Goal: Transaction & Acquisition: Purchase product/service

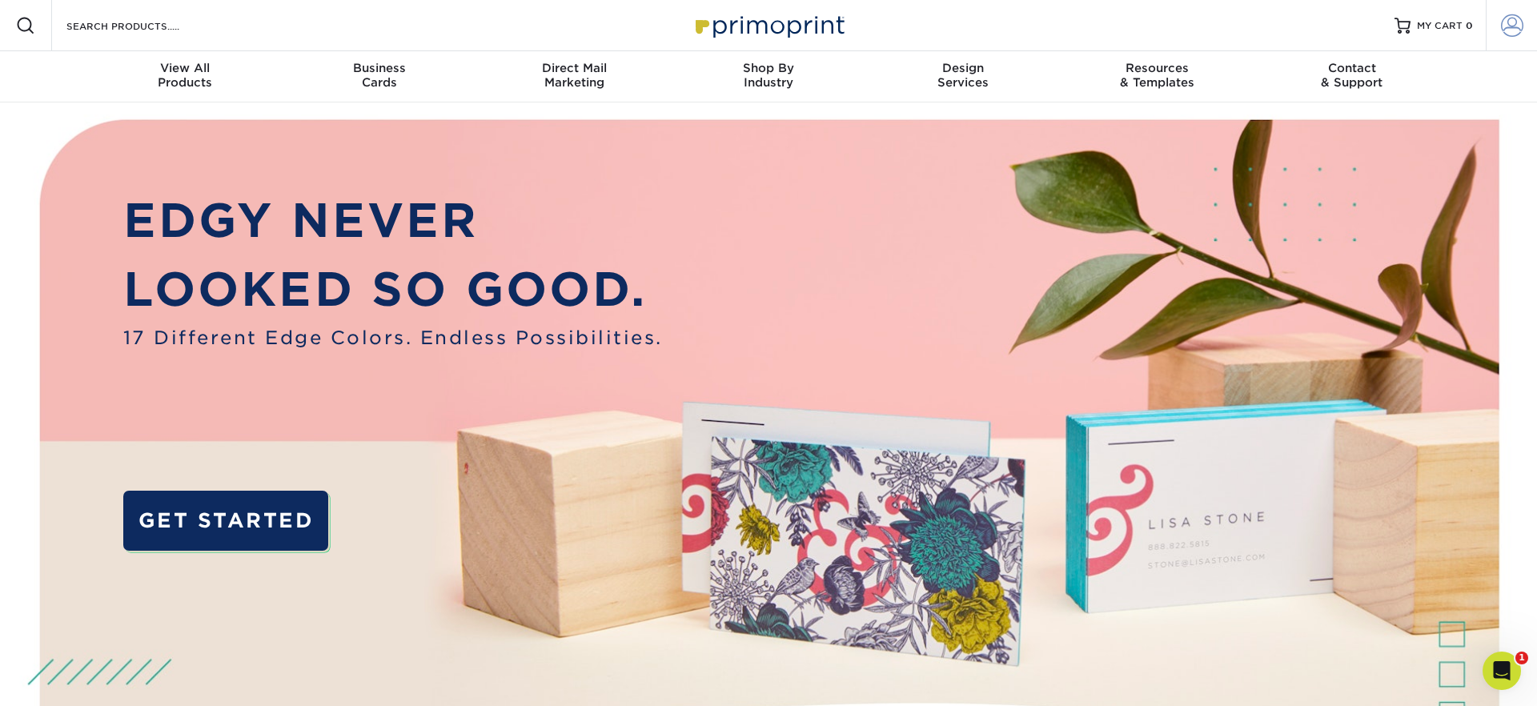
click at [1509, 25] on span at bounding box center [1512, 25] width 22 height 22
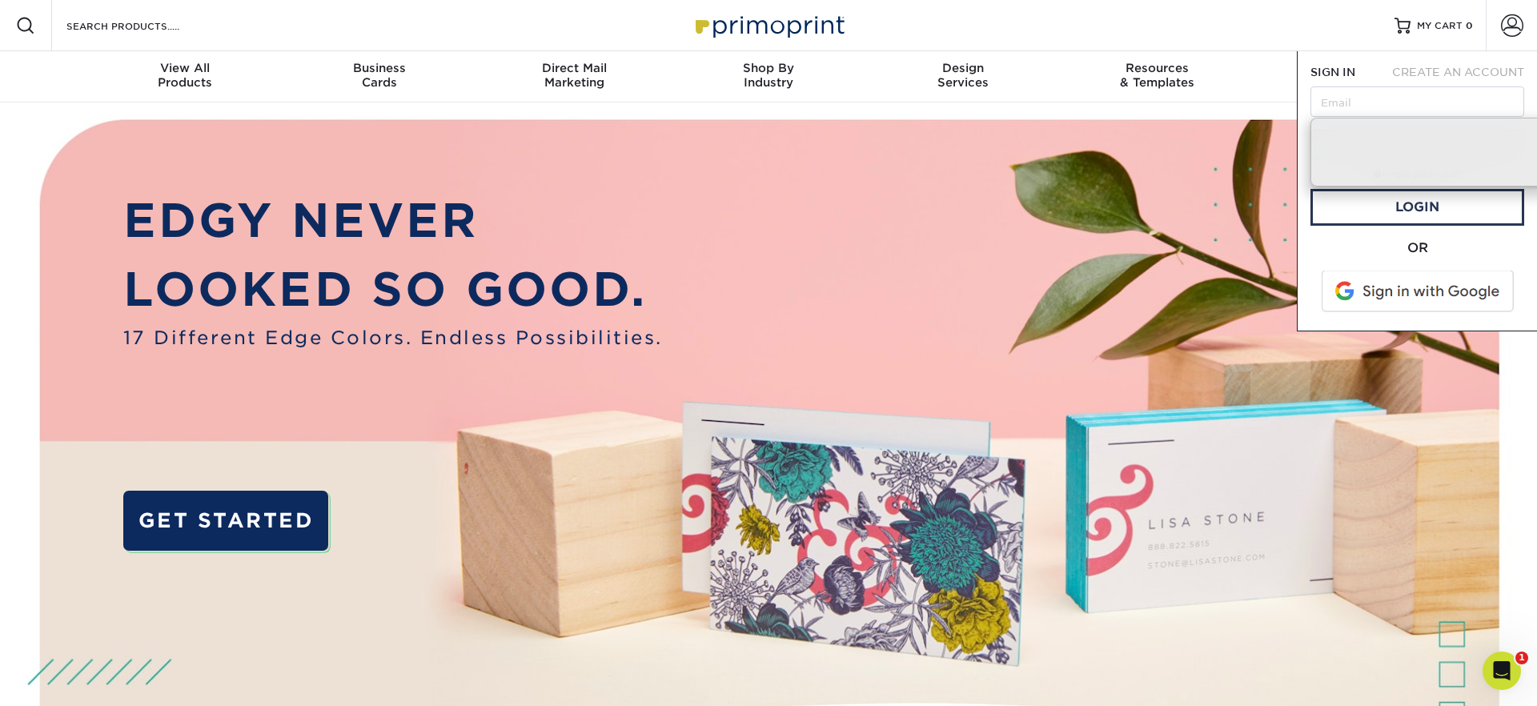
click at [1423, 296] on span at bounding box center [1419, 292] width 204 height 42
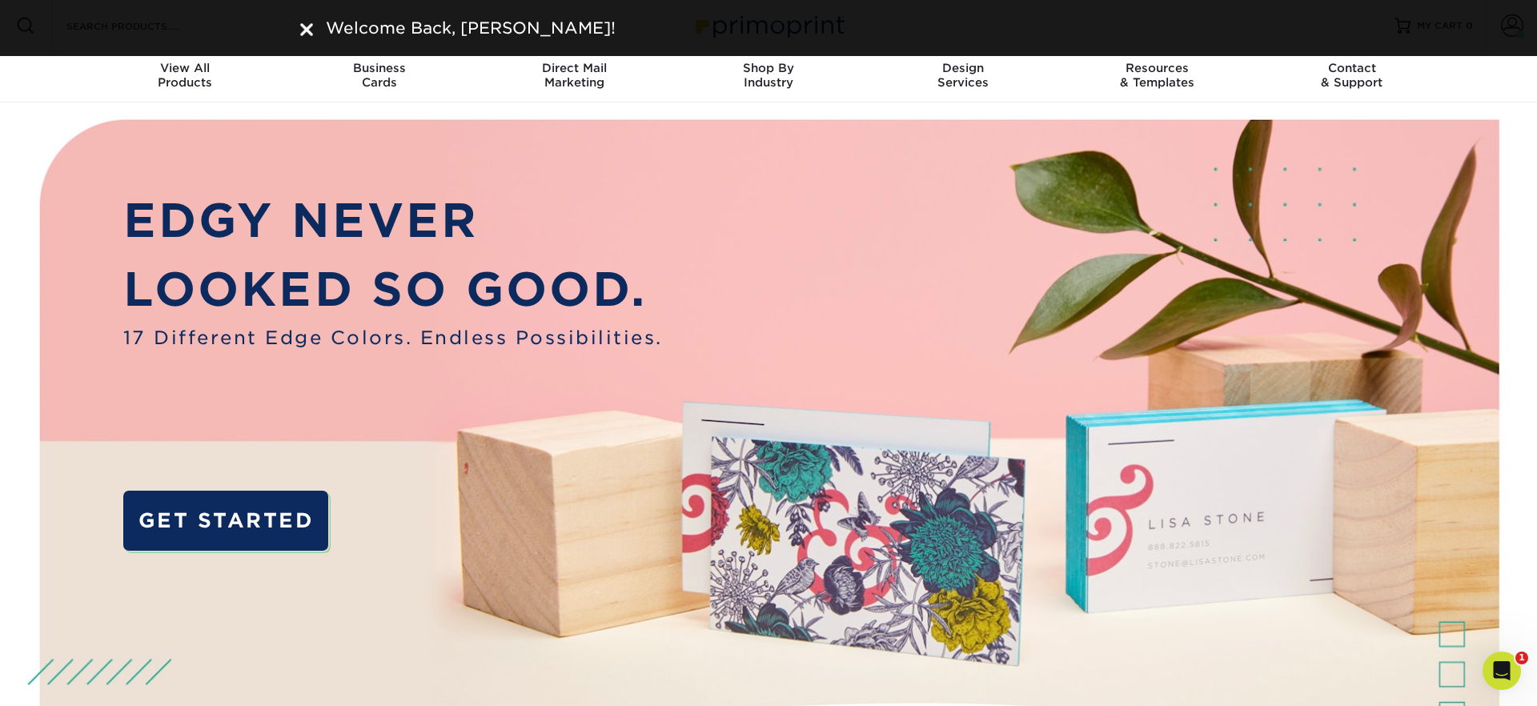
click at [307, 29] on img at bounding box center [306, 29] width 13 height 13
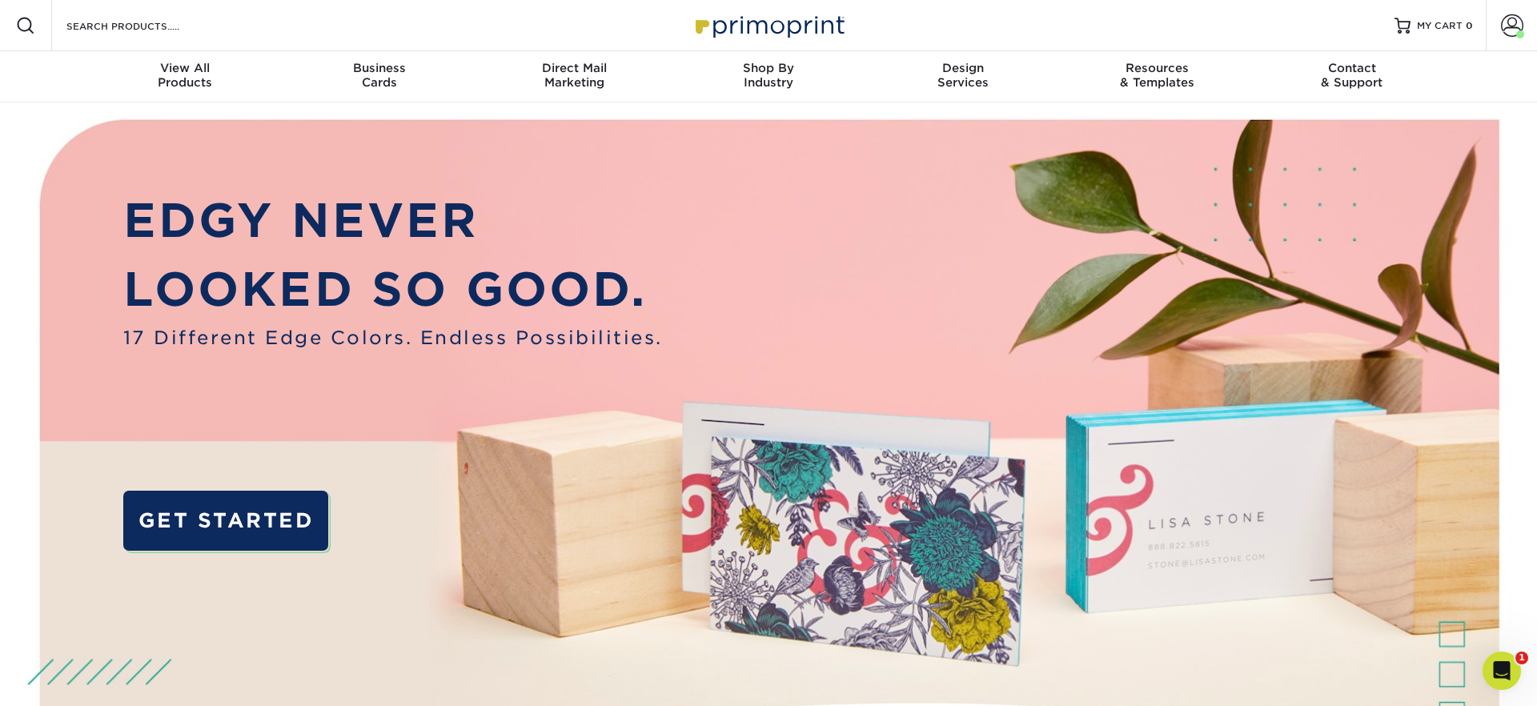
click at [1499, 665] on icon "Open Intercom Messenger" at bounding box center [1502, 671] width 26 height 26
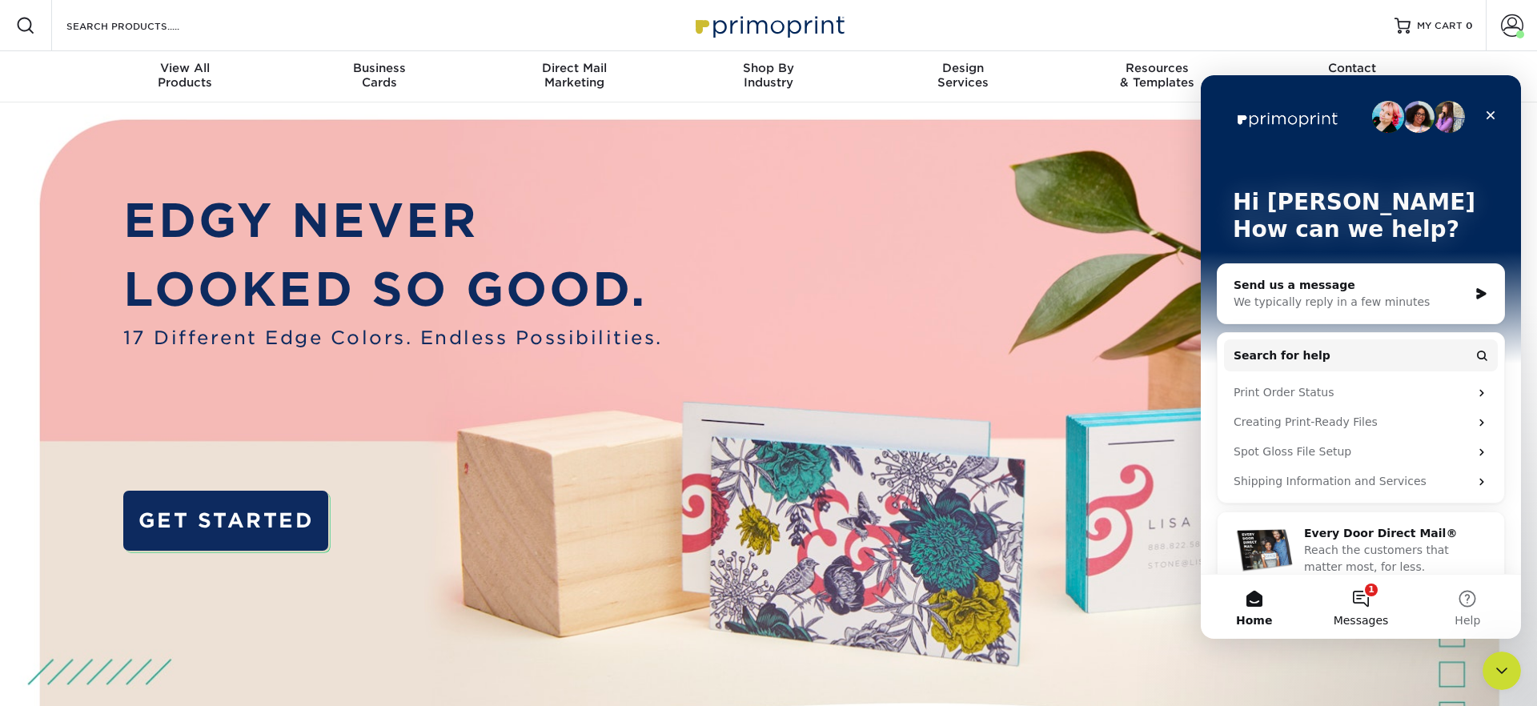
click at [1366, 594] on button "1 Messages" at bounding box center [1360, 607] width 106 height 64
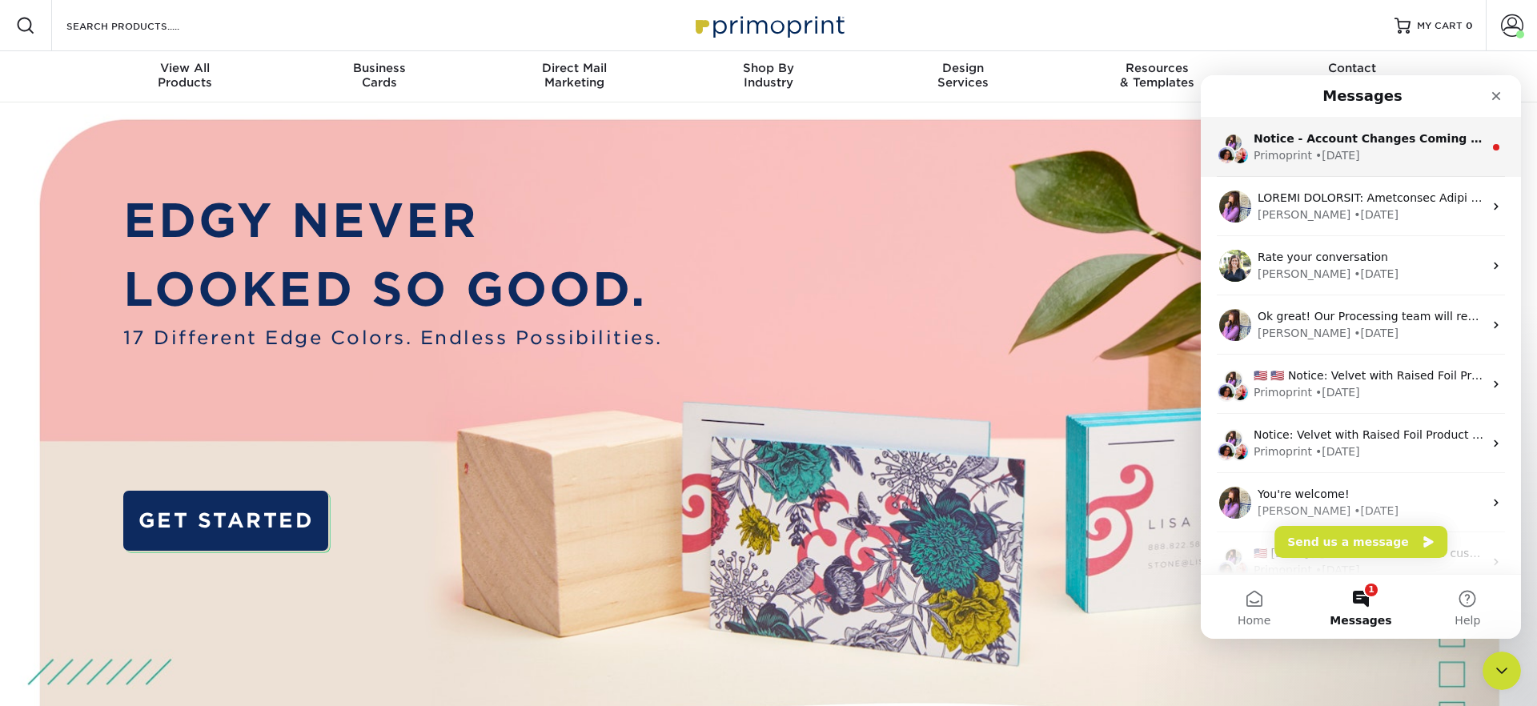
click at [1334, 148] on div "• 1d ago" at bounding box center [1337, 155] width 45 height 17
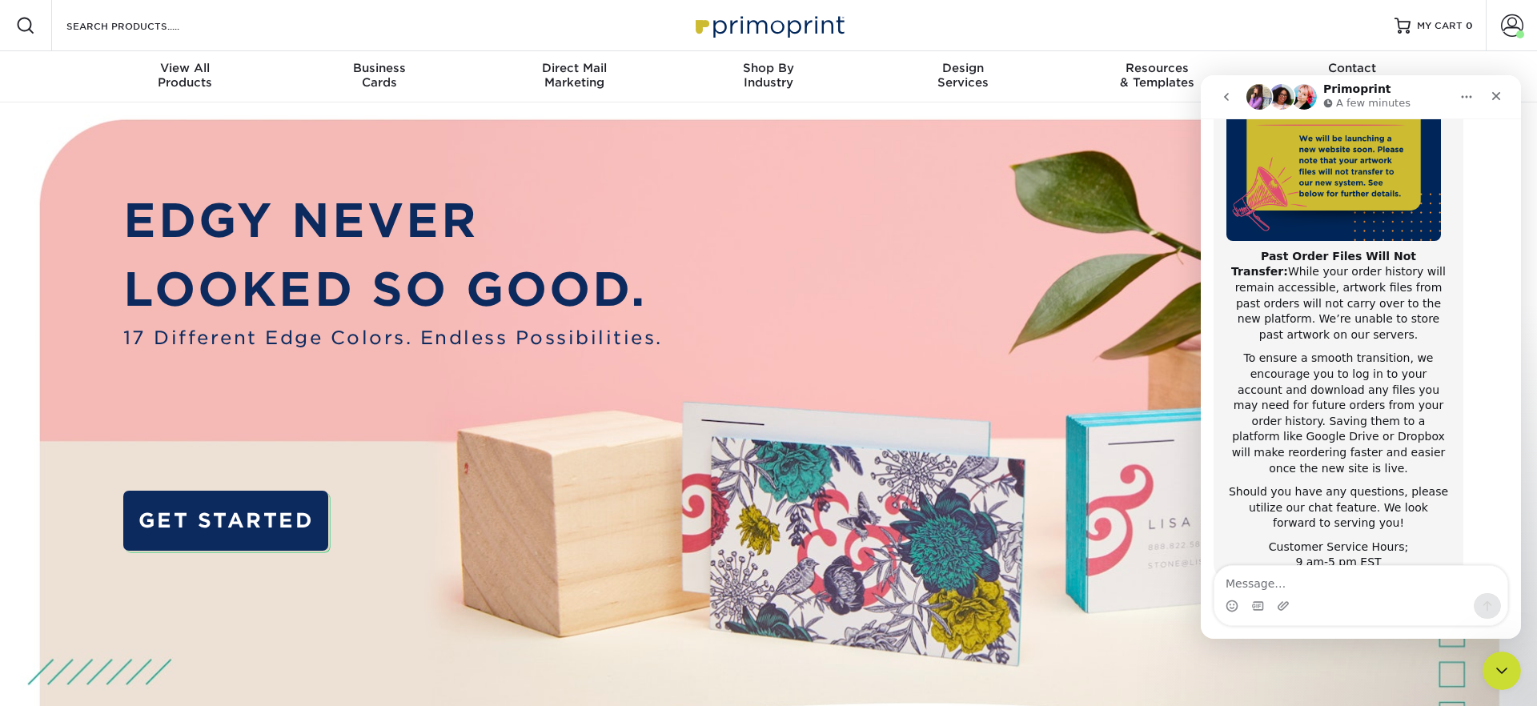
scroll to position [215, 0]
click at [1497, 672] on icon "Close Intercom Messenger" at bounding box center [1501, 670] width 19 height 19
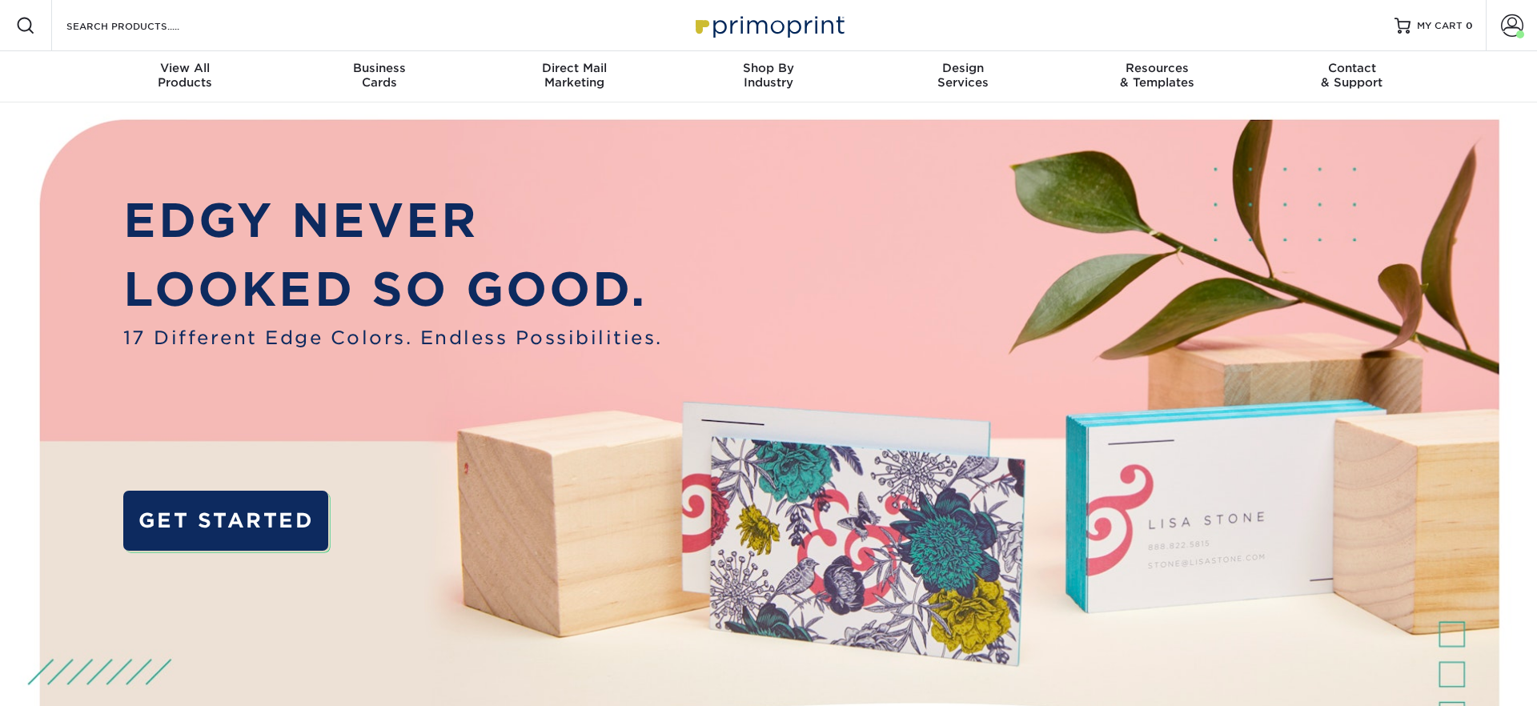
drag, startPoint x: 1478, startPoint y: 73, endPoint x: 1488, endPoint y: 58, distance: 17.8
click at [1482, 67] on nav "Resources Menu Search Products Account Welcome, CRISTIAN Account Dashboard Acti…" at bounding box center [768, 51] width 1537 height 102
click at [1519, 24] on span at bounding box center [1512, 25] width 22 height 22
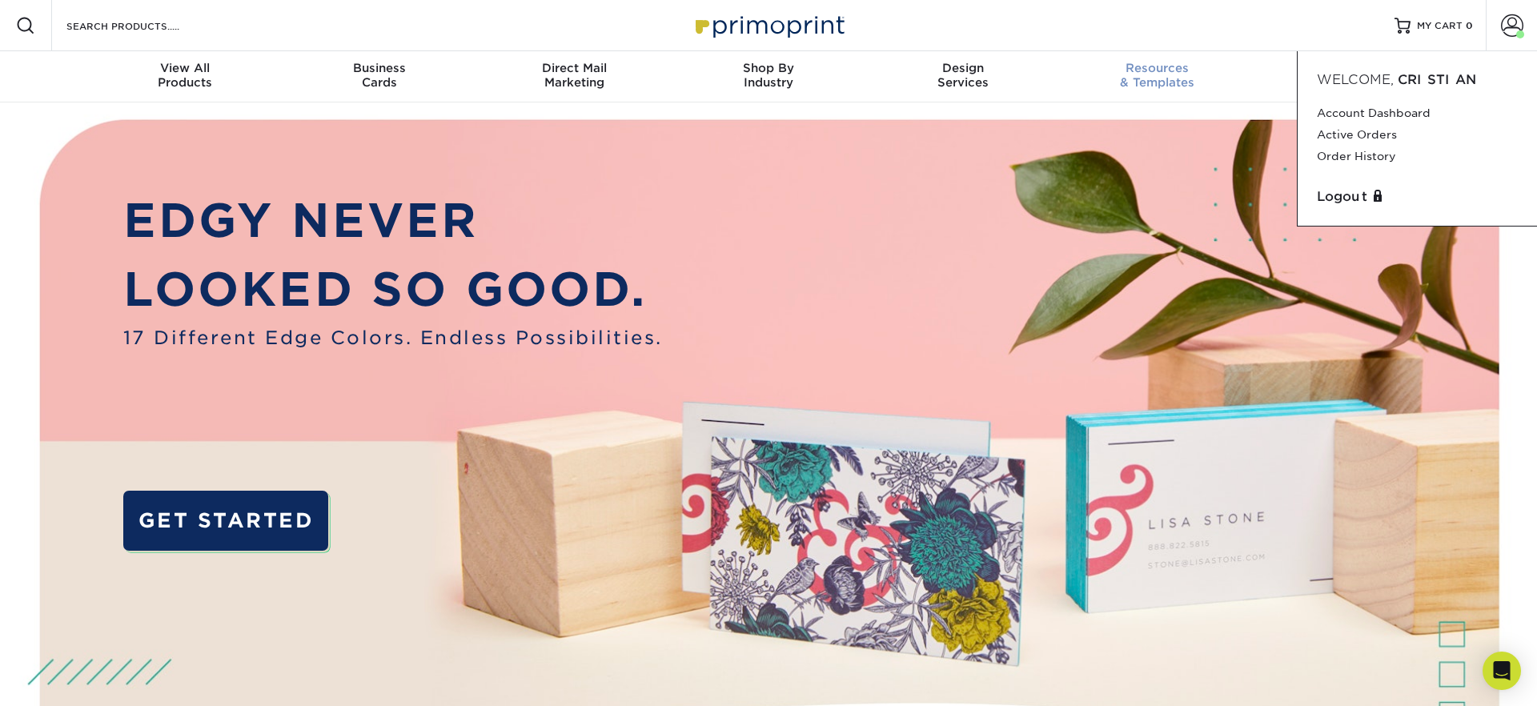
click at [1246, 76] on div "Resources & Templates" at bounding box center [1157, 75] width 195 height 29
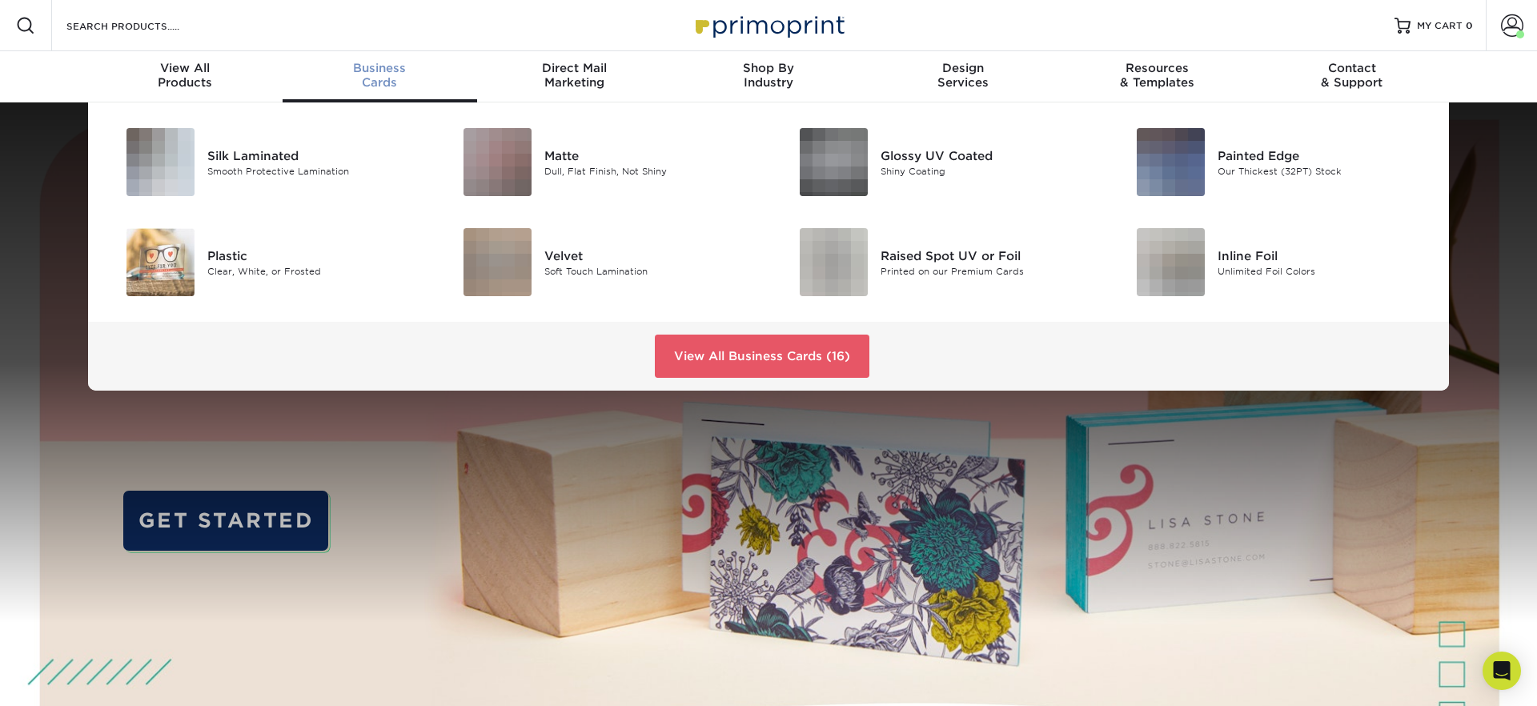
click at [388, 78] on div "Business Cards" at bounding box center [380, 75] width 195 height 29
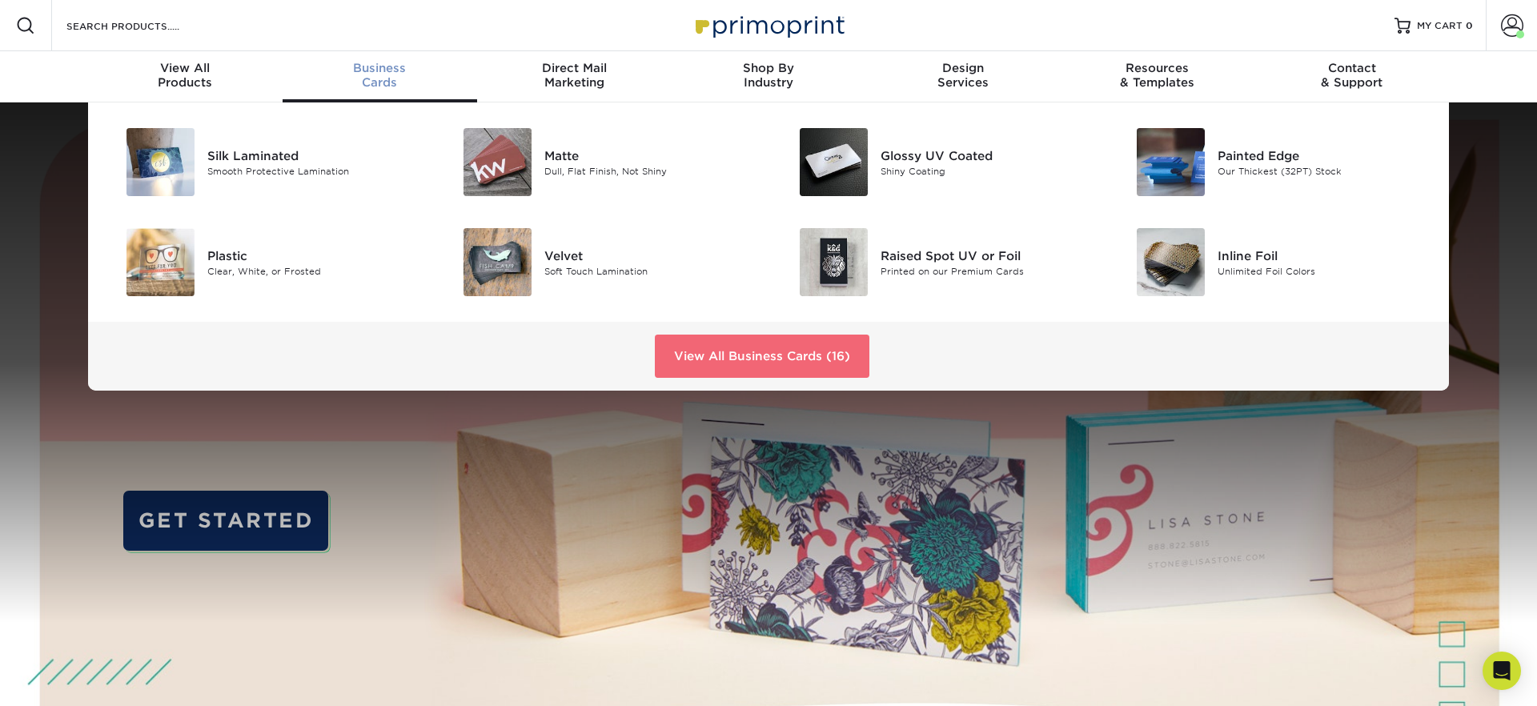
click at [738, 343] on link "View All Business Cards (16)" at bounding box center [762, 356] width 215 height 43
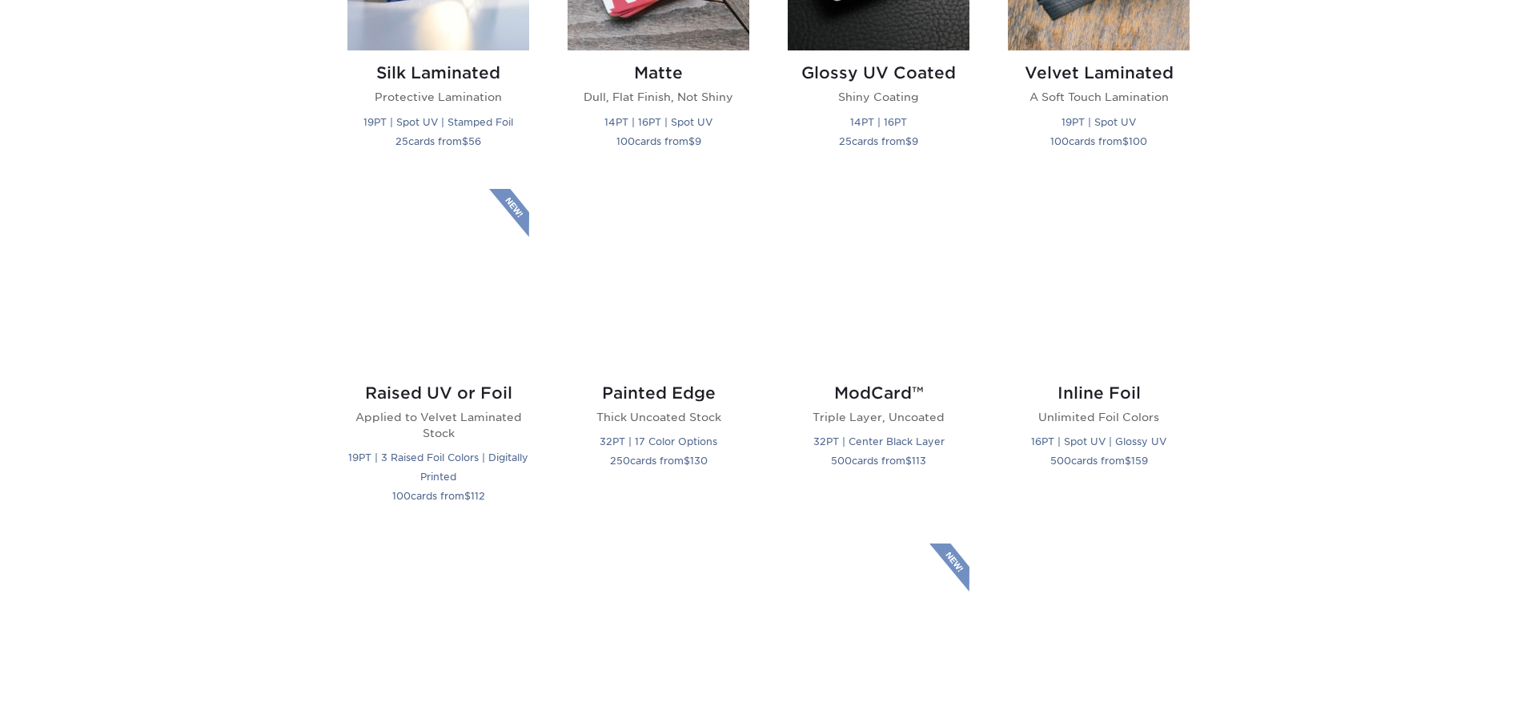
scroll to position [1066, 0]
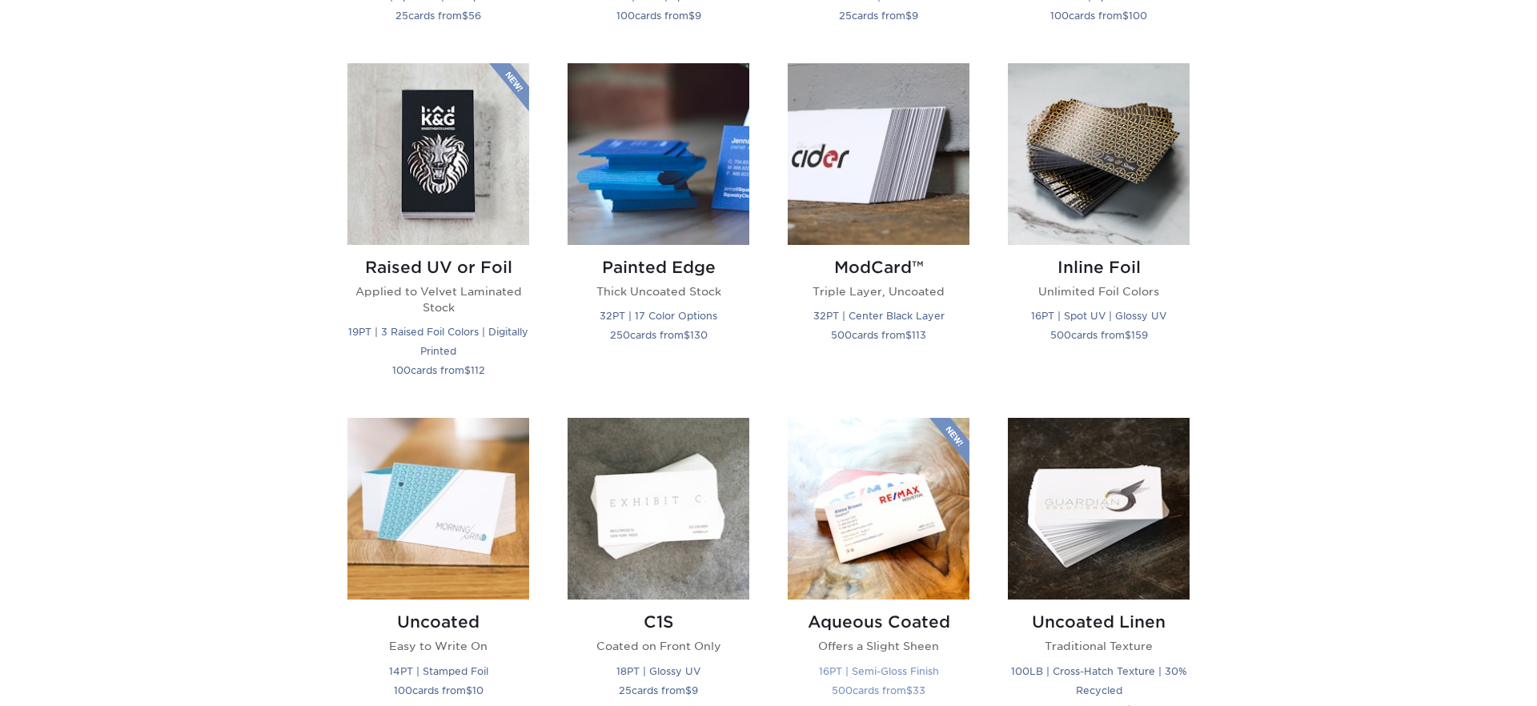
click at [926, 487] on img at bounding box center [879, 509] width 182 height 182
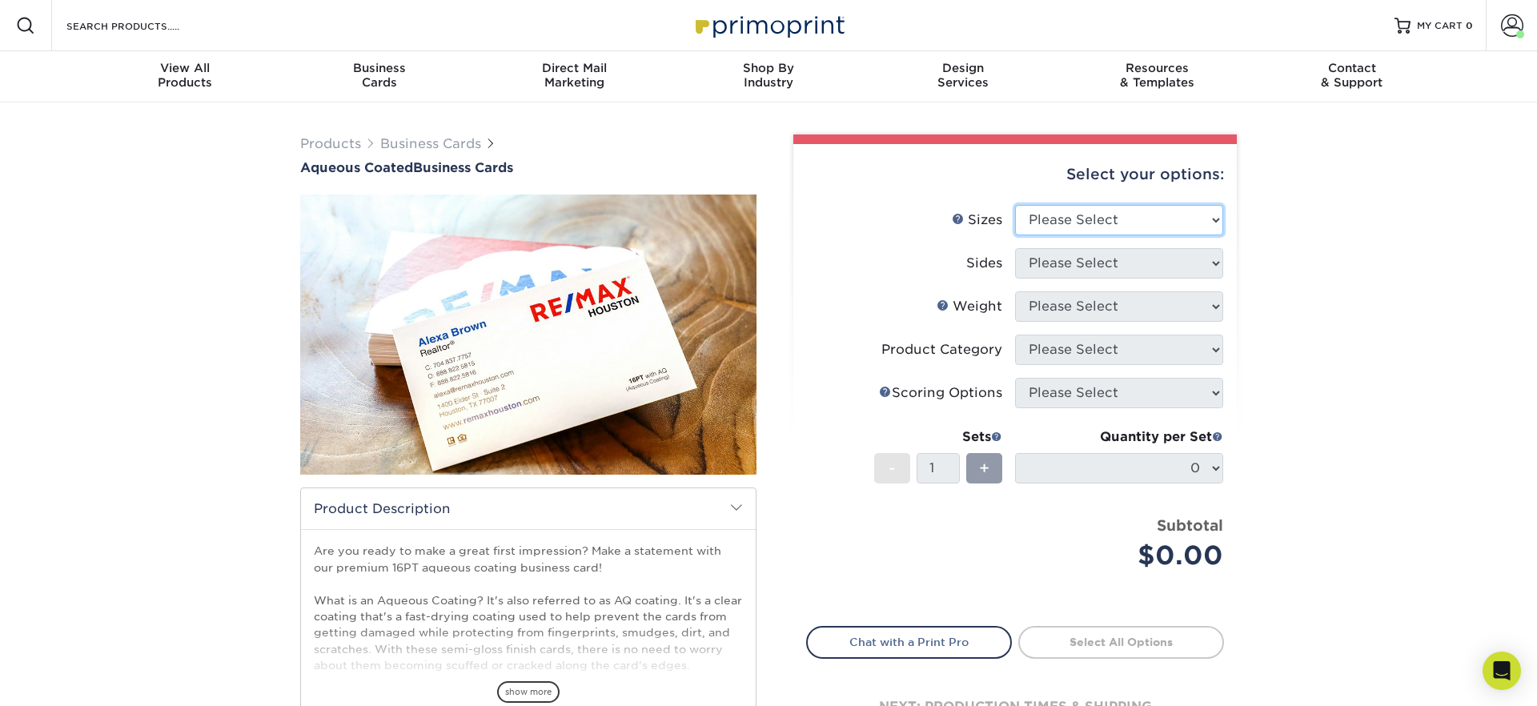
click at [1141, 211] on select "Please Select 1.5" x 3.5" - Mini 1.75" x 3.5" - Mini 2" x 3" - Mini 2" x 3.5" -…" at bounding box center [1119, 220] width 208 height 30
select select "2.00x3.50"
click at [1015, 205] on select "Please Select 1.5" x 3.5" - Mini 1.75" x 3.5" - Mini 2" x 3" - Mini 2" x 3.5" -…" at bounding box center [1119, 220] width 208 height 30
click at [1146, 261] on select "Please Select Print Both Sides Print Front Only" at bounding box center [1119, 263] width 208 height 30
select select "13abbda7-1d64-4f25-8bb2-c179b224825d"
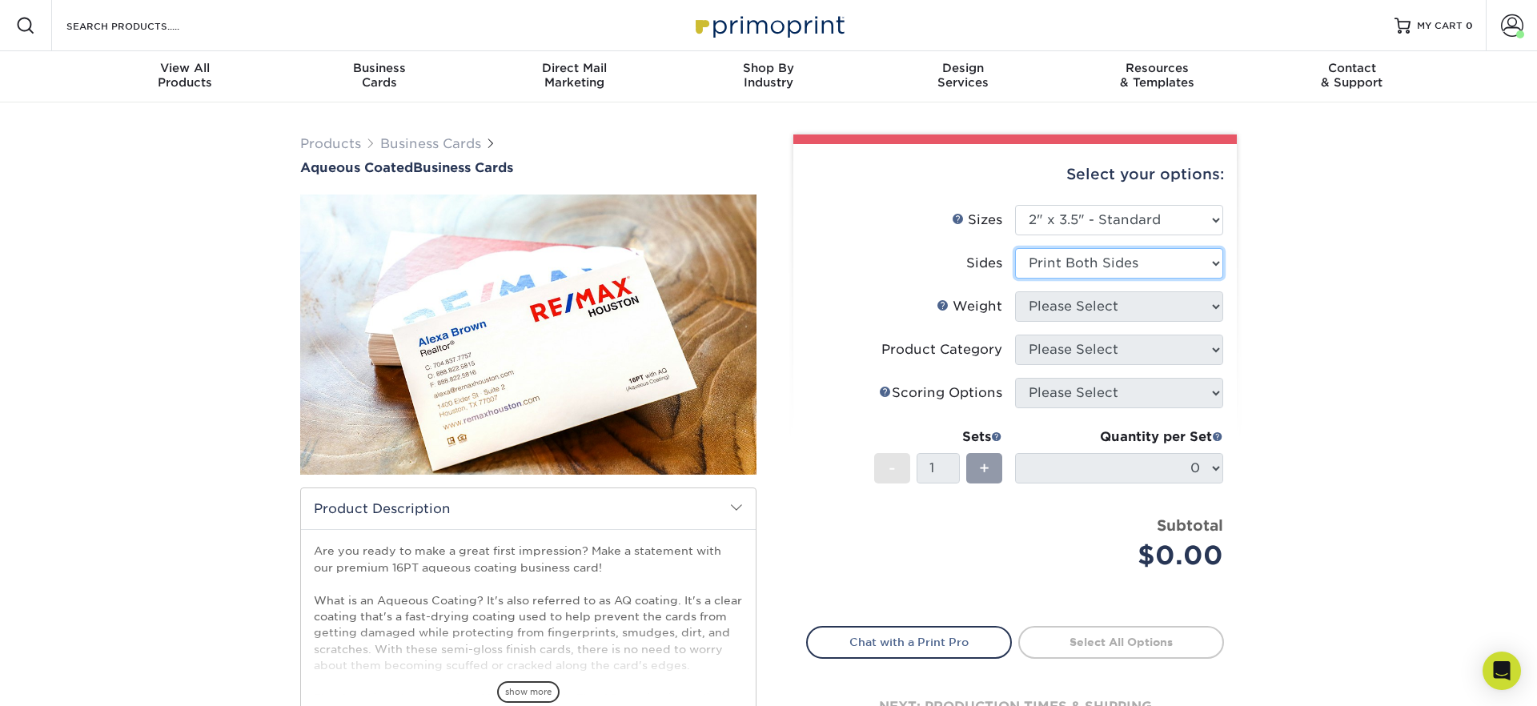
click at [1015, 248] on select "Please Select Print Both Sides Print Front Only" at bounding box center [1119, 263] width 208 height 30
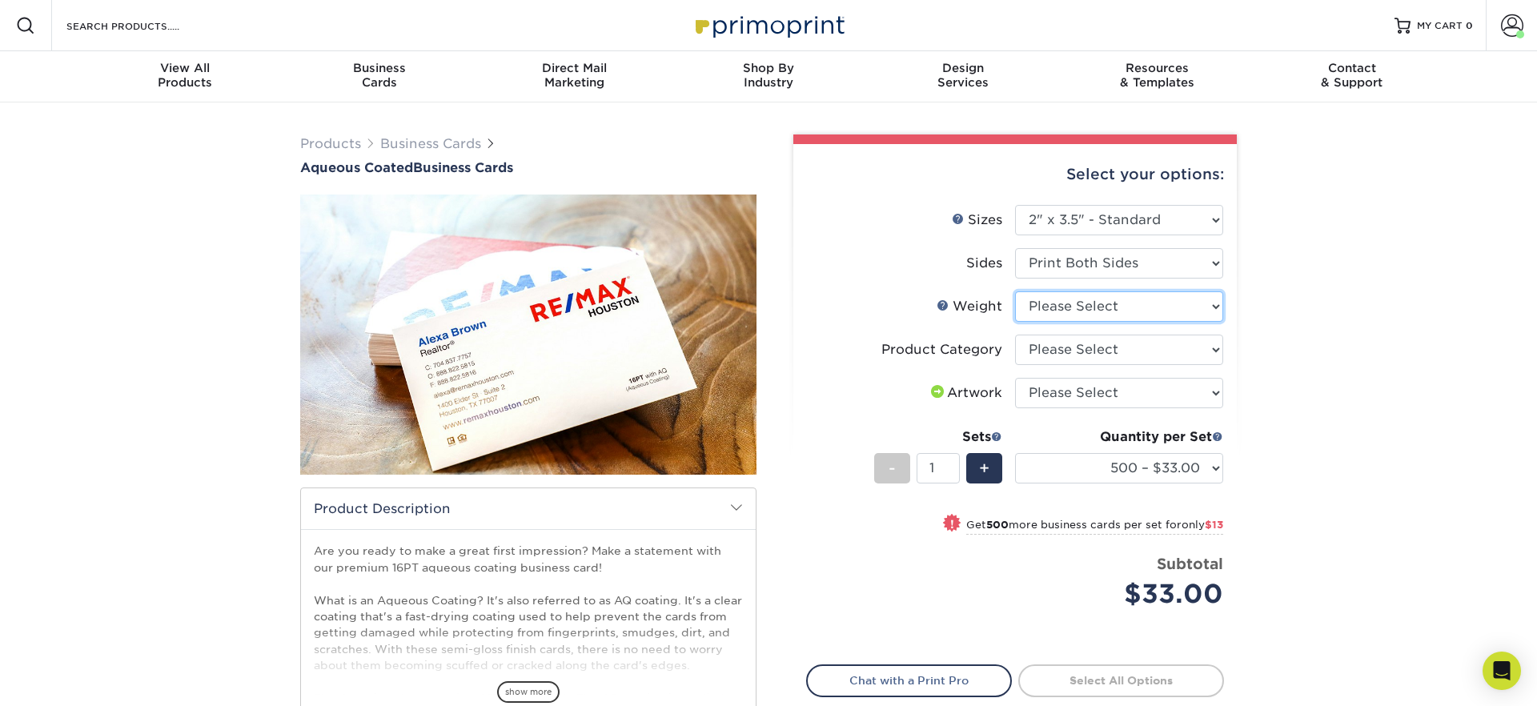
click at [1074, 309] on select "Please Select 16PT" at bounding box center [1119, 306] width 208 height 30
select select "16PT"
click at [1015, 291] on select "Please Select 16PT" at bounding box center [1119, 306] width 208 height 30
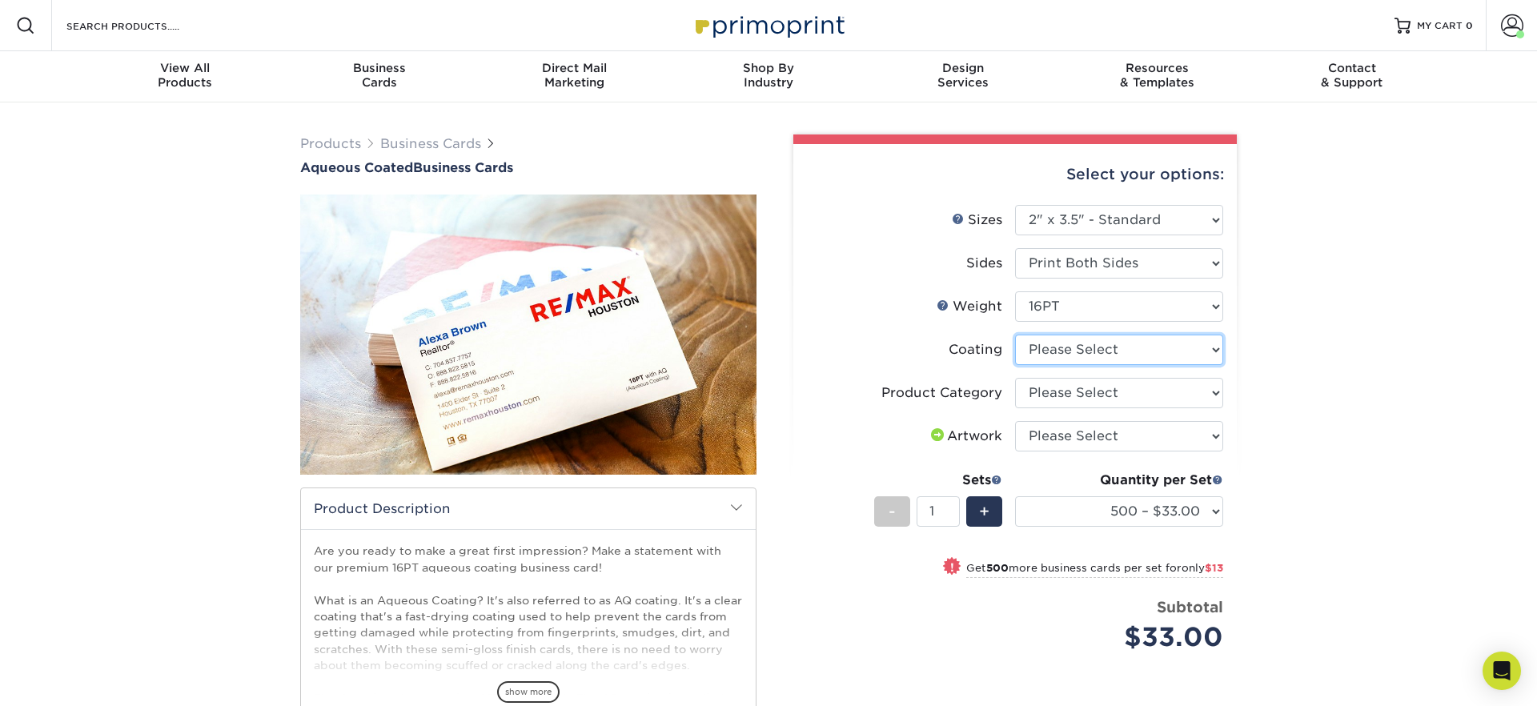
click at [1149, 357] on select at bounding box center [1119, 350] width 208 height 30
select select "d41dab50-ff65-4f4f-bb17-2afe4d36ae33"
click at [1015, 335] on select at bounding box center [1119, 350] width 208 height 30
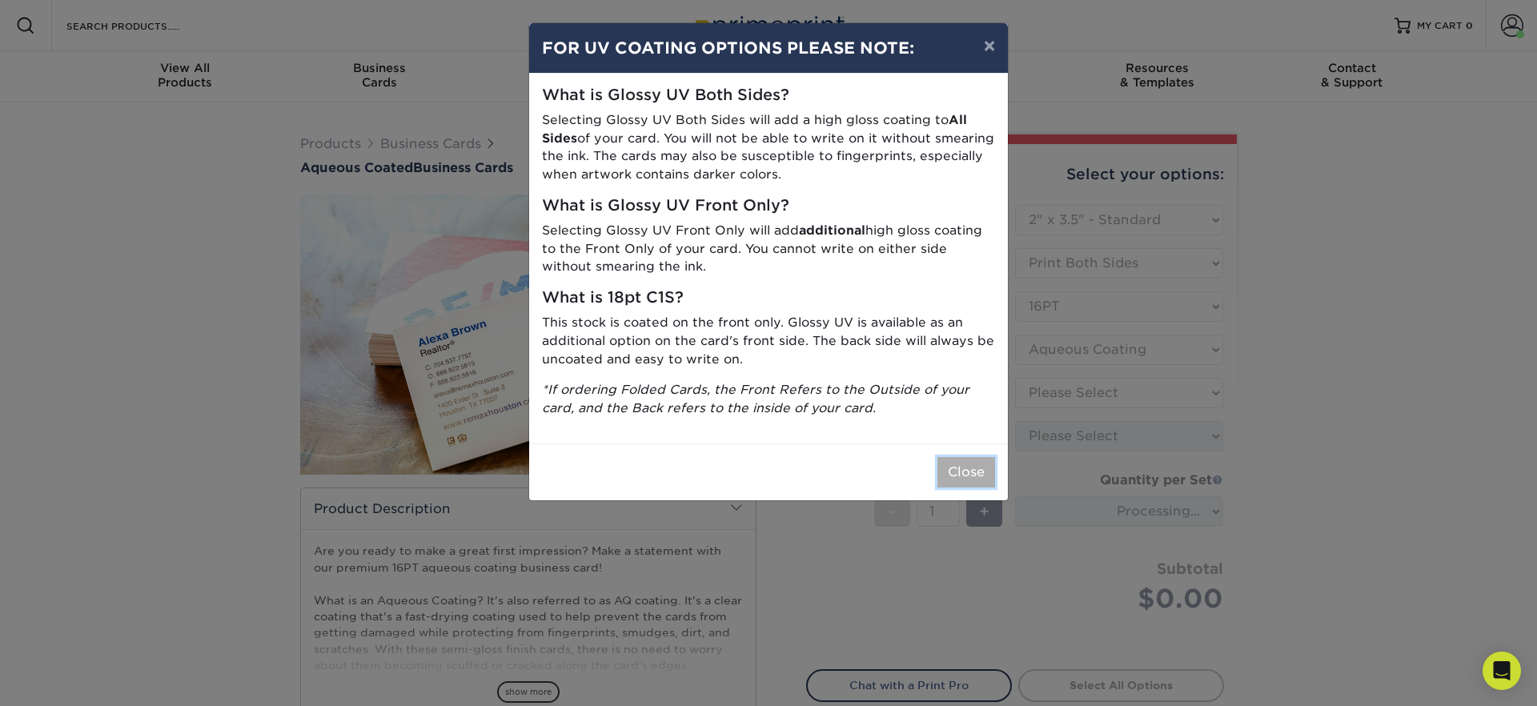
click at [982, 471] on button "Close" at bounding box center [966, 472] width 58 height 30
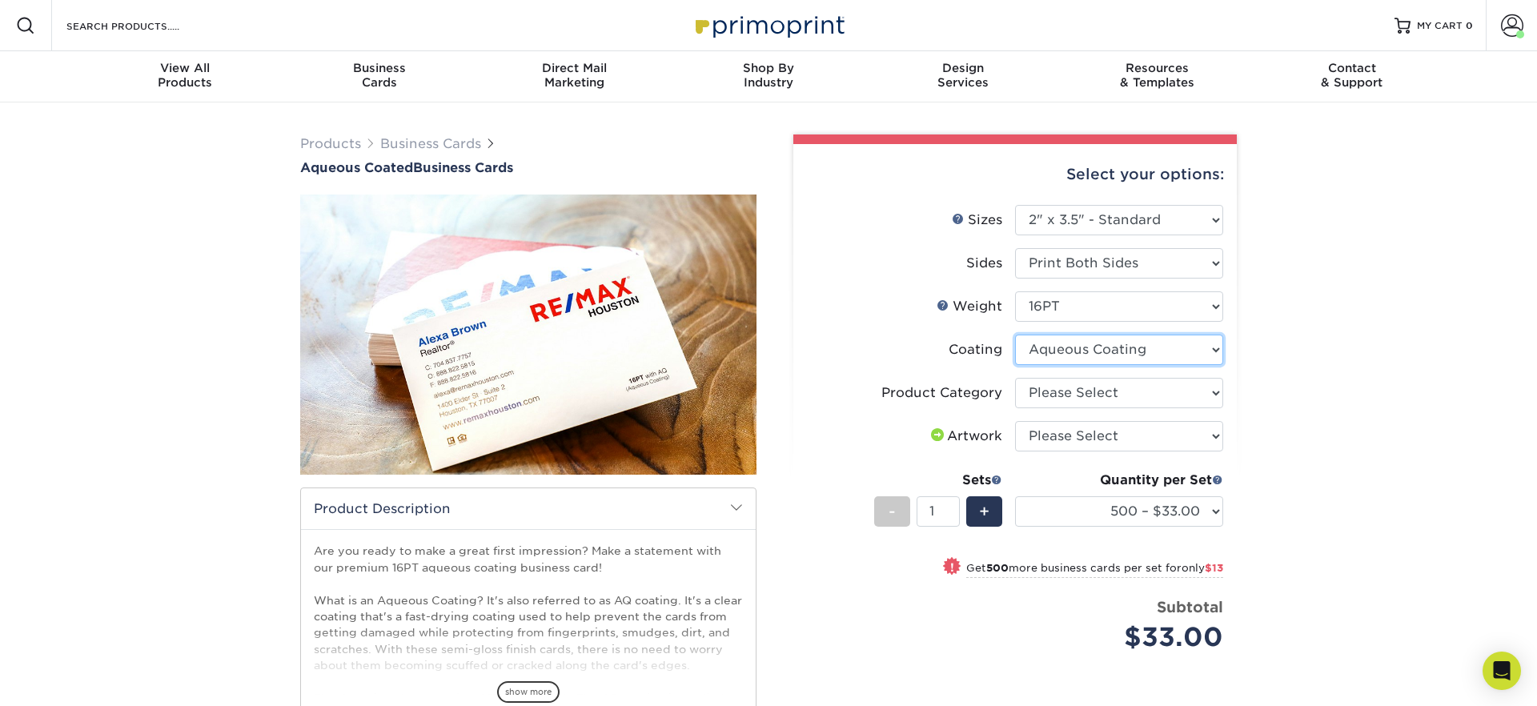
click at [1110, 352] on select at bounding box center [1119, 350] width 208 height 30
click at [1110, 351] on select at bounding box center [1119, 350] width 208 height 30
click at [1015, 335] on select at bounding box center [1119, 350] width 208 height 30
click at [1097, 399] on select "Please Select Business Cards" at bounding box center [1119, 393] width 208 height 30
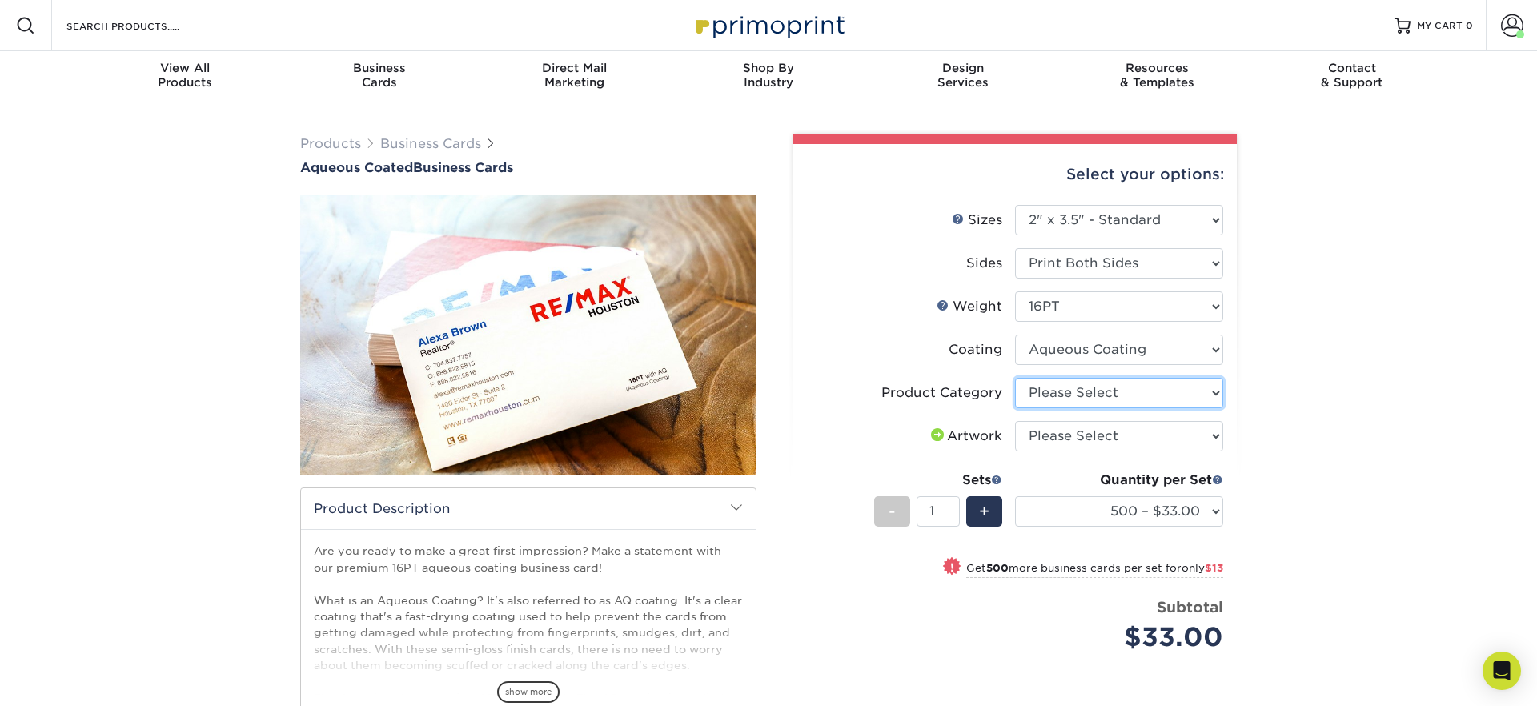
select select "3b5148f1-0588-4f88-a218-97bcfdce65c1"
click at [1015, 378] on select "Please Select Business Cards" at bounding box center [1119, 393] width 208 height 30
click at [1086, 433] on select "Please Select I will upload files I need a design - $100" at bounding box center [1119, 436] width 208 height 30
select select "upload"
click at [1015, 421] on select "Please Select I will upload files I need a design - $100" at bounding box center [1119, 436] width 208 height 30
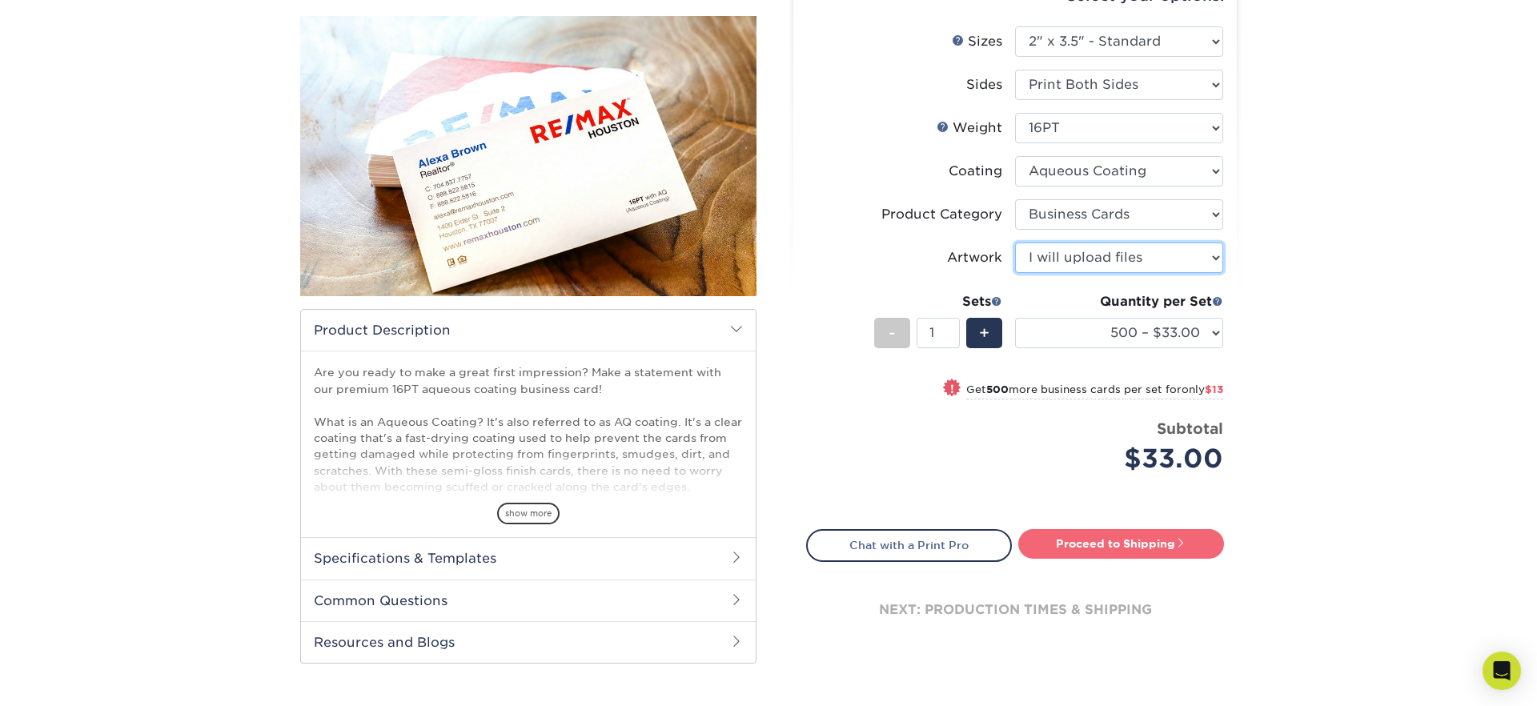
scroll to position [211, 0]
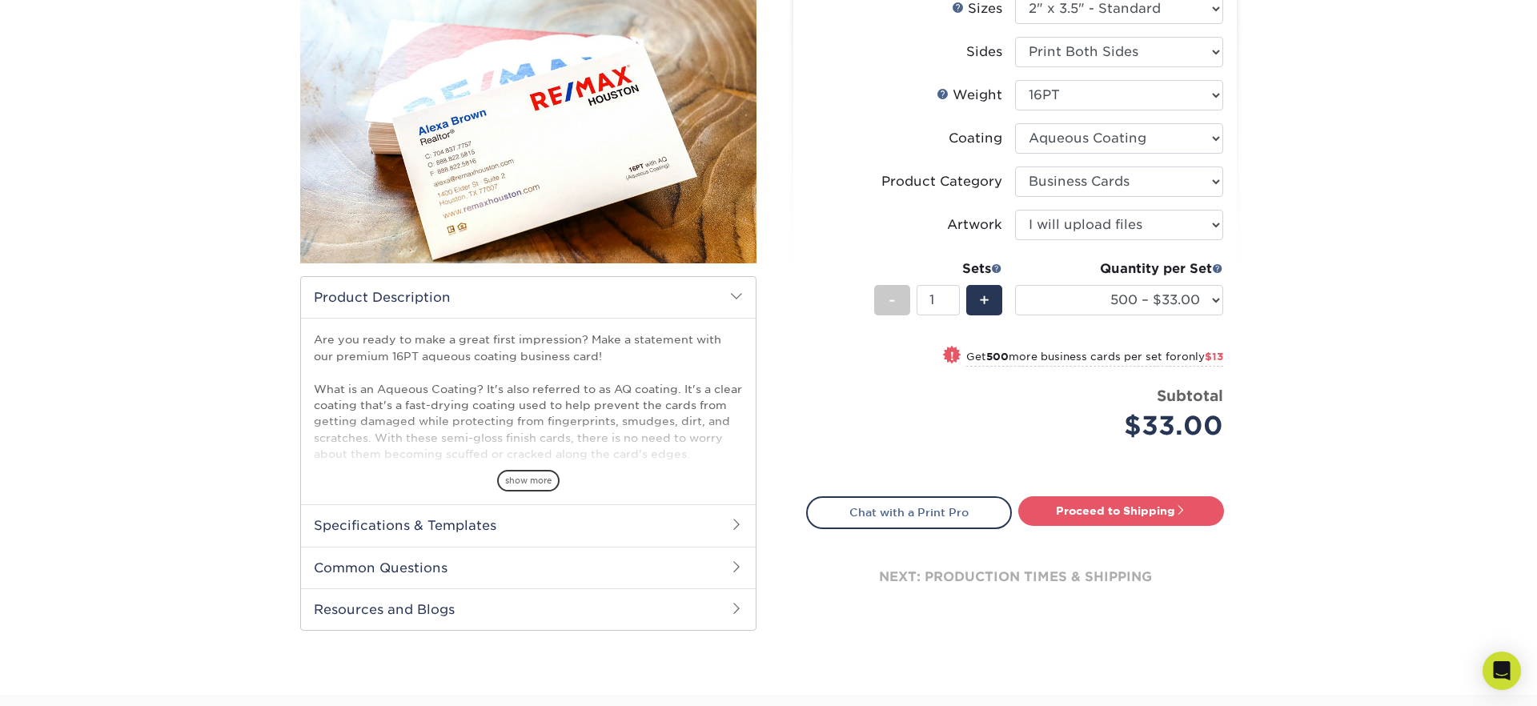
click at [1040, 427] on div "$33.00" at bounding box center [1125, 426] width 196 height 38
drag, startPoint x: 1277, startPoint y: 467, endPoint x: 1240, endPoint y: 482, distance: 40.3
click at [1276, 467] on div "Products Business Cards Aqueous Coated Business Cards show more $" at bounding box center [768, 293] width 1537 height 804
click at [1173, 513] on link "Proceed to Shipping" at bounding box center [1121, 510] width 206 height 29
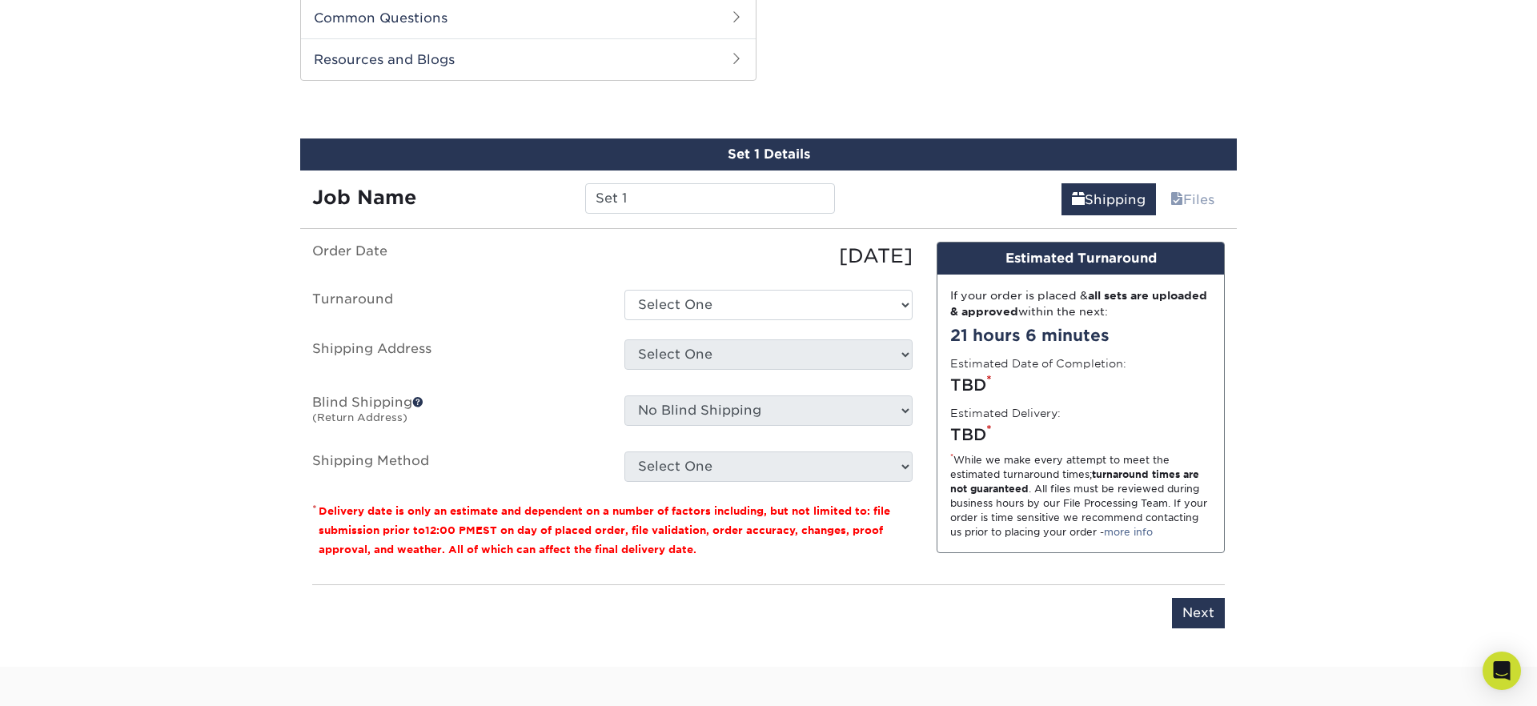
scroll to position [764, 0]
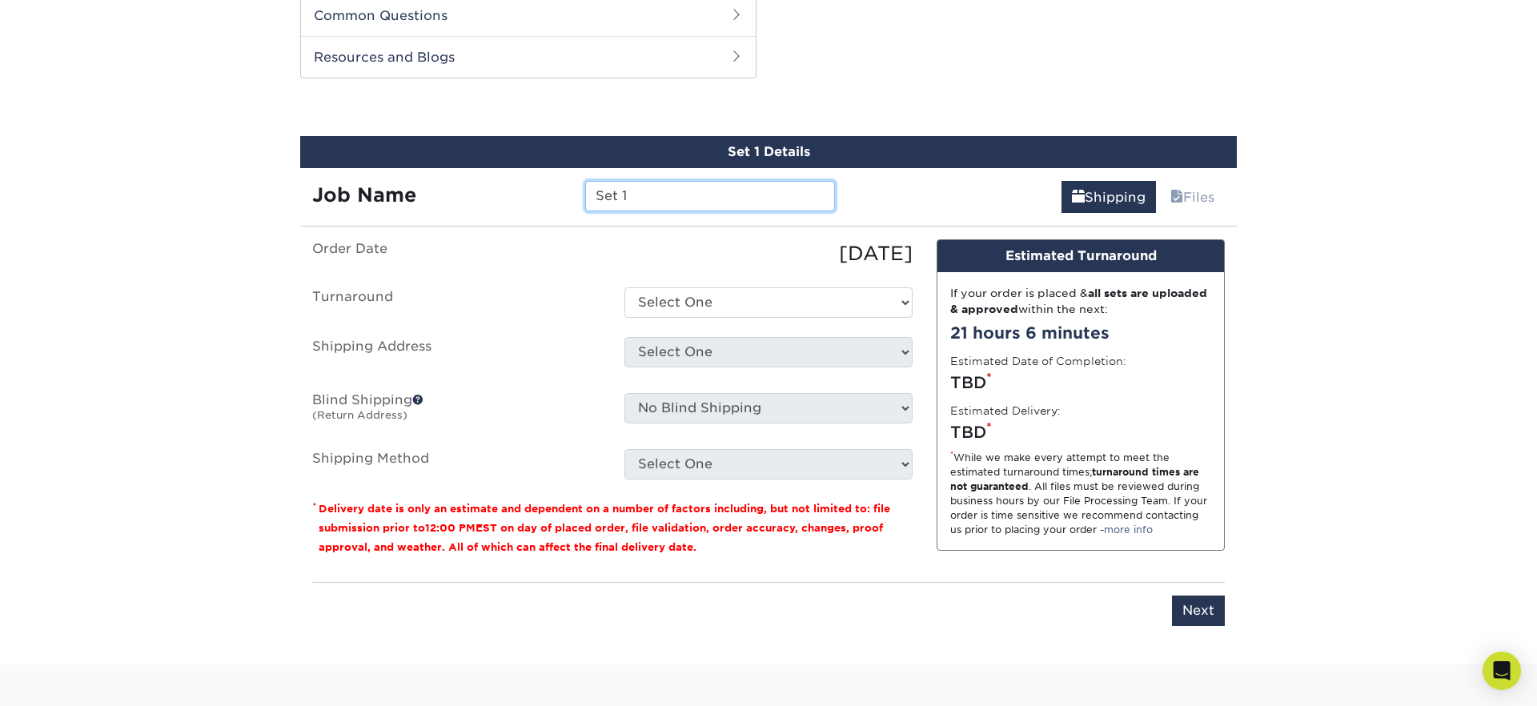
drag, startPoint x: 459, startPoint y: 195, endPoint x: 438, endPoint y: 195, distance: 20.8
click at [438, 195] on div "Job Name Set 1" at bounding box center [573, 196] width 547 height 30
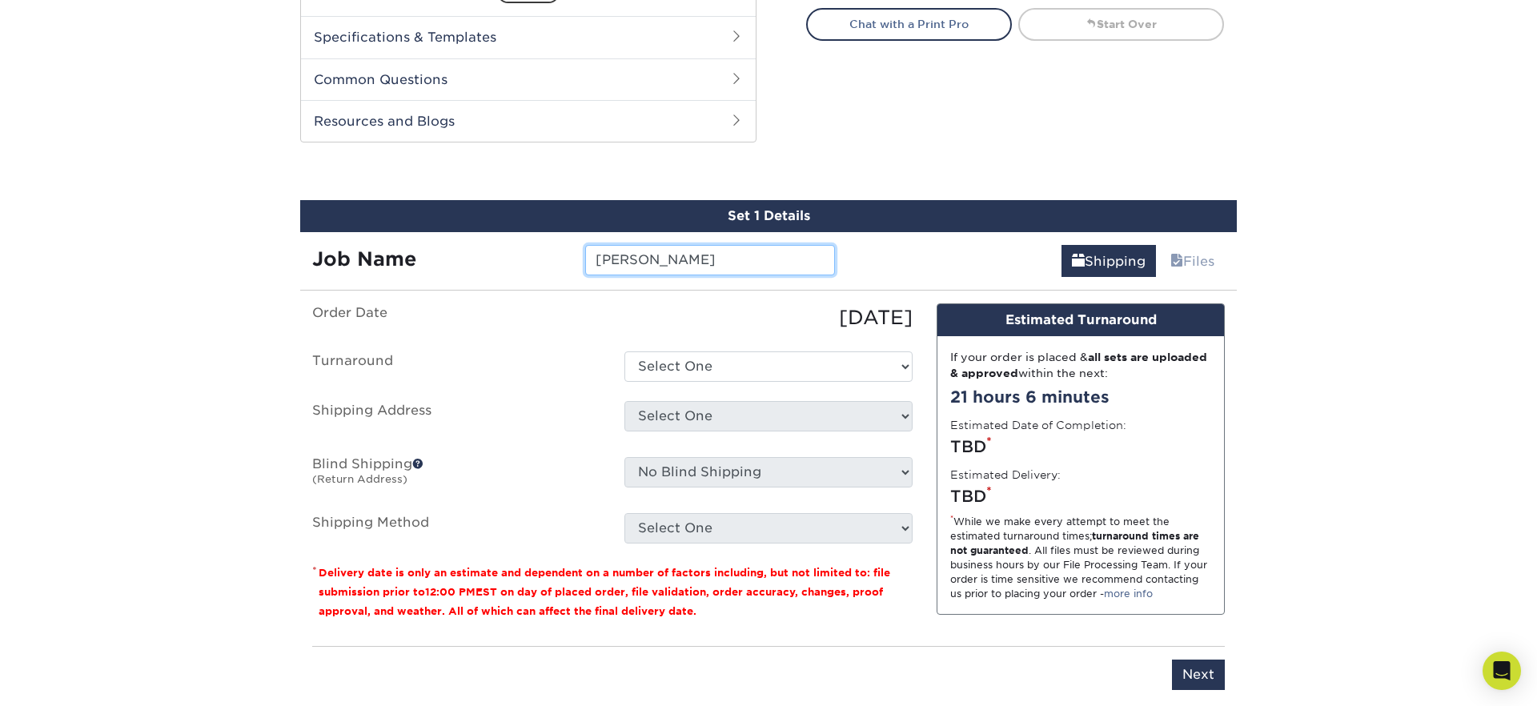
scroll to position [724, 0]
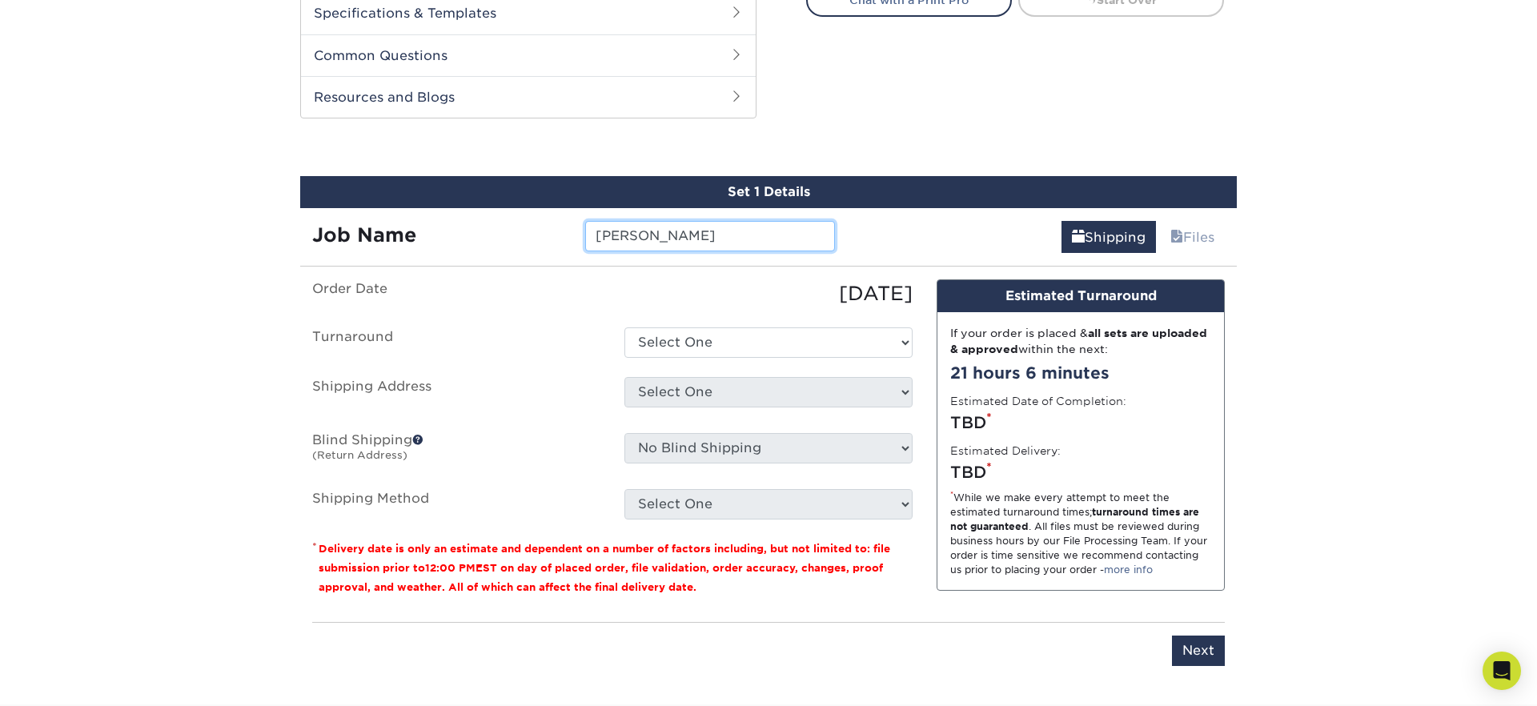
type input "[PERSON_NAME]"
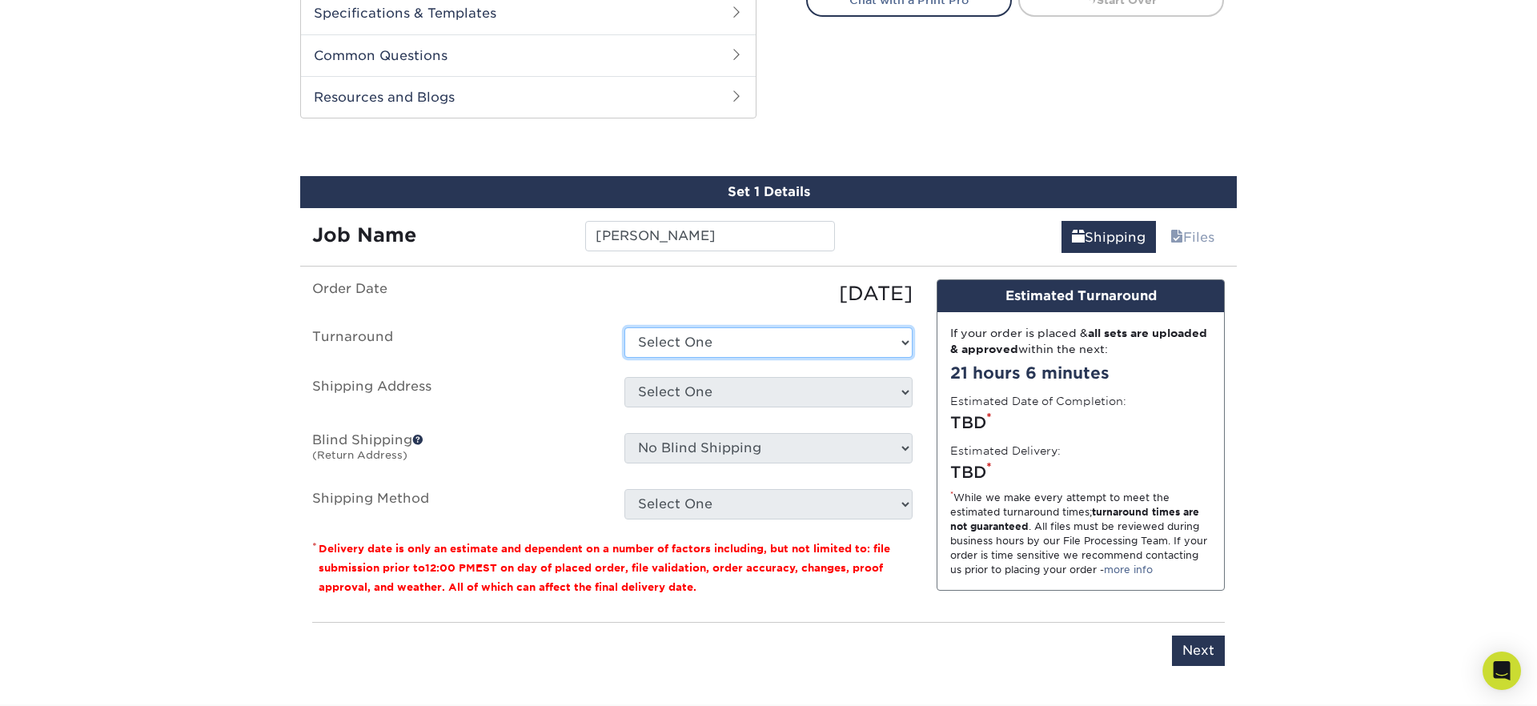
click at [730, 342] on select "Select One 2-4 Business Days 2 Day Next Business Day" at bounding box center [768, 342] width 288 height 30
select select "6247fa13-6ec4-4bd5-81ce-27fae4b5d043"
click at [624, 327] on select "Select One 2-4 Business Days 2 Day Next Business Day" at bounding box center [768, 342] width 288 height 30
click at [734, 391] on select "Select One 176 S Mountain View Abraham Romero ACO GENERAL CONSTRUCTION Adrian M…" at bounding box center [768, 392] width 288 height 30
click at [713, 387] on select "Select One 176 S Mountain View Abraham Romero ACO GENERAL CONSTRUCTION Adrian M…" at bounding box center [768, 392] width 288 height 30
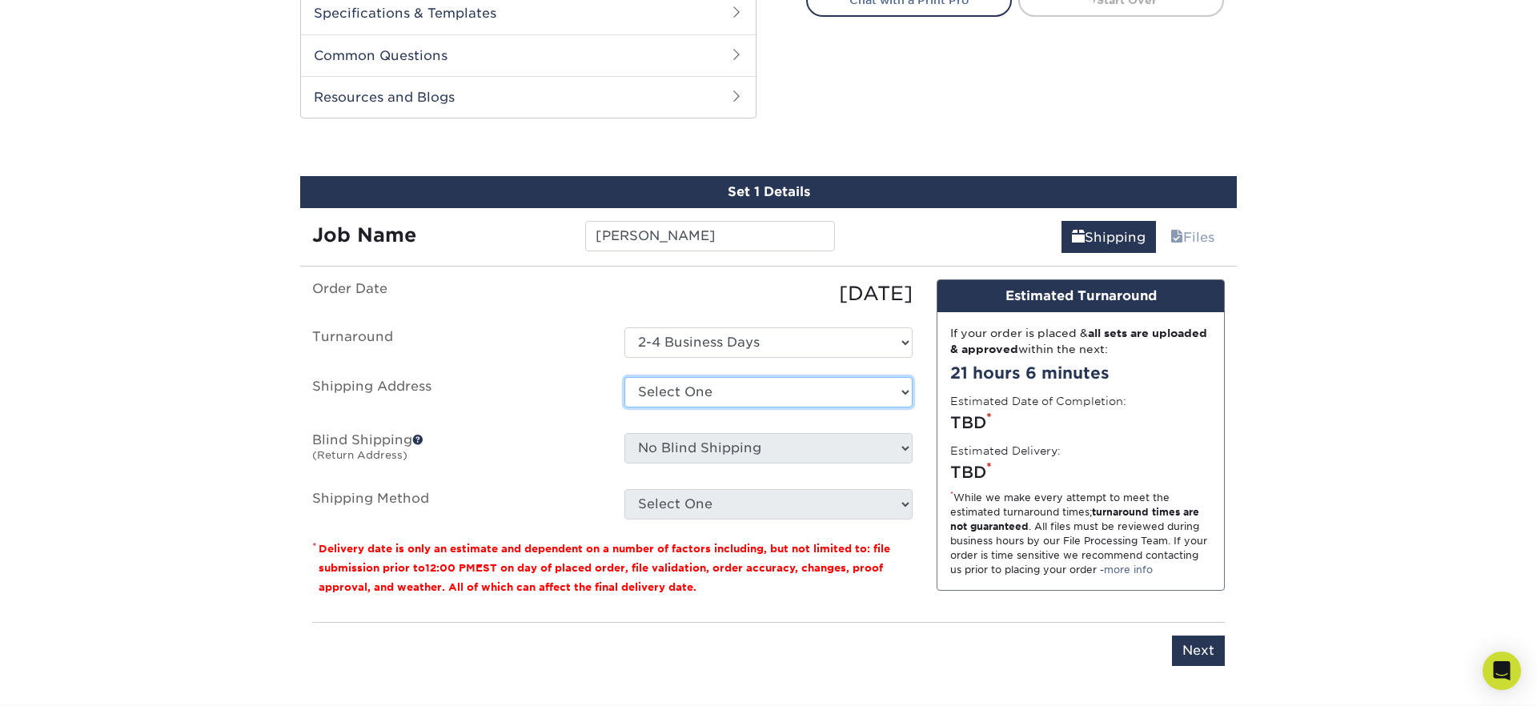
select select "newaddress"
click at [624, 377] on select "Select One 176 S Mountain View Abraham Romero ACO GENERAL CONSTRUCTION Adrian M…" at bounding box center [768, 392] width 288 height 30
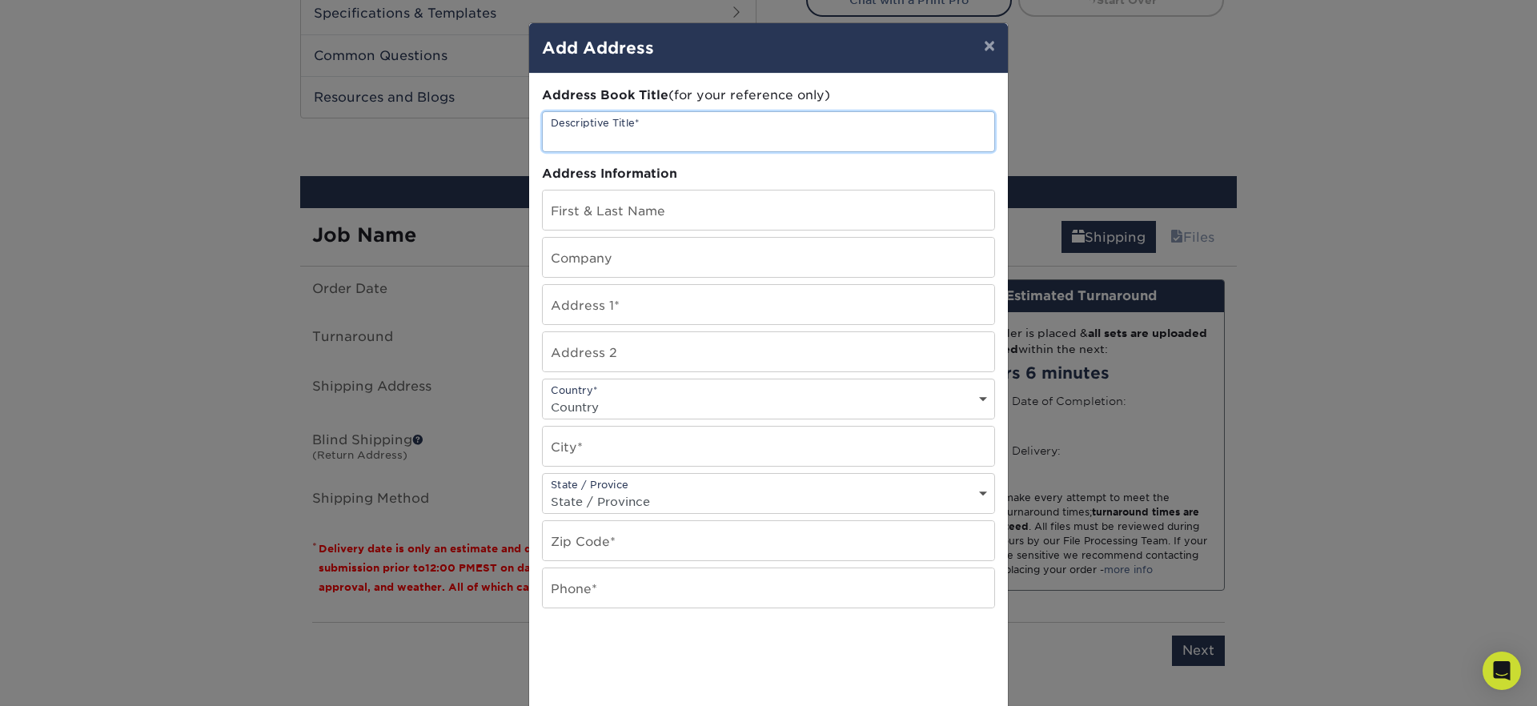
click at [647, 141] on input "text" at bounding box center [768, 131] width 451 height 39
type input "[PERSON_NAME]"
click at [582, 208] on input "text" at bounding box center [768, 210] width 451 height 39
type input "[PERSON_NAME]"
click at [556, 253] on input "text" at bounding box center [768, 257] width 451 height 39
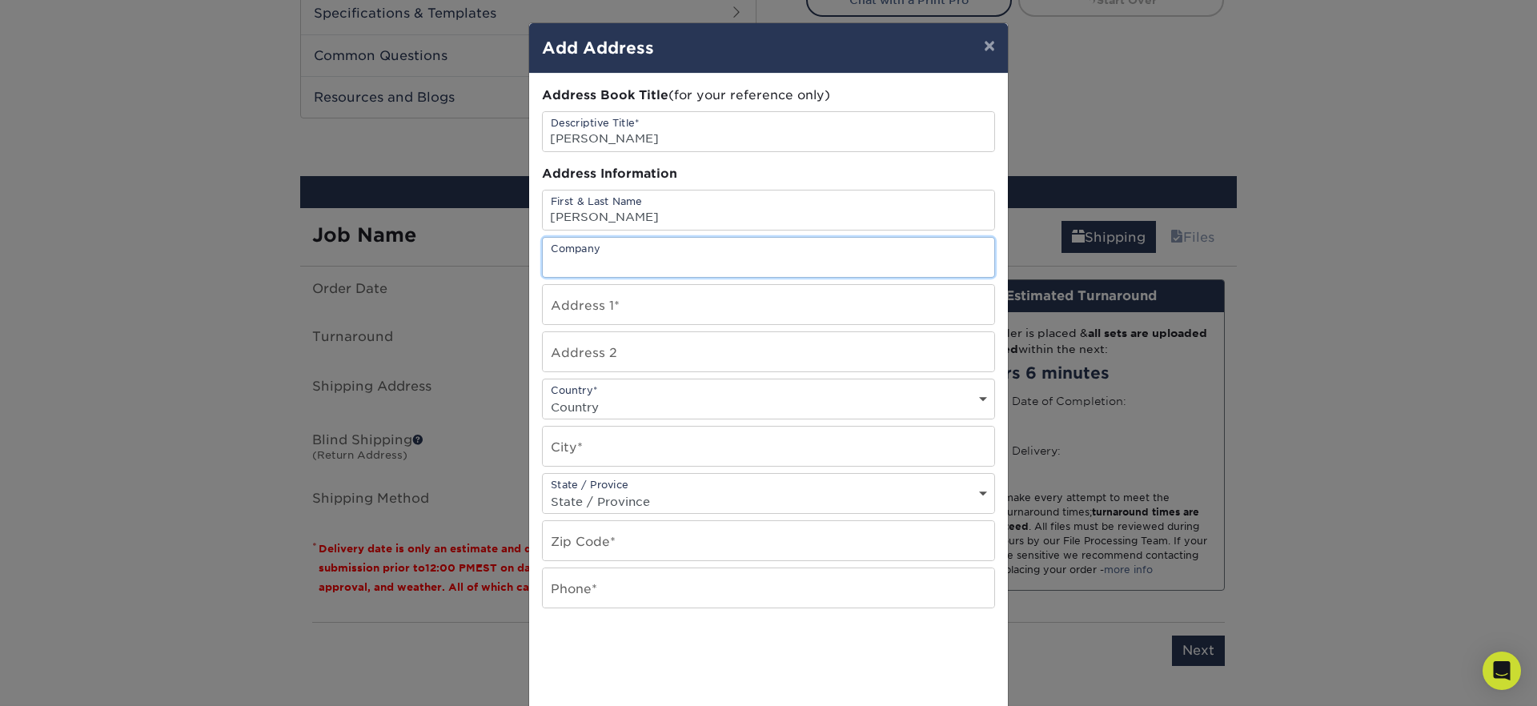
click at [625, 261] on input "text" at bounding box center [768, 257] width 451 height 39
paste input "JIMENEZ E LANDSCAPE"
type input "JIMENEZ E LANDSCAPE"
click at [616, 305] on input "text" at bounding box center [768, 304] width 451 height 39
type input "2"
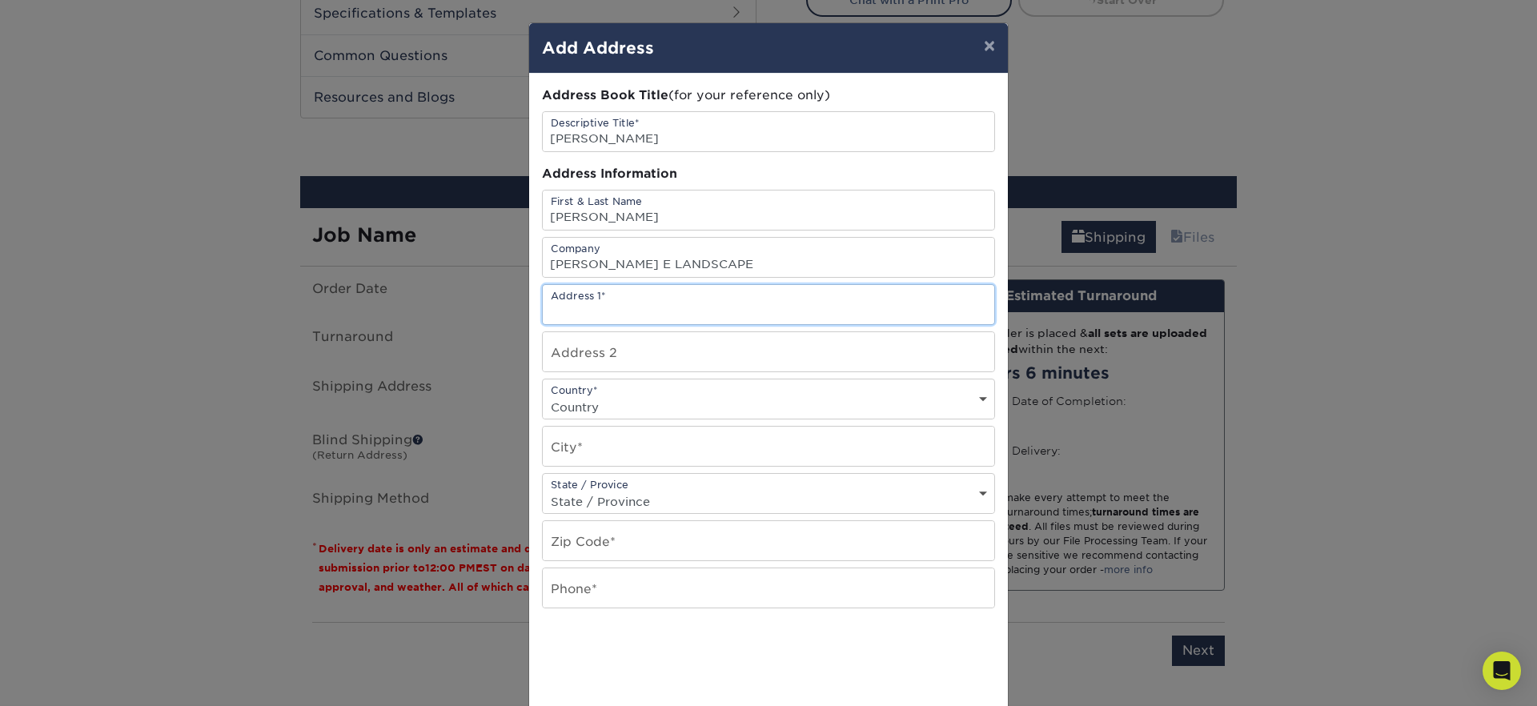
paste input "25066 NEWHALL AVENUE NEWHALL"
type input "25066 NEWHALL AVENUE NEWHALL"
click at [616, 408] on select "Country United States Canada ----------------------------- Afghanistan Albania …" at bounding box center [768, 406] width 451 height 23
select select "US"
click at [543, 395] on select "Country United States Canada ----------------------------- Afghanistan Albania …" at bounding box center [768, 406] width 451 height 23
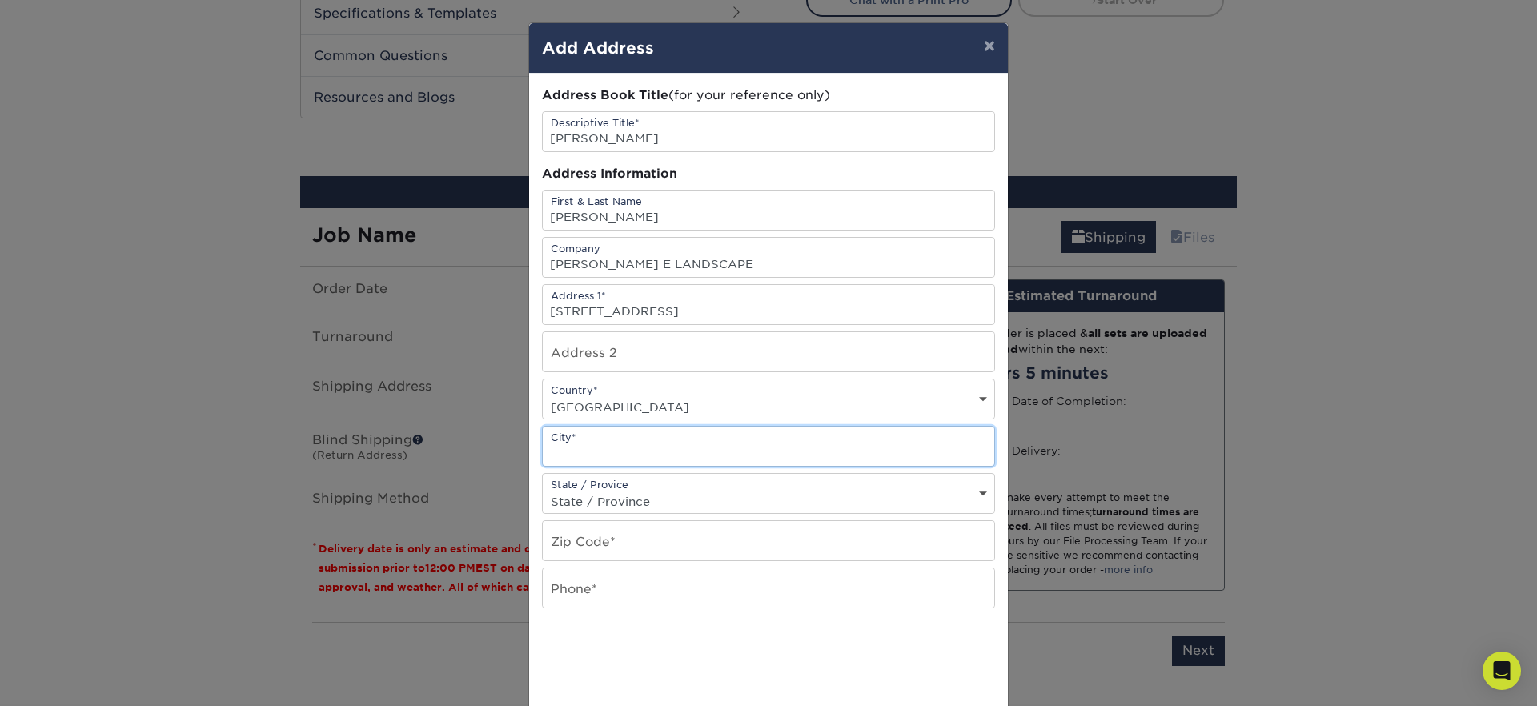
click at [603, 443] on input "text" at bounding box center [768, 446] width 451 height 39
drag, startPoint x: 796, startPoint y: 311, endPoint x: 719, endPoint y: 308, distance: 76.9
click at [719, 309] on input "25066 NEWHALL AVENUE NEWHALL" at bounding box center [768, 304] width 451 height 39
type input "25066 NEWHALL AVENUE"
click at [638, 449] on input "text" at bounding box center [768, 446] width 451 height 39
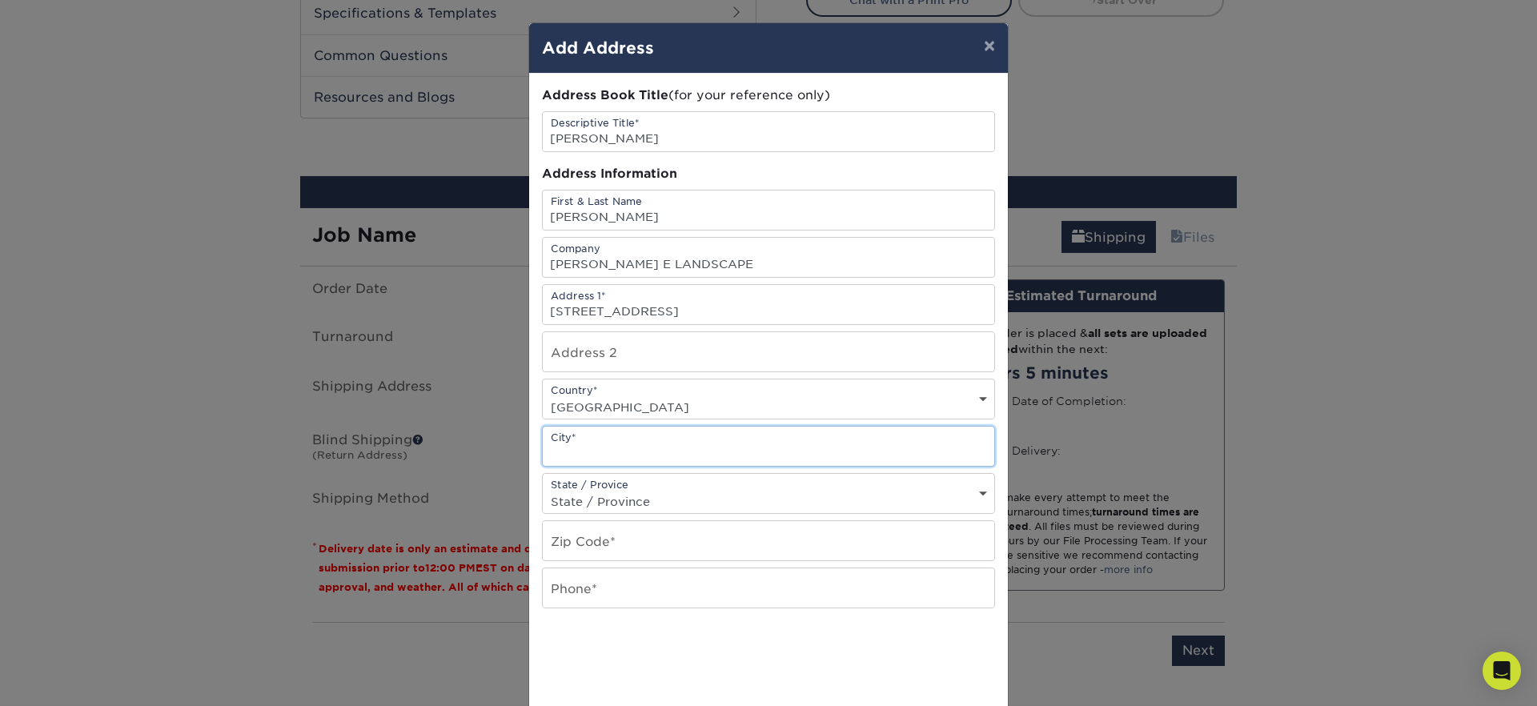
paste input "NEWHALL"
type input "NEWHALL"
click at [623, 502] on select "State / Province Alabama Alaska Arizona Arkansas California Colorado Connecticu…" at bounding box center [768, 501] width 451 height 23
select select "CA"
click at [543, 490] on select "State / Province Alabama Alaska Arizona Arkansas California Colorado Connecticu…" at bounding box center [768, 501] width 451 height 23
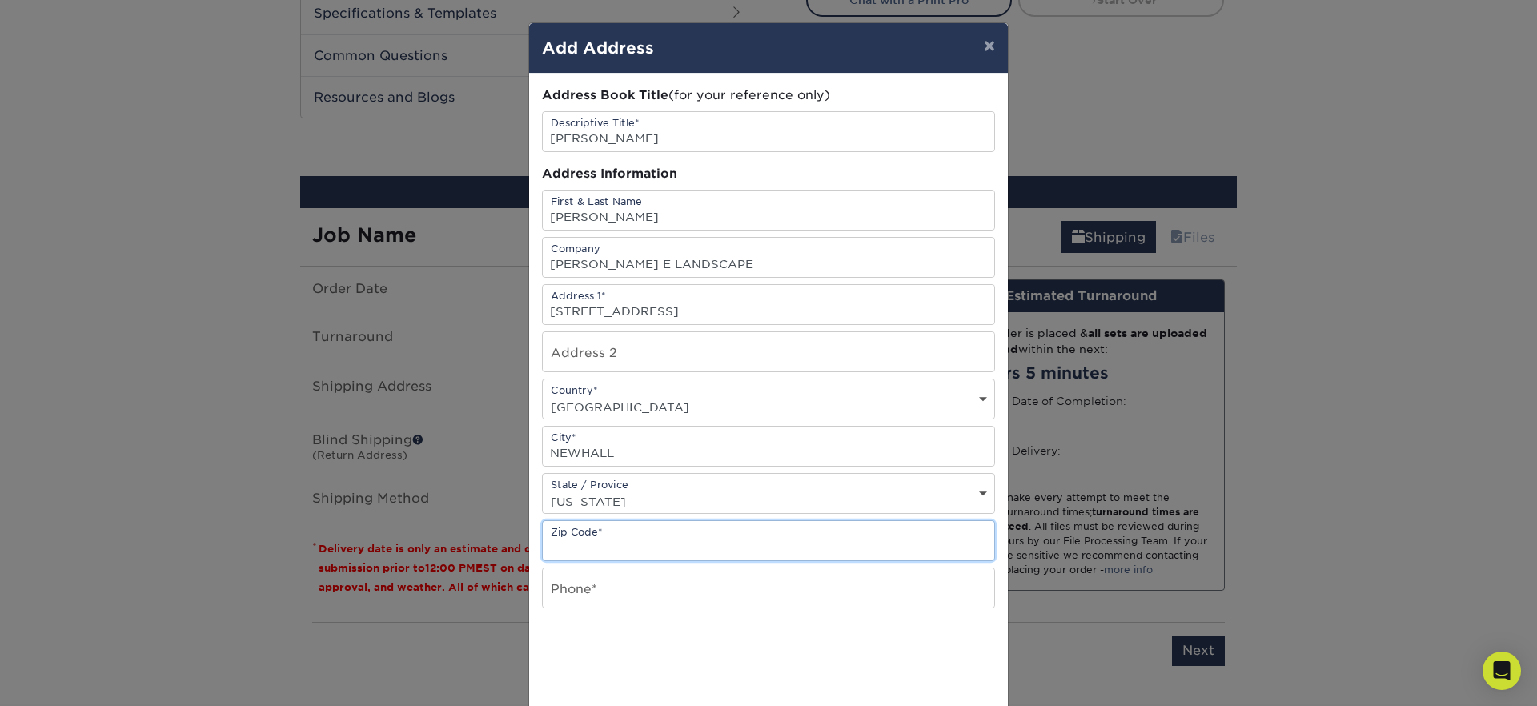
click at [603, 547] on input "text" at bounding box center [768, 540] width 451 height 39
type input "91321"
click at [641, 585] on input "text" at bounding box center [768, 587] width 451 height 39
paste input "661) 312-6061"
type input "661) 312-6061"
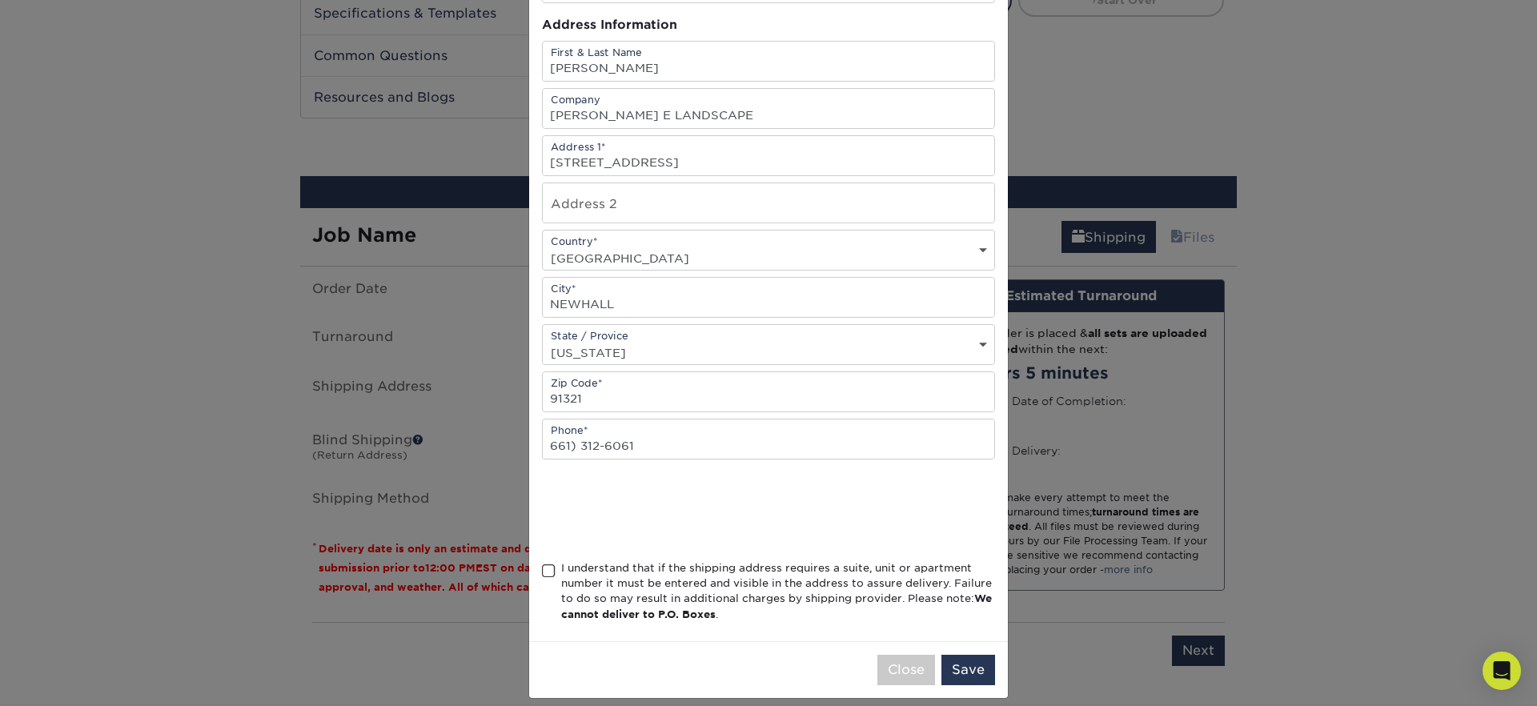
scroll to position [154, 0]
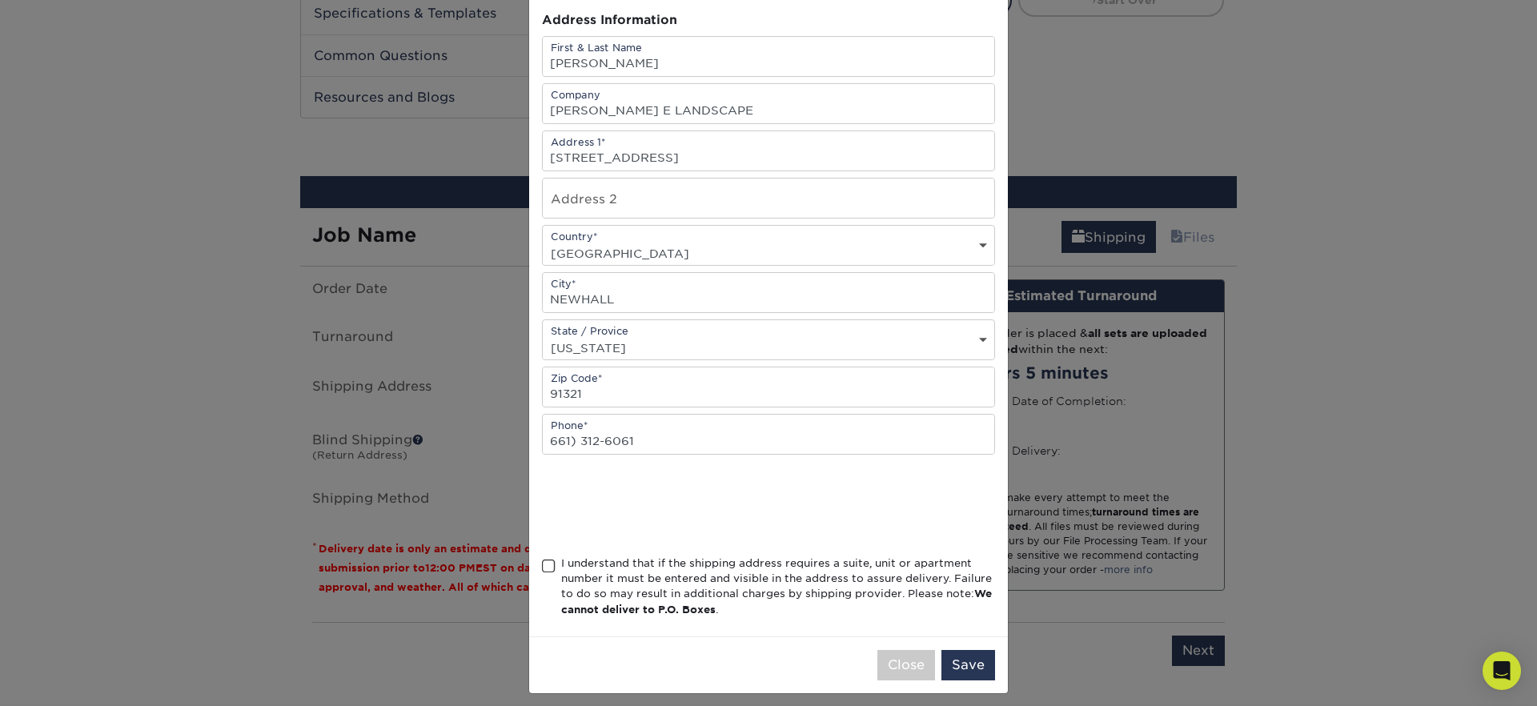
click at [553, 561] on span at bounding box center [549, 566] width 14 height 15
click at [0, 0] on input "I understand that if the shipping address requires a suite, unit or apartment n…" at bounding box center [0, 0] width 0 height 0
click at [962, 664] on button "Save" at bounding box center [968, 665] width 54 height 30
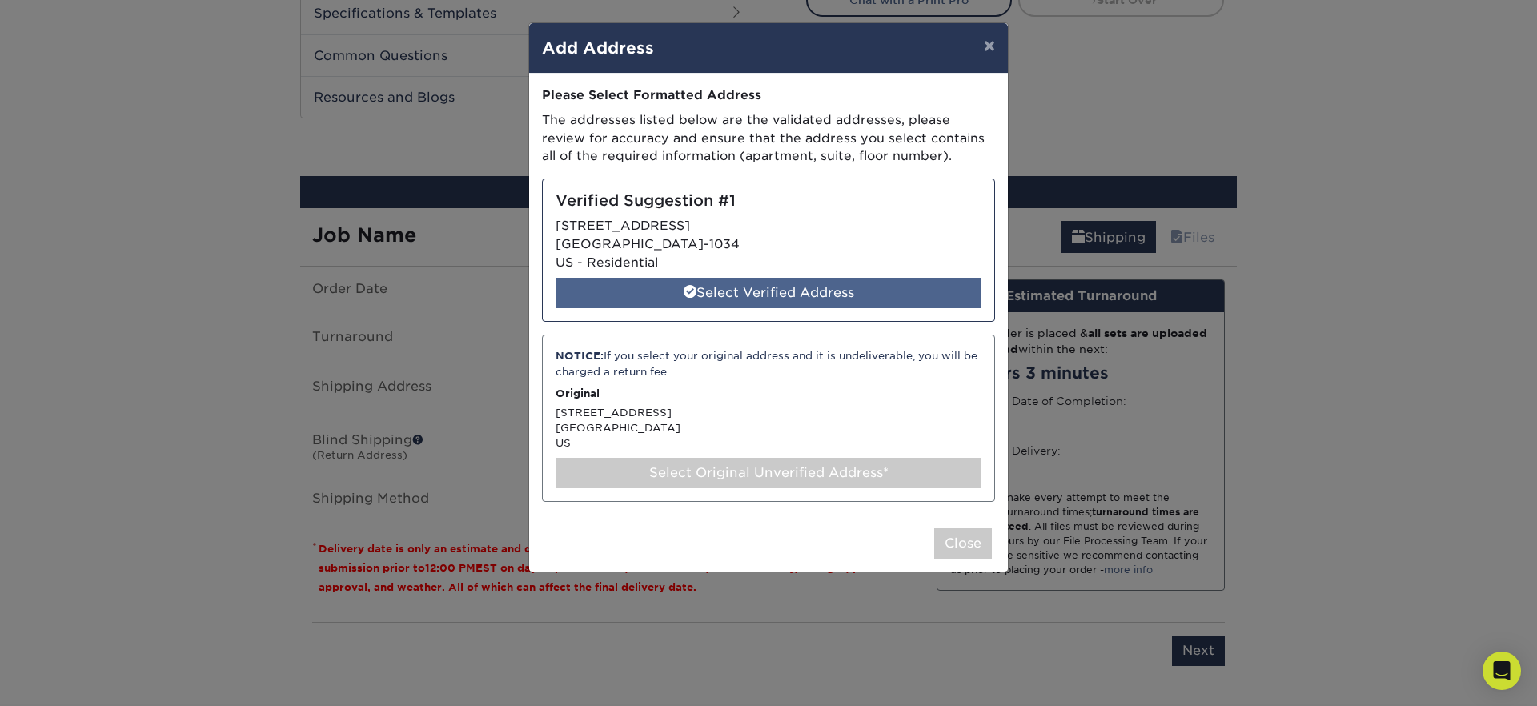
click at [801, 307] on div "Select Verified Address" at bounding box center [769, 293] width 426 height 30
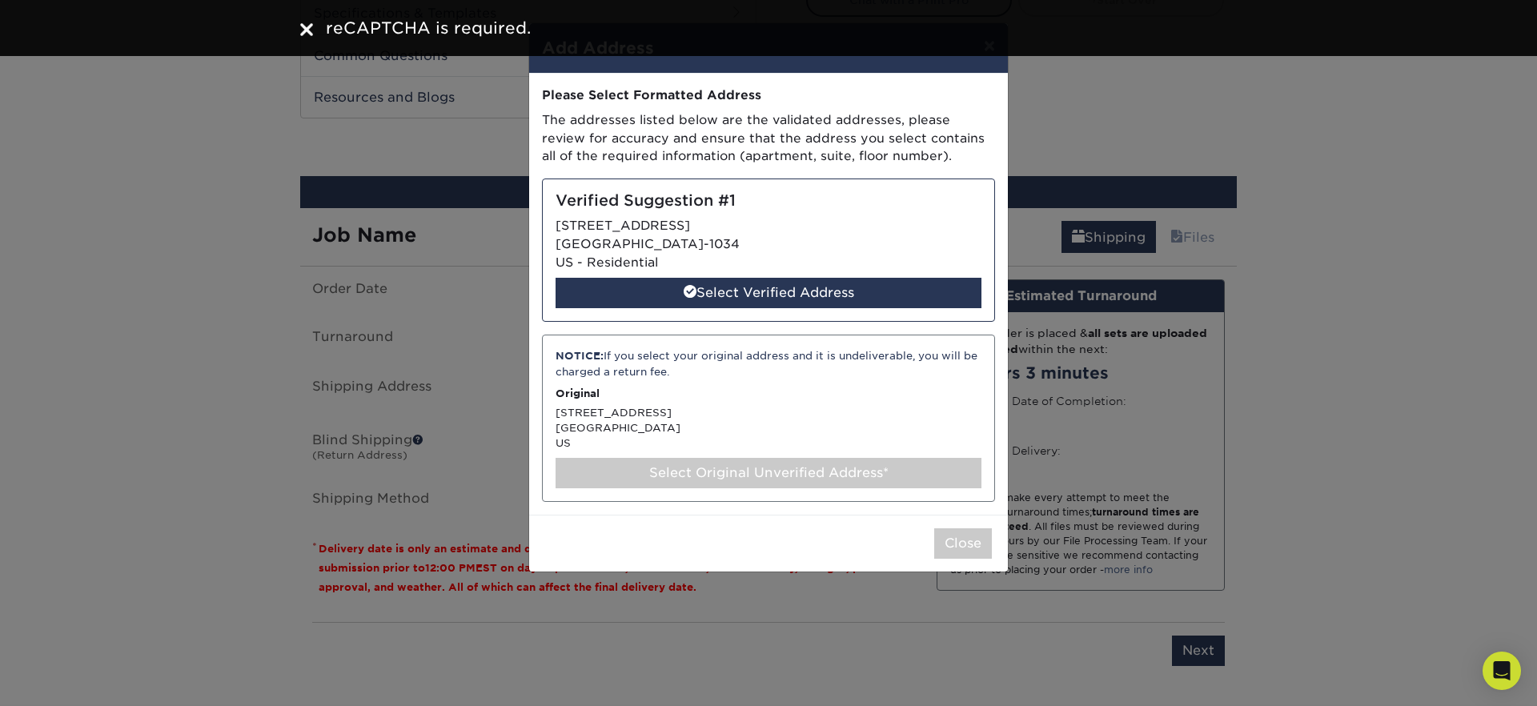
click at [304, 26] on img at bounding box center [306, 29] width 13 height 13
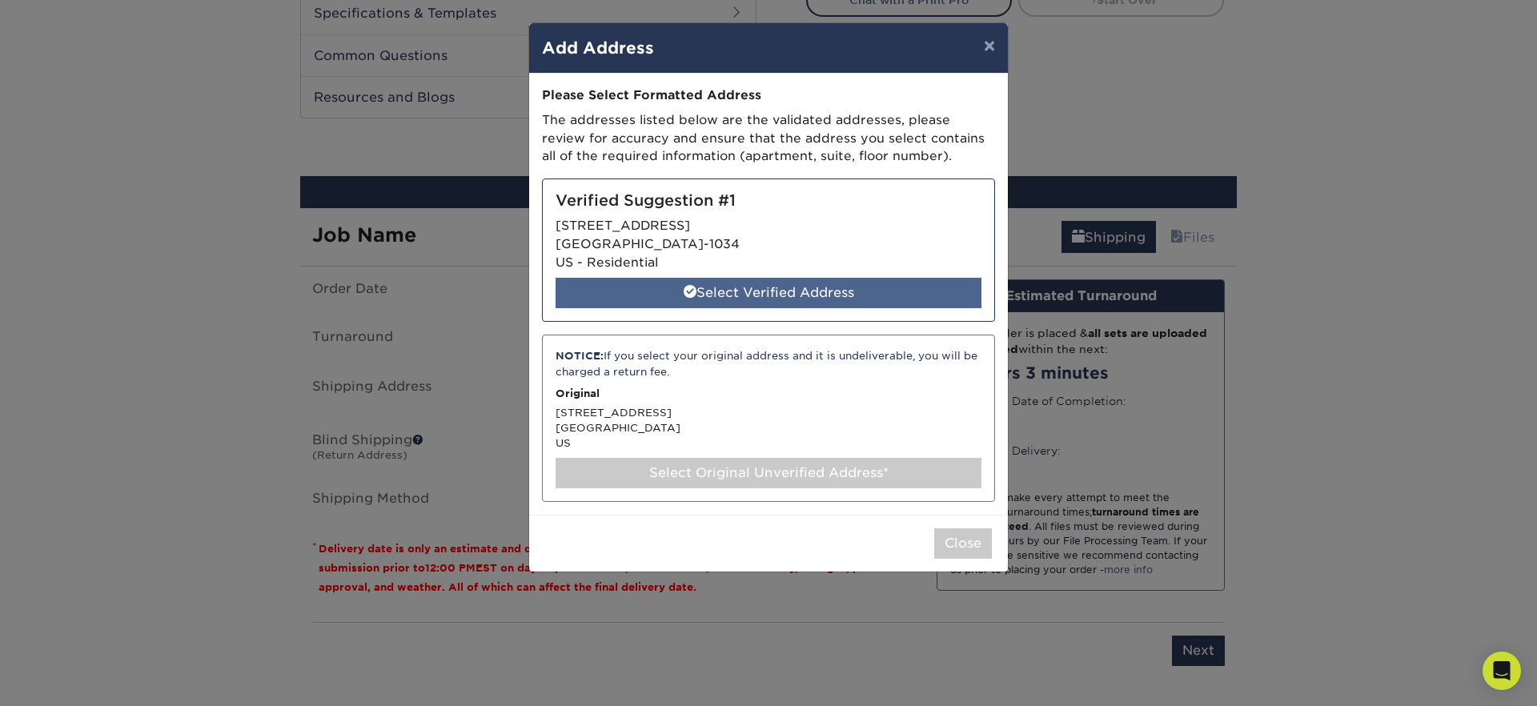
click at [751, 292] on div "Select Verified Address" at bounding box center [769, 293] width 426 height 30
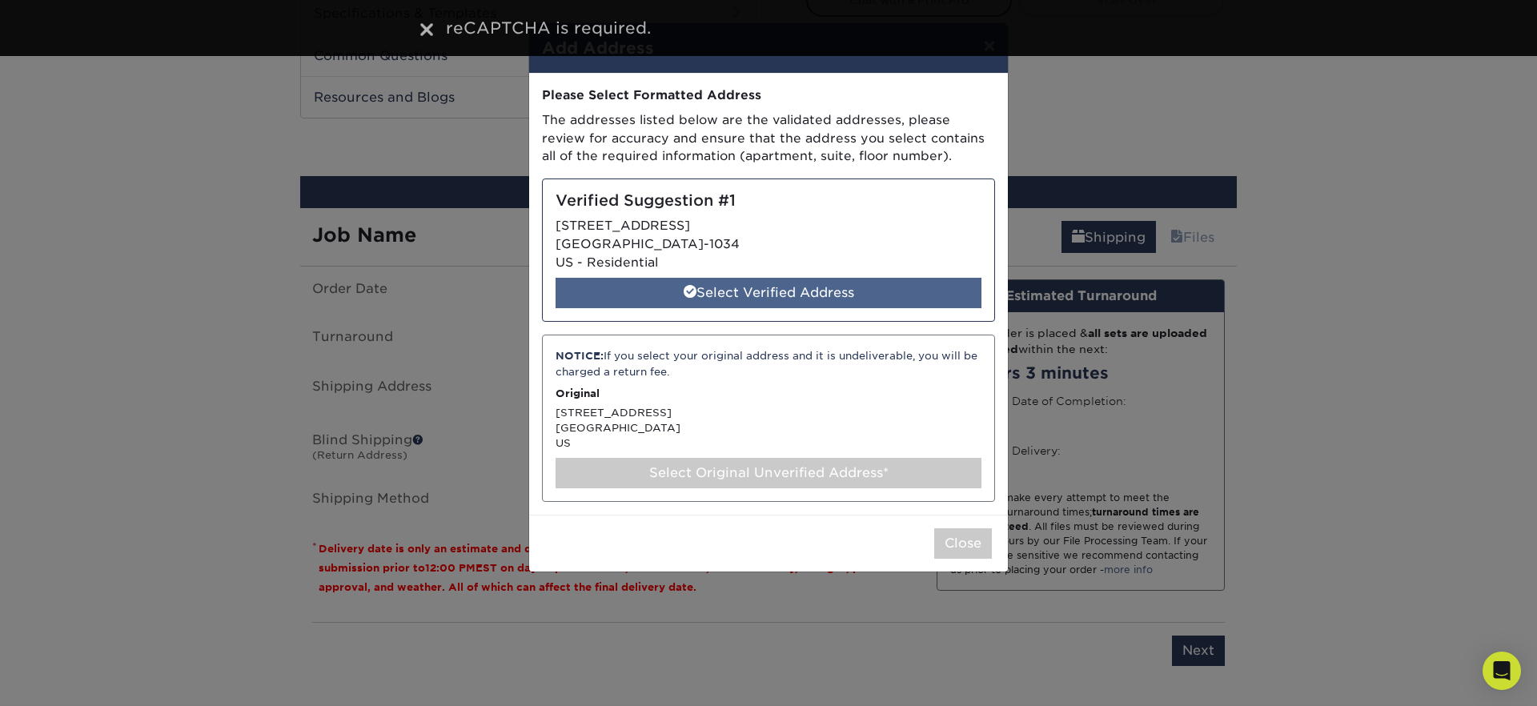
click at [751, 292] on div "Select Verified Address" at bounding box center [769, 293] width 426 height 30
click at [751, 291] on div "Select Verified Address" at bounding box center [769, 293] width 426 height 30
click at [751, 292] on div "Select Verified Address" at bounding box center [769, 293] width 426 height 30
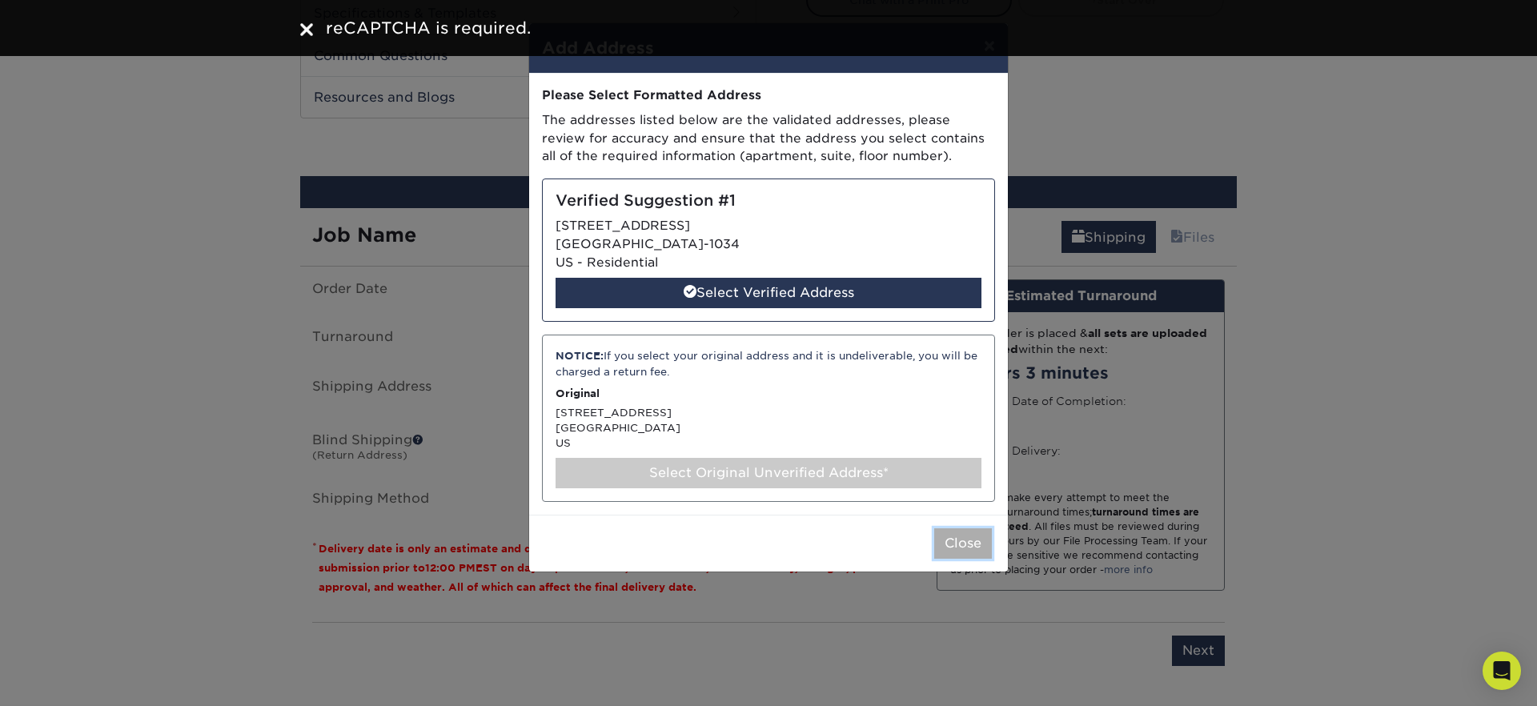
click at [959, 546] on button "Close" at bounding box center [963, 543] width 58 height 30
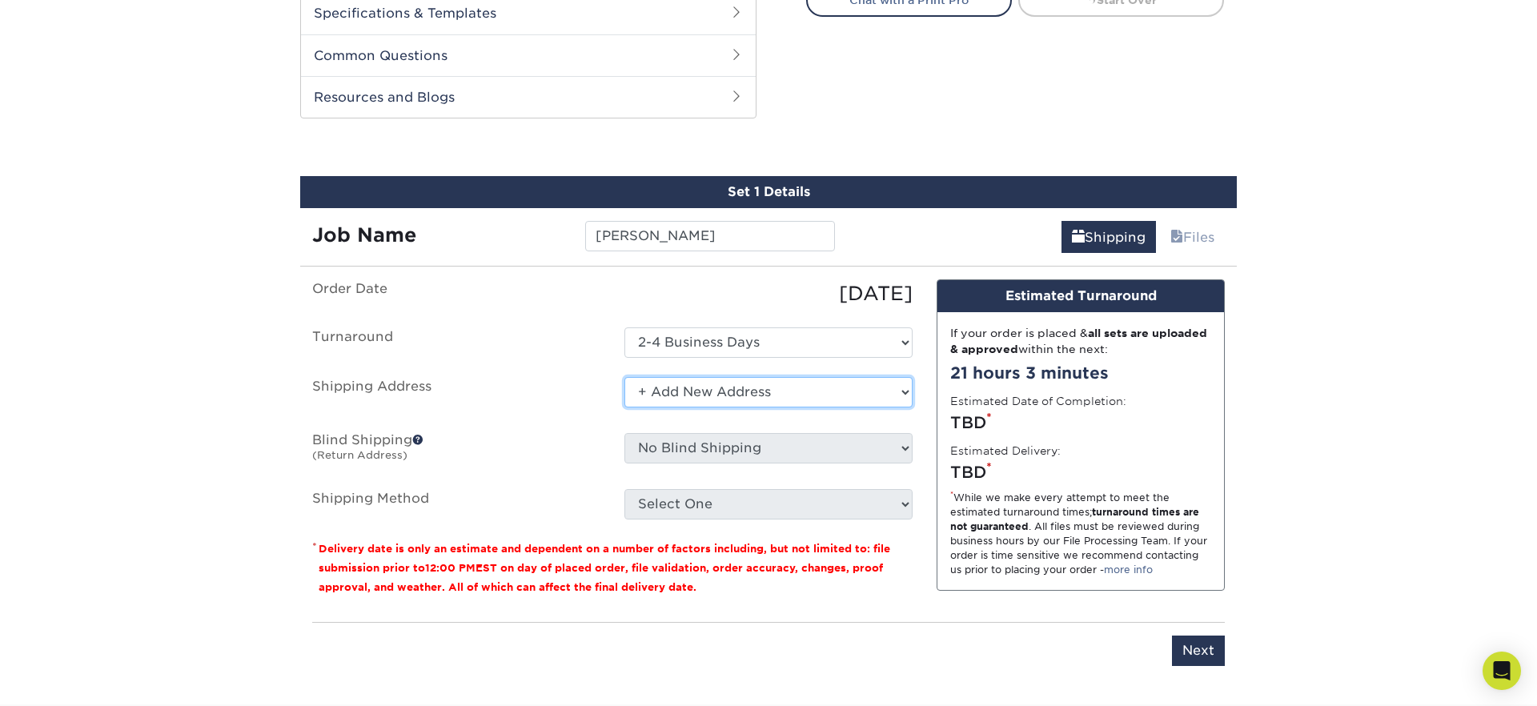
click at [846, 394] on select "Select One 176 S Mountain View Abraham Romero ACO GENERAL CONSTRUCTION Adrian M…" at bounding box center [768, 392] width 288 height 30
click at [624, 377] on select "Select One 176 S Mountain View Abraham Romero ACO GENERAL CONSTRUCTION Adrian M…" at bounding box center [768, 392] width 288 height 30
click at [804, 399] on select "Select One 176 S Mountain View Abraham Romero ACO GENERAL CONSTRUCTION Adrian M…" at bounding box center [768, 392] width 288 height 30
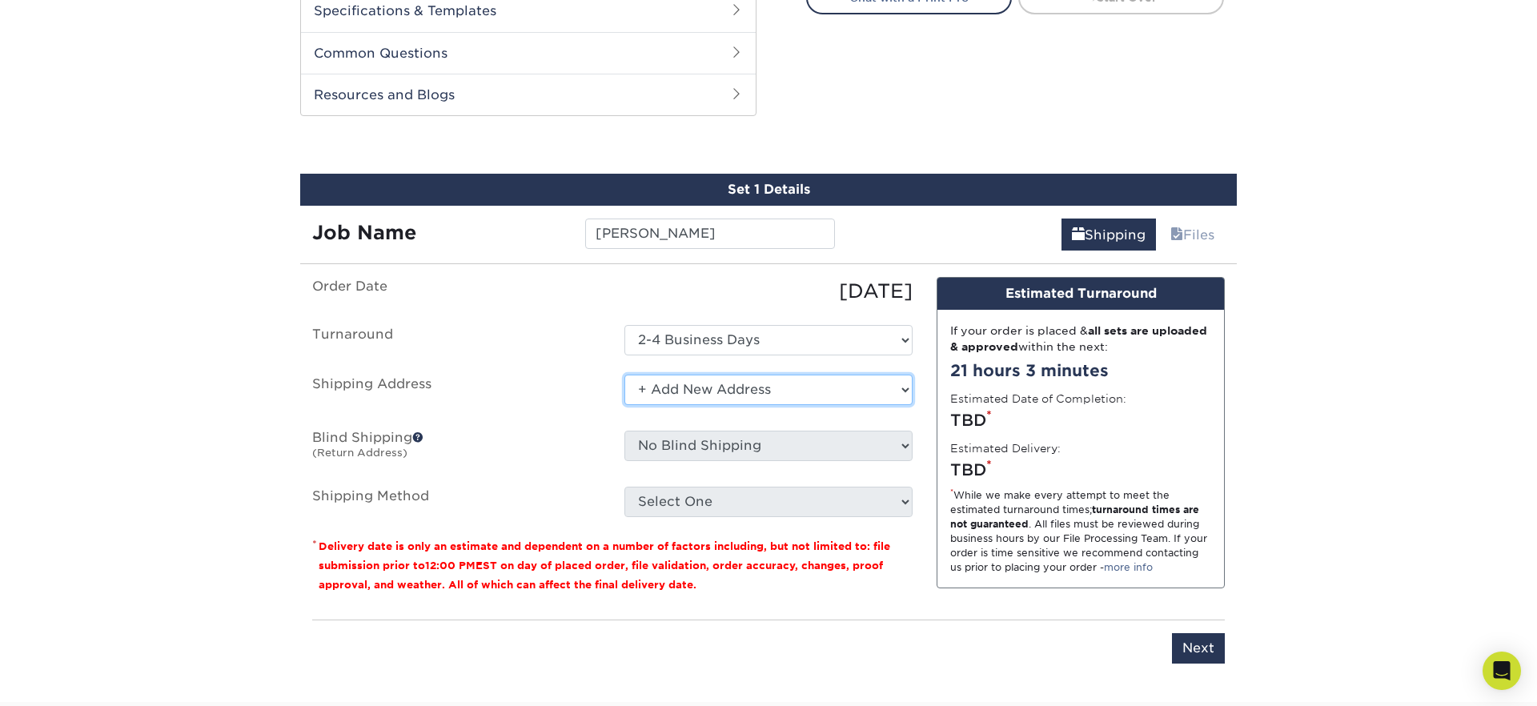
scroll to position [727, 0]
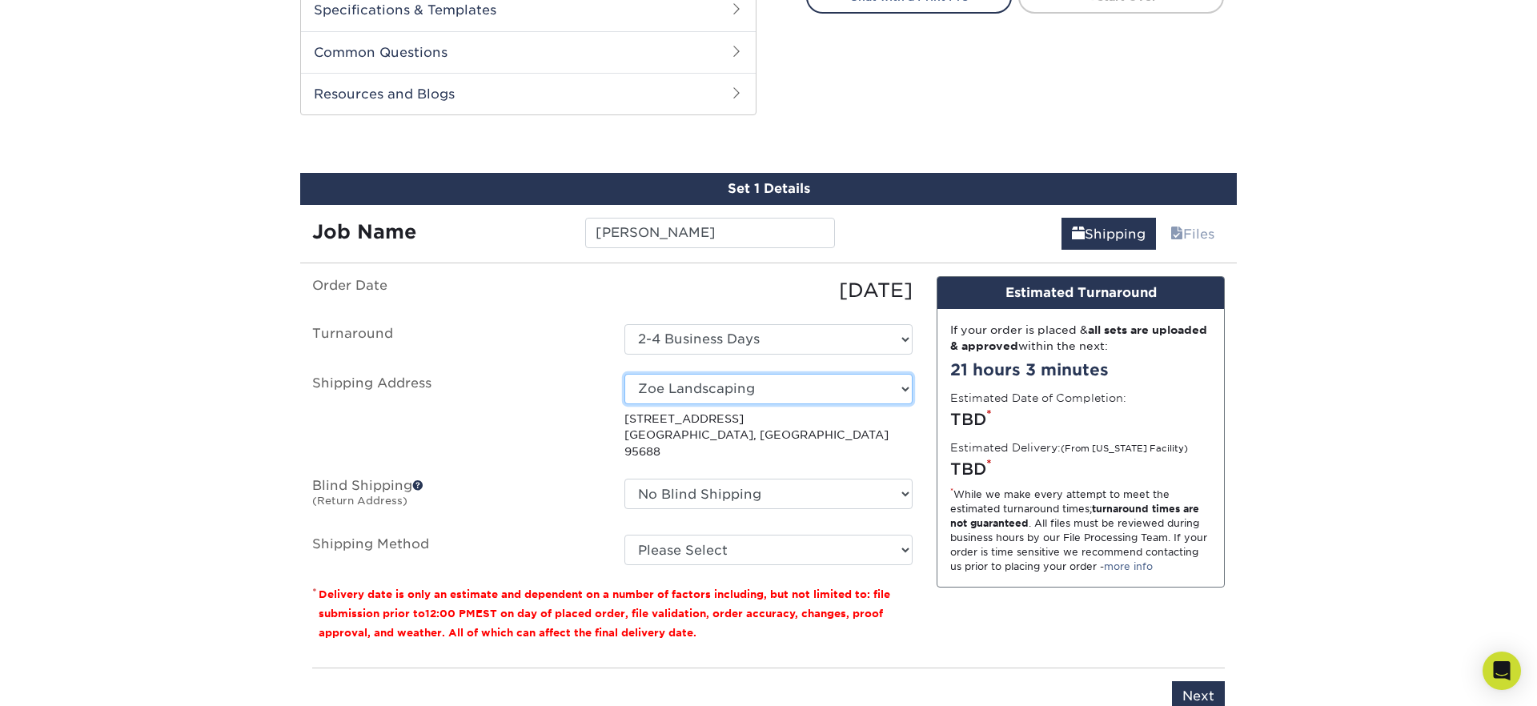
click at [691, 388] on select "Select One 176 S Mountain View Abraham Romero ACO GENERAL CONSTRUCTION Adrian M…" at bounding box center [768, 389] width 288 height 30
select select "newaddress"
click at [624, 374] on select "Select One 176 S Mountain View Abraham Romero ACO GENERAL CONSTRUCTION Adrian M…" at bounding box center [768, 389] width 288 height 30
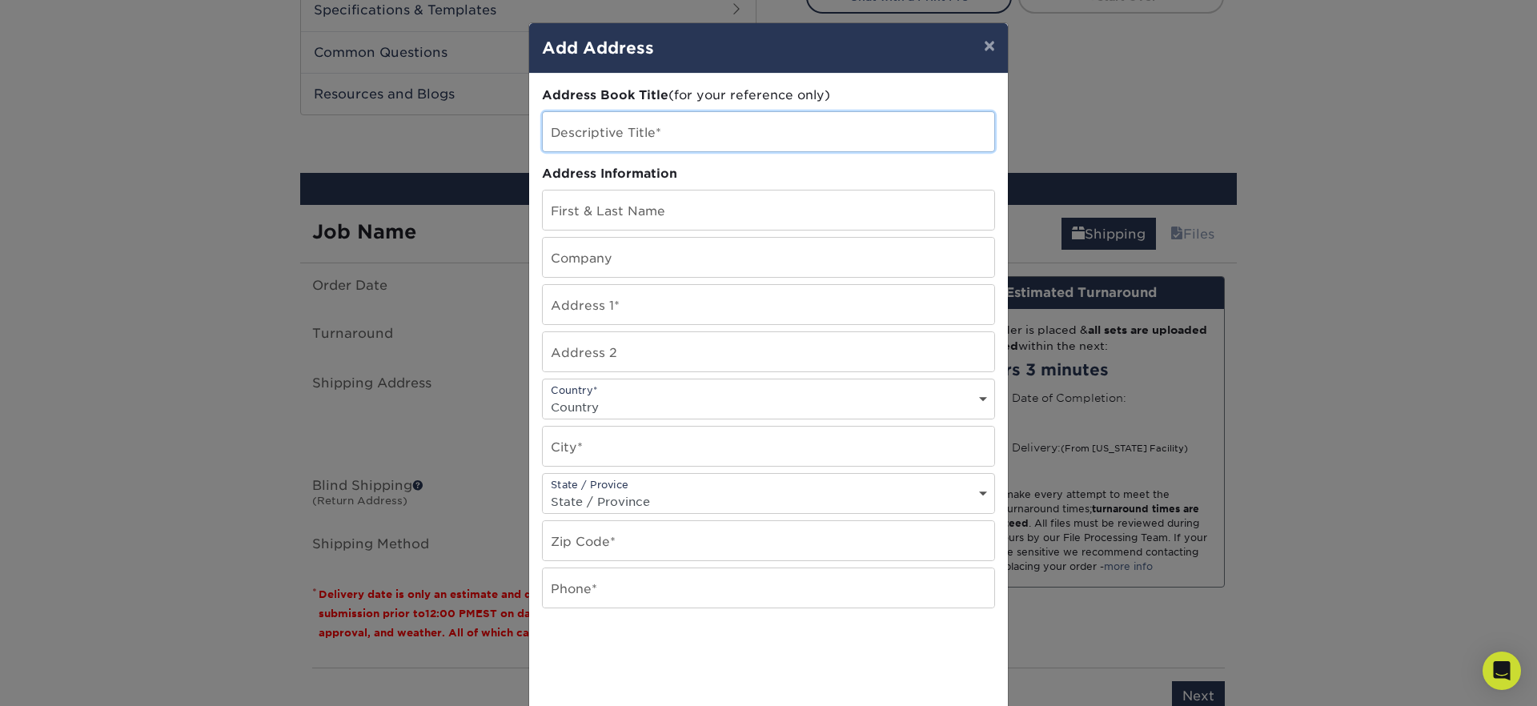
click at [605, 132] on input "text" at bounding box center [768, 131] width 451 height 39
type input "[PERSON_NAME]"
drag, startPoint x: 691, startPoint y: 135, endPoint x: 501, endPoint y: 135, distance: 189.7
click at [501, 136] on div "× Add Address Address Book Title (for your reference only) Descriptive Title* S…" at bounding box center [768, 353] width 1537 height 706
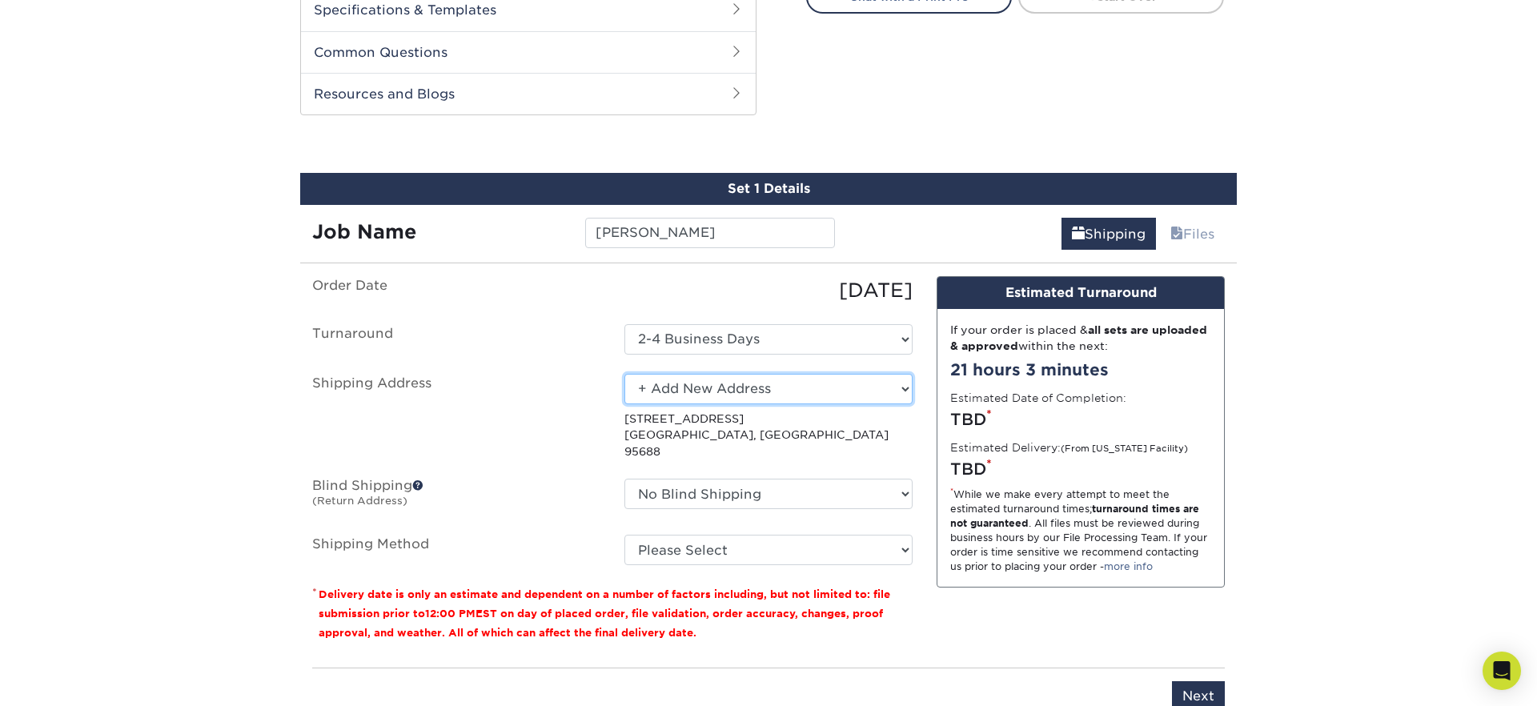
click at [732, 387] on select "Select One 176 S Mountain View Abraham Romero ACO GENERAL CONSTRUCTION Adrian M…" at bounding box center [768, 389] width 288 height 30
click at [624, 374] on select "Select One 176 S Mountain View Abraham Romero ACO GENERAL CONSTRUCTION Adrian M…" at bounding box center [768, 389] width 288 height 30
click at [772, 387] on select "Select One 176 S Mountain View Abraham Romero ACO GENERAL CONSTRUCTION Adrian M…" at bounding box center [768, 389] width 288 height 30
click at [743, 395] on select "Select One 176 S Mountain View Abraham Romero ACO GENERAL CONSTRUCTION Adrian M…" at bounding box center [768, 389] width 288 height 30
select select "newaddress"
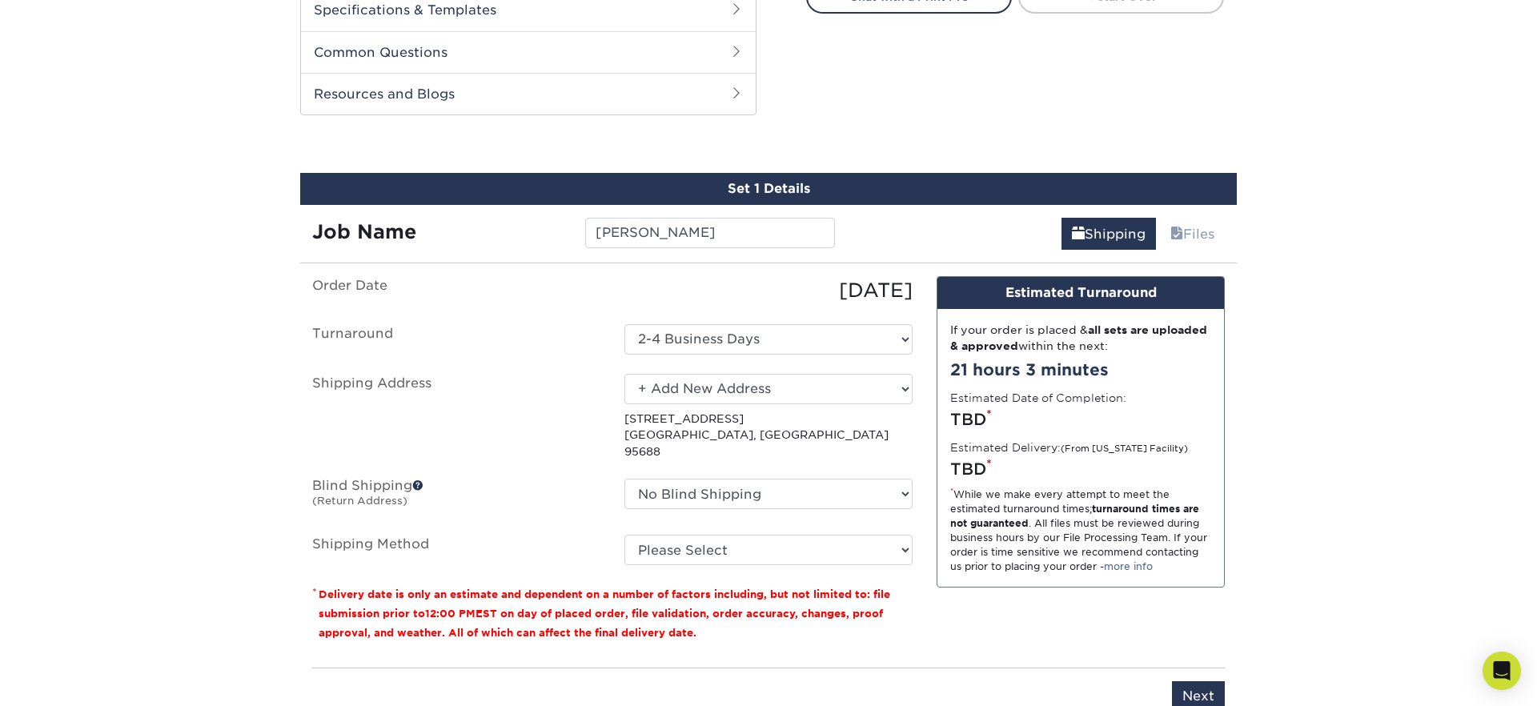
click at [624, 374] on select "Select One 176 S Mountain View Abraham Romero ACO GENERAL CONSTRUCTION Adrian M…" at bounding box center [768, 389] width 288 height 30
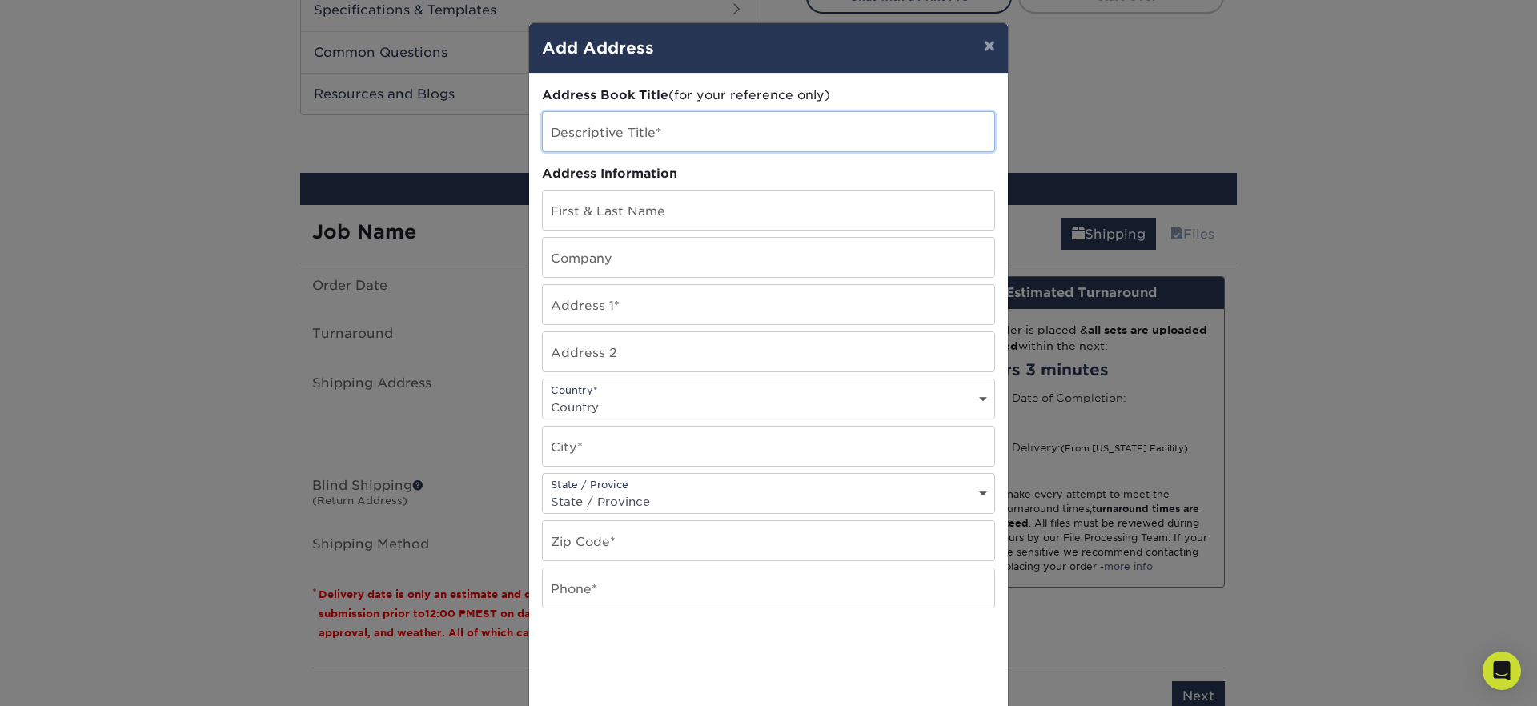
click at [681, 134] on input "text" at bounding box center [768, 131] width 451 height 39
type input "[PERSON_NAME]"
type input "[PERSON_NAME] E Landscape"
click at [624, 311] on input "text" at bounding box center [768, 304] width 451 height 39
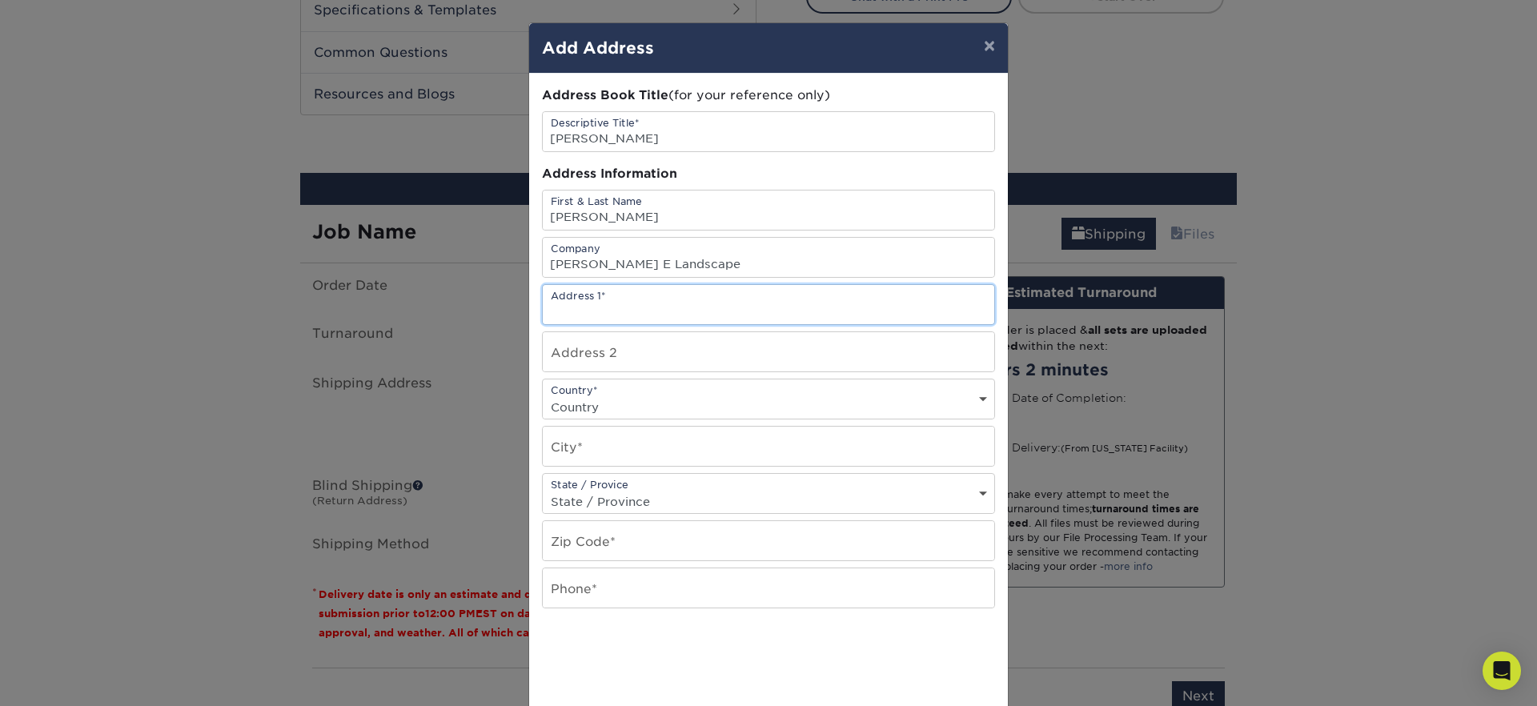
paste input "25066 NEWHALL AVENUE"
type input "25066 NEWHALL AVENUE"
click at [592, 403] on select "Country United States Canada ----------------------------- Afghanistan Albania …" at bounding box center [768, 406] width 451 height 23
select select "US"
click at [543, 395] on select "Country United States Canada ----------------------------- Afghanistan Albania …" at bounding box center [768, 406] width 451 height 23
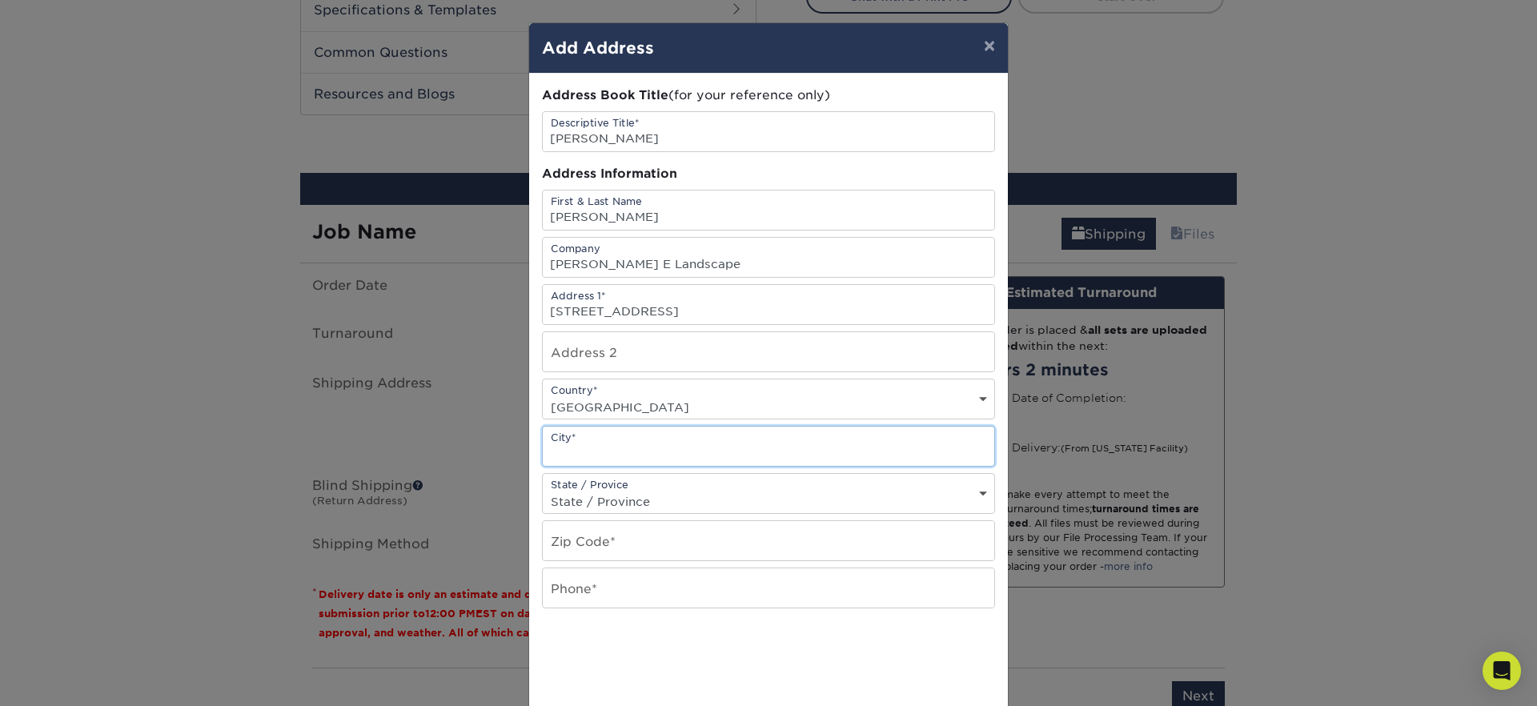
click at [604, 444] on input "text" at bounding box center [768, 446] width 451 height 39
paste input "NEWHALL"
type input "NEWHALL"
click at [612, 496] on select "State / Province Alabama Alaska Arizona Arkansas California Colorado Connecticu…" at bounding box center [768, 501] width 451 height 23
select select "CA"
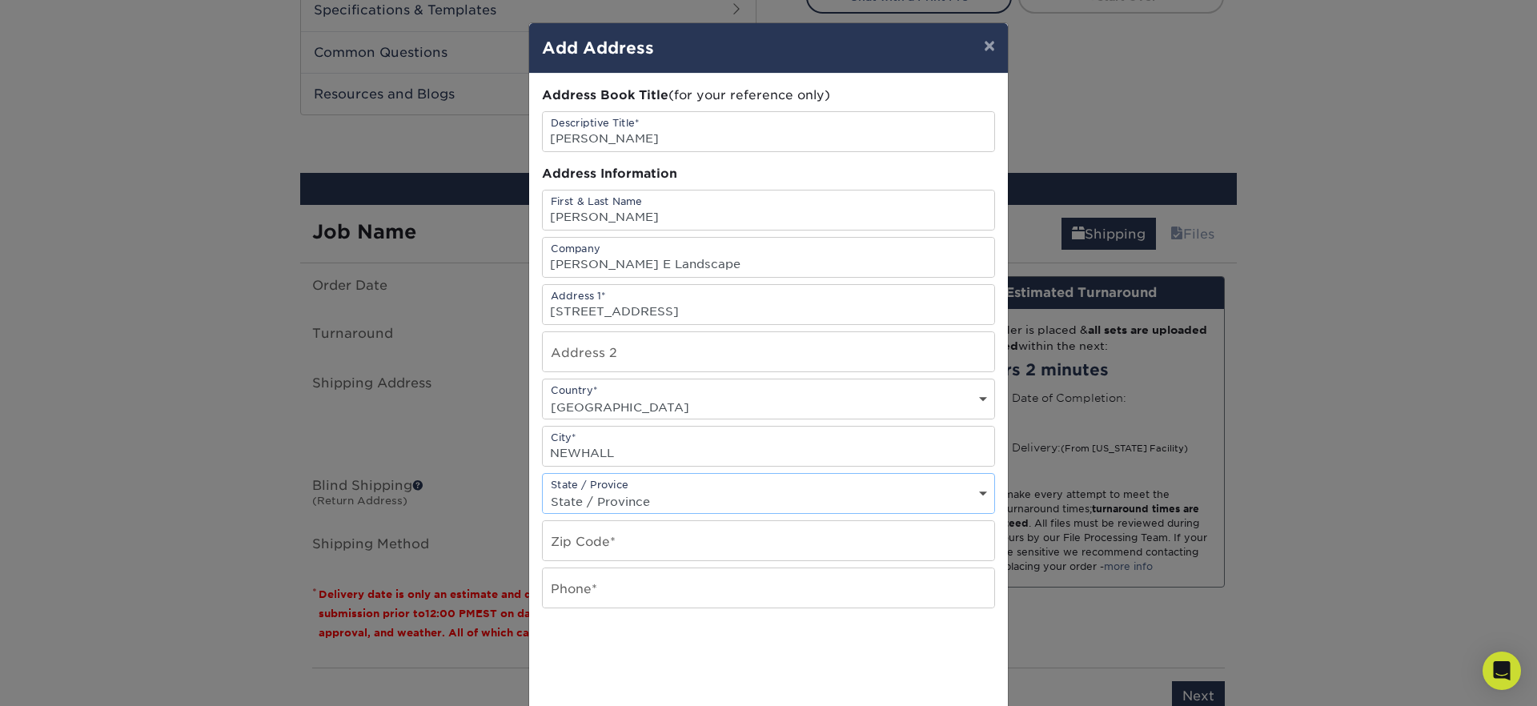
click at [543, 490] on select "State / Province Alabama Alaska Arizona Arkansas California Colorado Connecticu…" at bounding box center [768, 501] width 451 height 23
click at [573, 550] on input "text" at bounding box center [768, 540] width 451 height 39
paste input "91321"
type input "91321"
click at [587, 592] on input "text" at bounding box center [768, 587] width 451 height 39
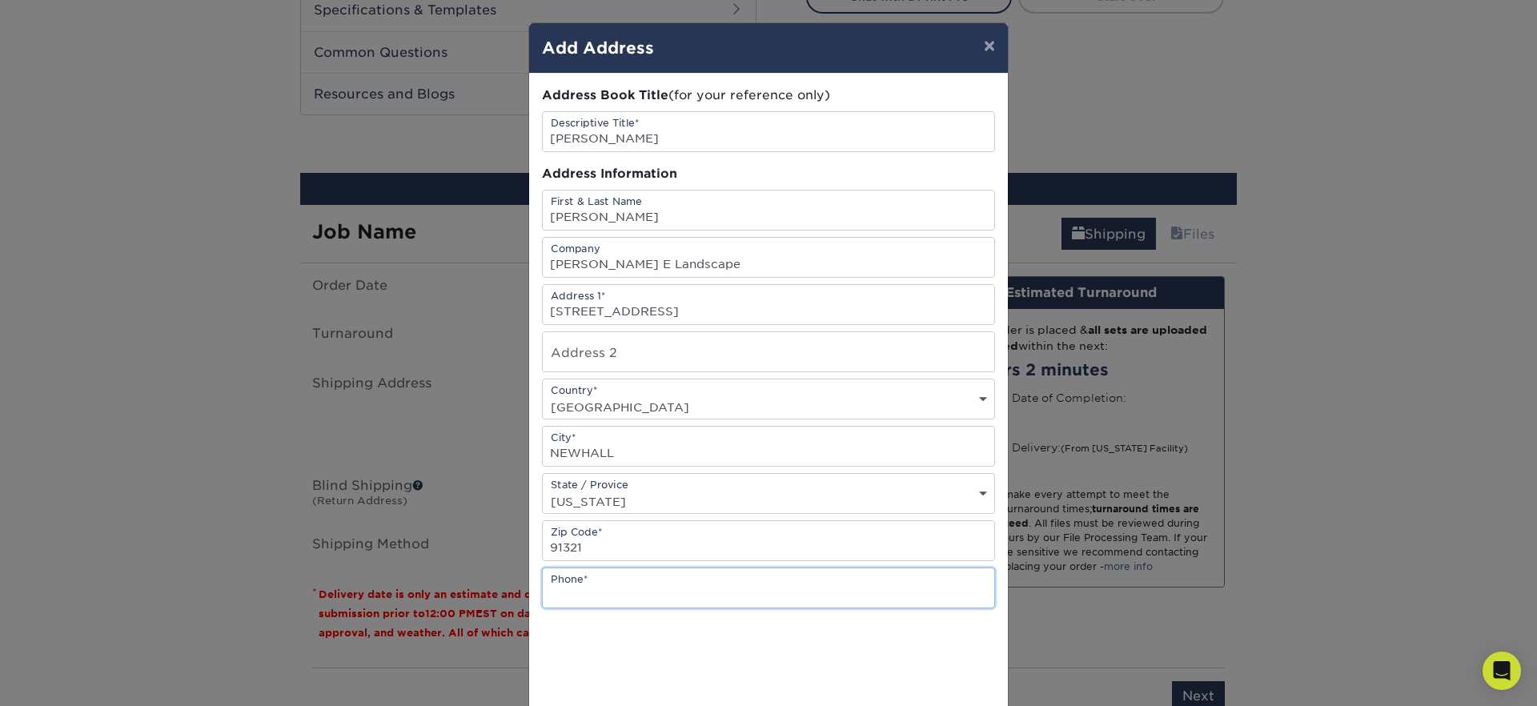
paste input "(661) 312-6061"
type input "(661) 312-6061"
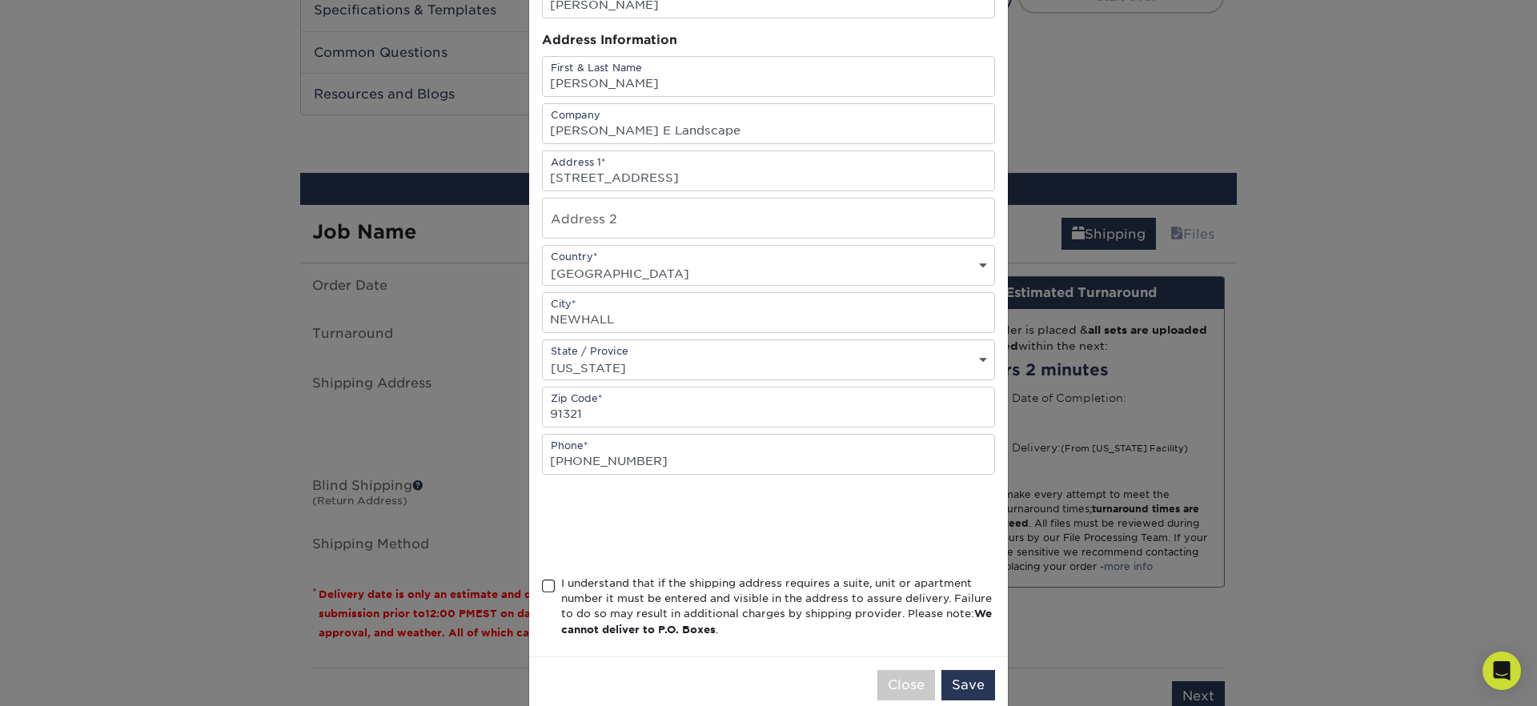
scroll to position [164, 0]
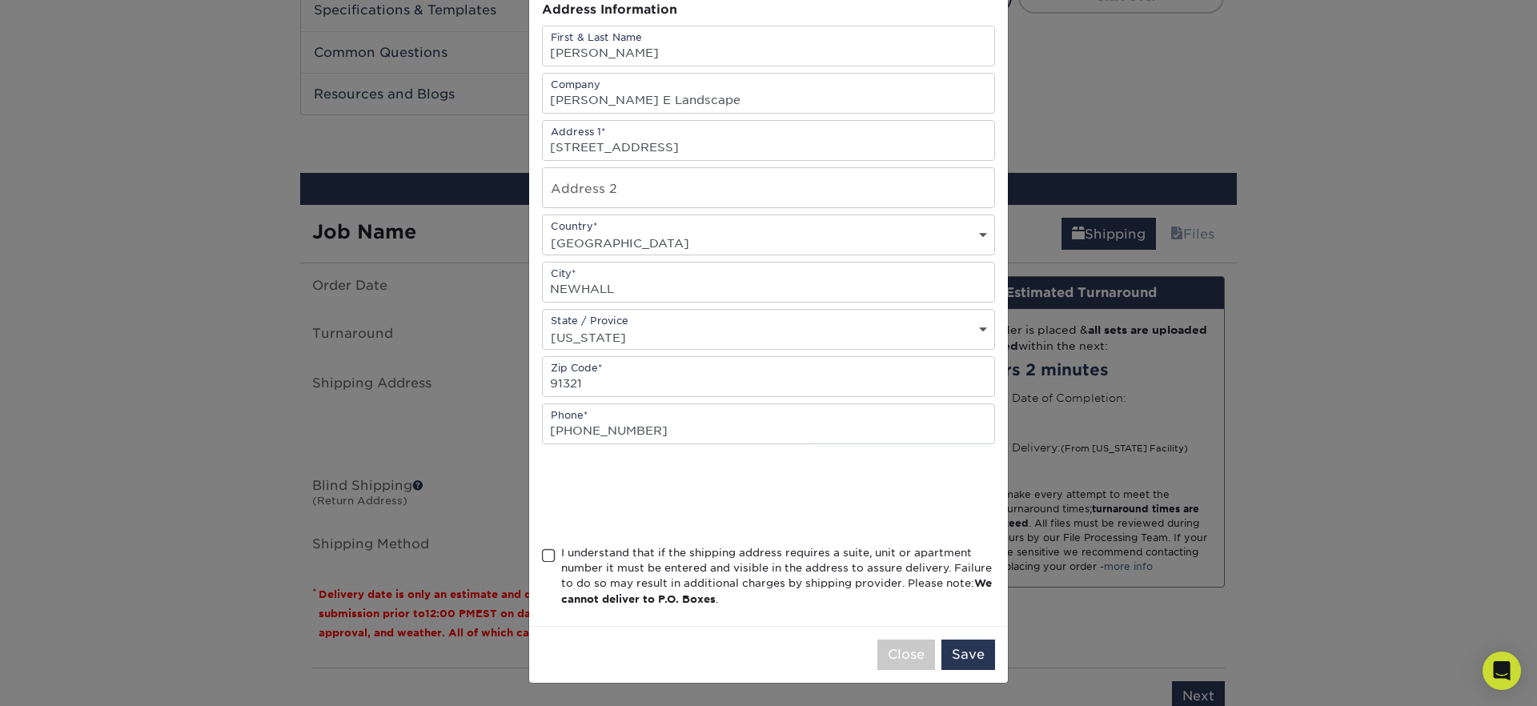
drag, startPoint x: 547, startPoint y: 560, endPoint x: 683, endPoint y: 602, distance: 142.5
click at [547, 560] on span at bounding box center [549, 555] width 14 height 15
click at [0, 0] on input "I understand that if the shipping address requires a suite, unit or apartment n…" at bounding box center [0, 0] width 0 height 0
click at [963, 648] on button "Save" at bounding box center [968, 655] width 54 height 30
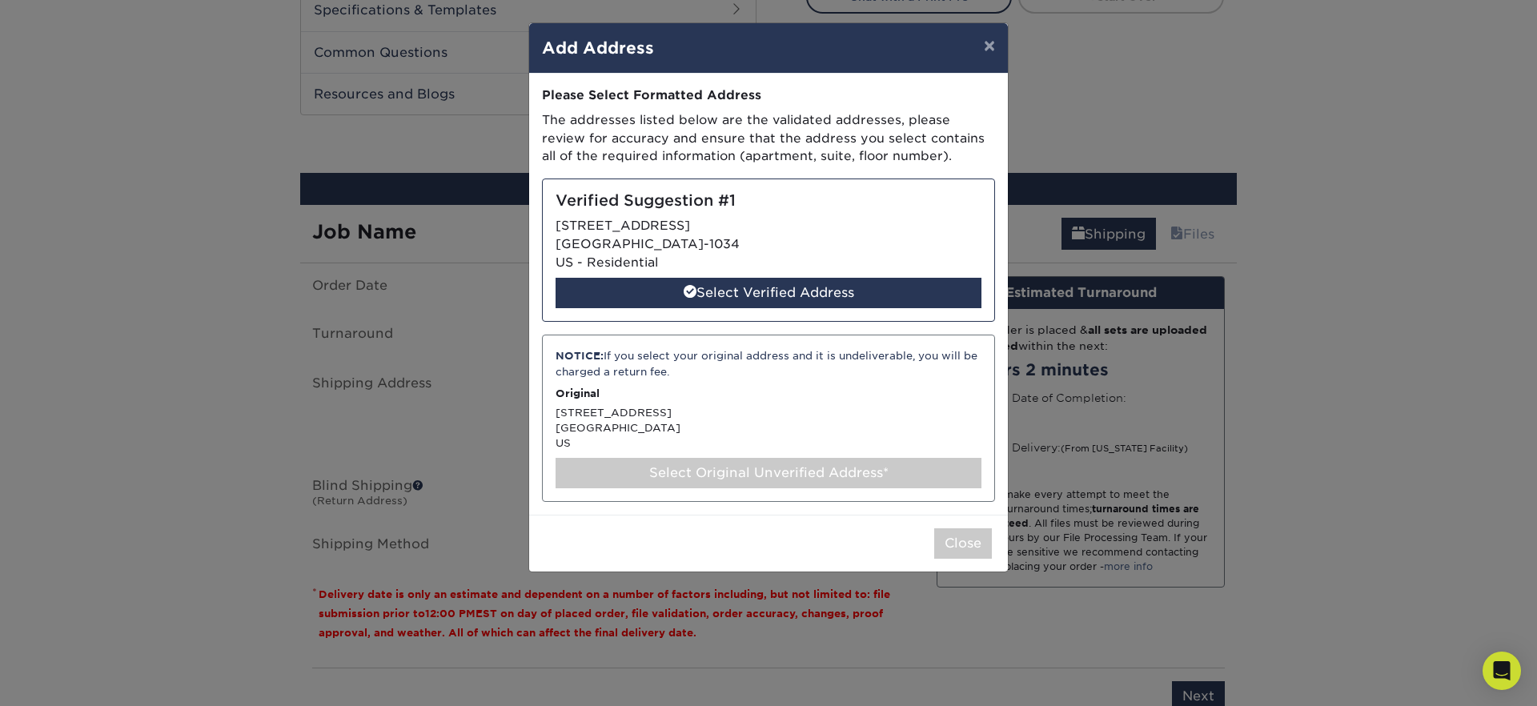
click at [801, 216] on div "Verified Suggestion #1 25066 NEWHALL AVE NEWHALL, CA 91321-1034 US - Residentia…" at bounding box center [768, 249] width 453 height 143
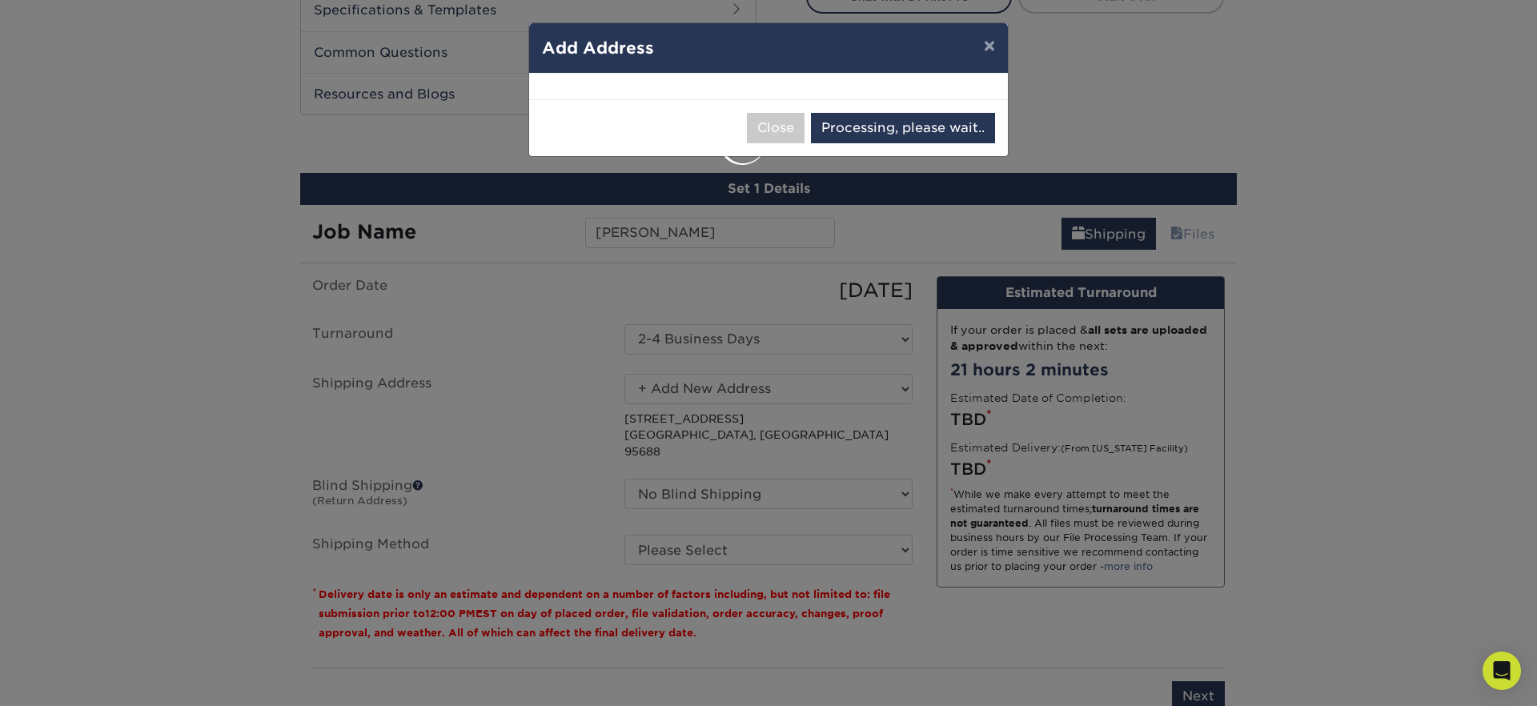
select select "285124"
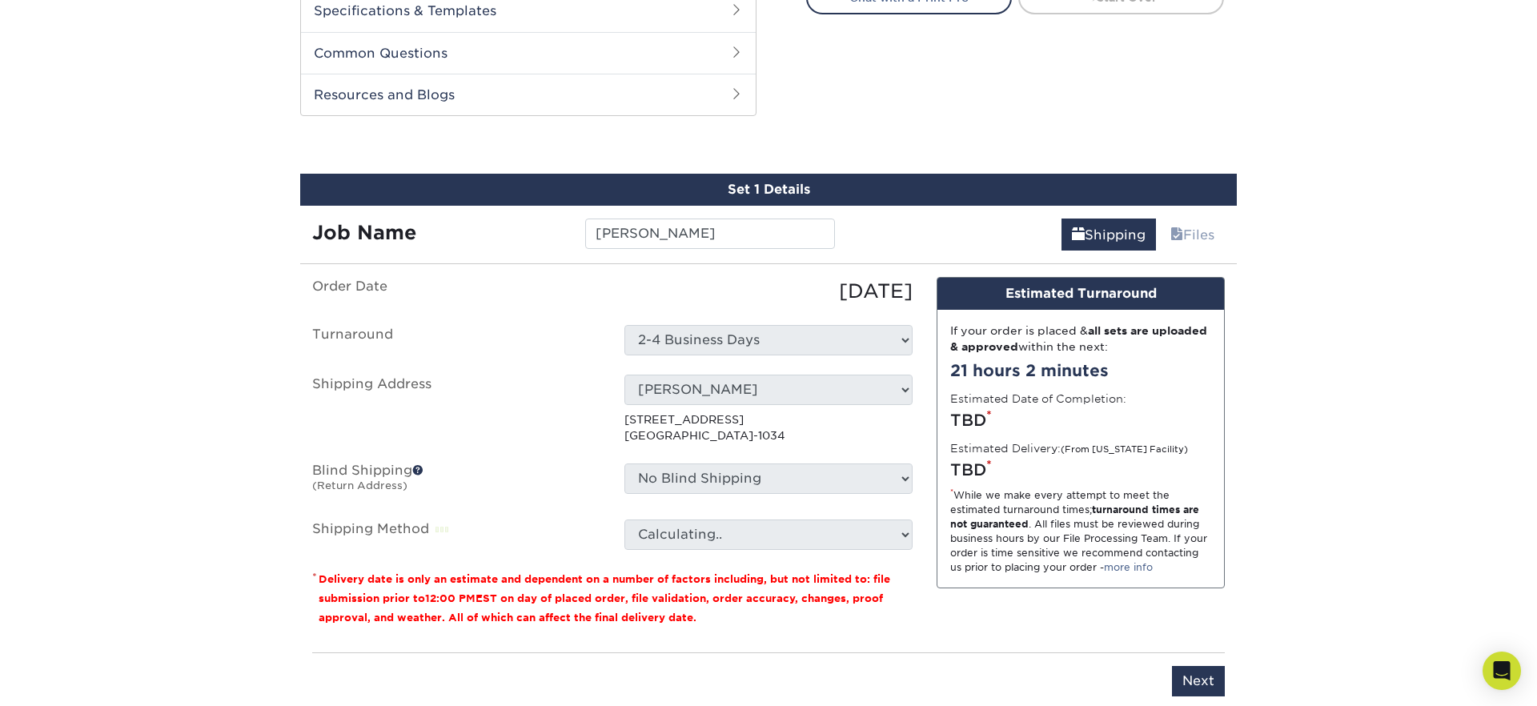
scroll to position [724, 0]
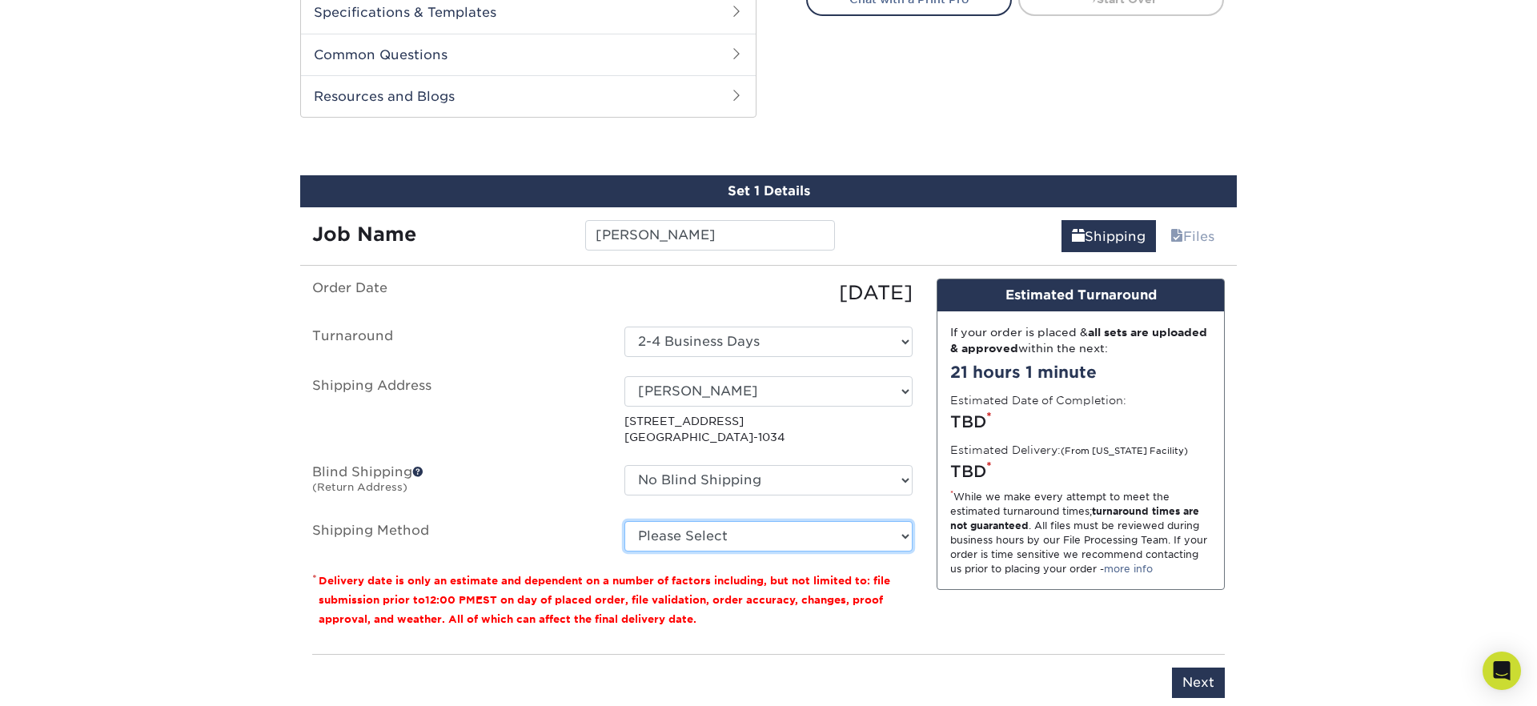
click at [692, 526] on select "Please Select Ground Shipping (+$8.96) 3 Day Shipping Service (+$24.99) 2 Day A…" at bounding box center [768, 536] width 288 height 30
select select "03"
click at [624, 521] on select "Please Select Ground Shipping (+$8.96) 3 Day Shipping Service (+$24.99) 2 Day A…" at bounding box center [768, 536] width 288 height 30
click at [903, 620] on p "* Delivery date is only an estimate and dependent on a number of factors includ…" at bounding box center [612, 600] width 600 height 58
drag, startPoint x: 902, startPoint y: 604, endPoint x: 1141, endPoint y: 584, distance: 240.1
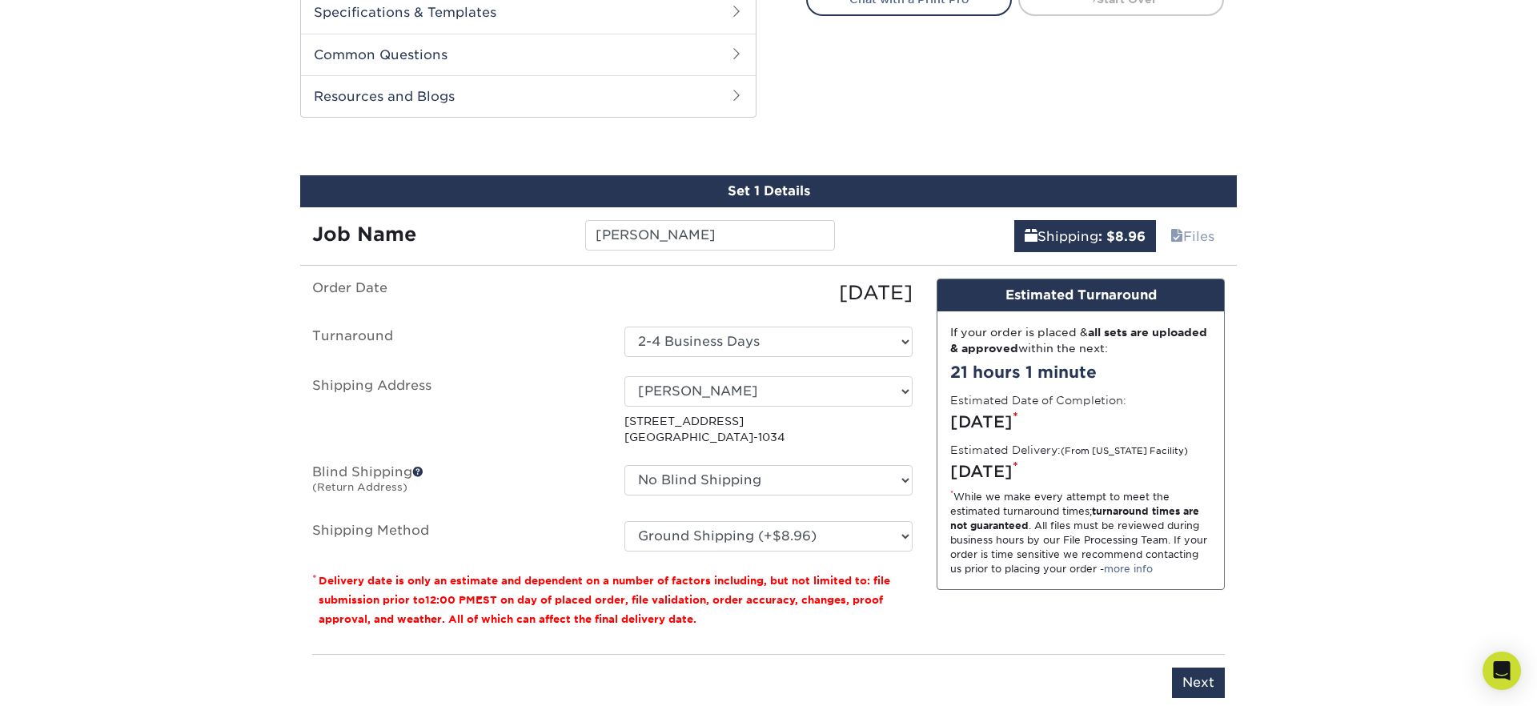
click at [905, 604] on p "* Delivery date is only an estimate and dependent on a number of factors includ…" at bounding box center [612, 600] width 600 height 58
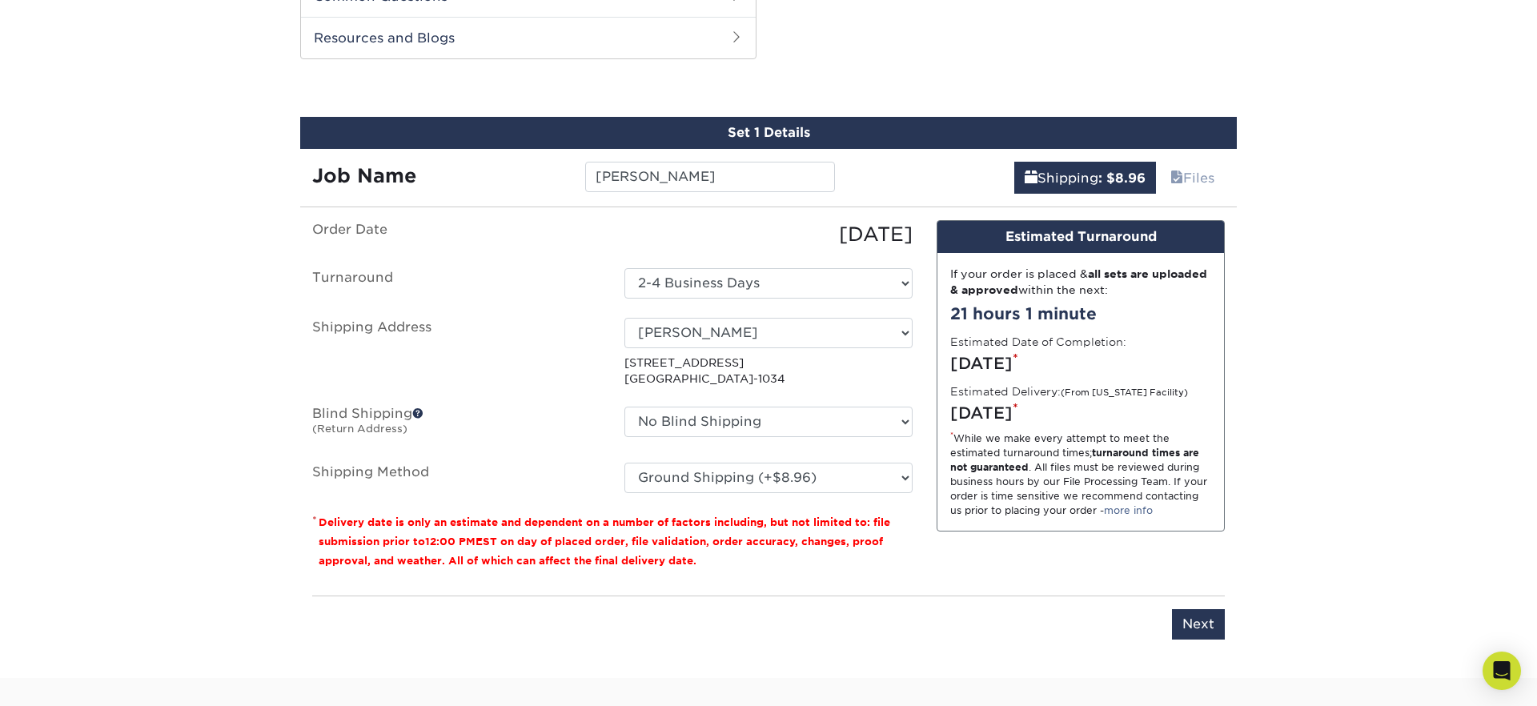
scroll to position [790, 0]
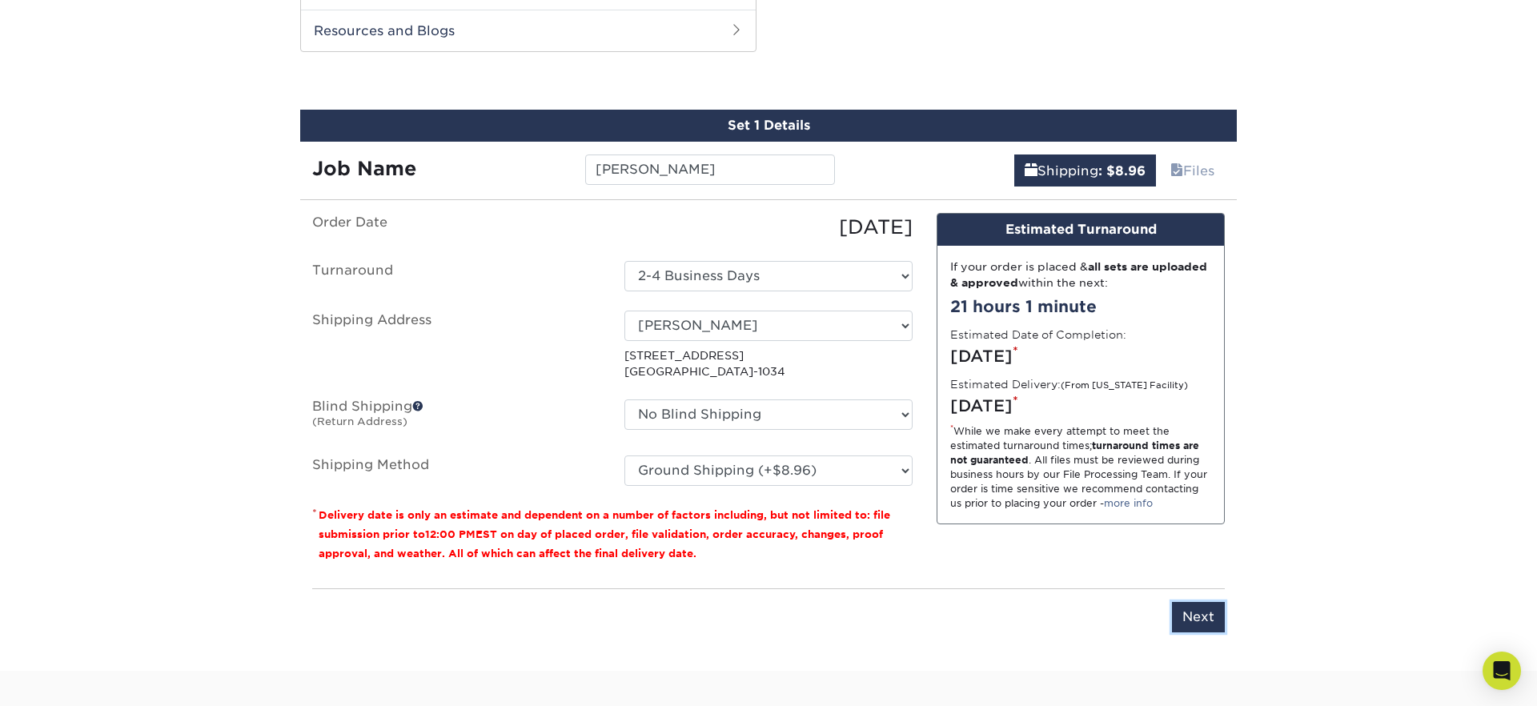
click at [1197, 612] on input "Next" at bounding box center [1198, 617] width 53 height 30
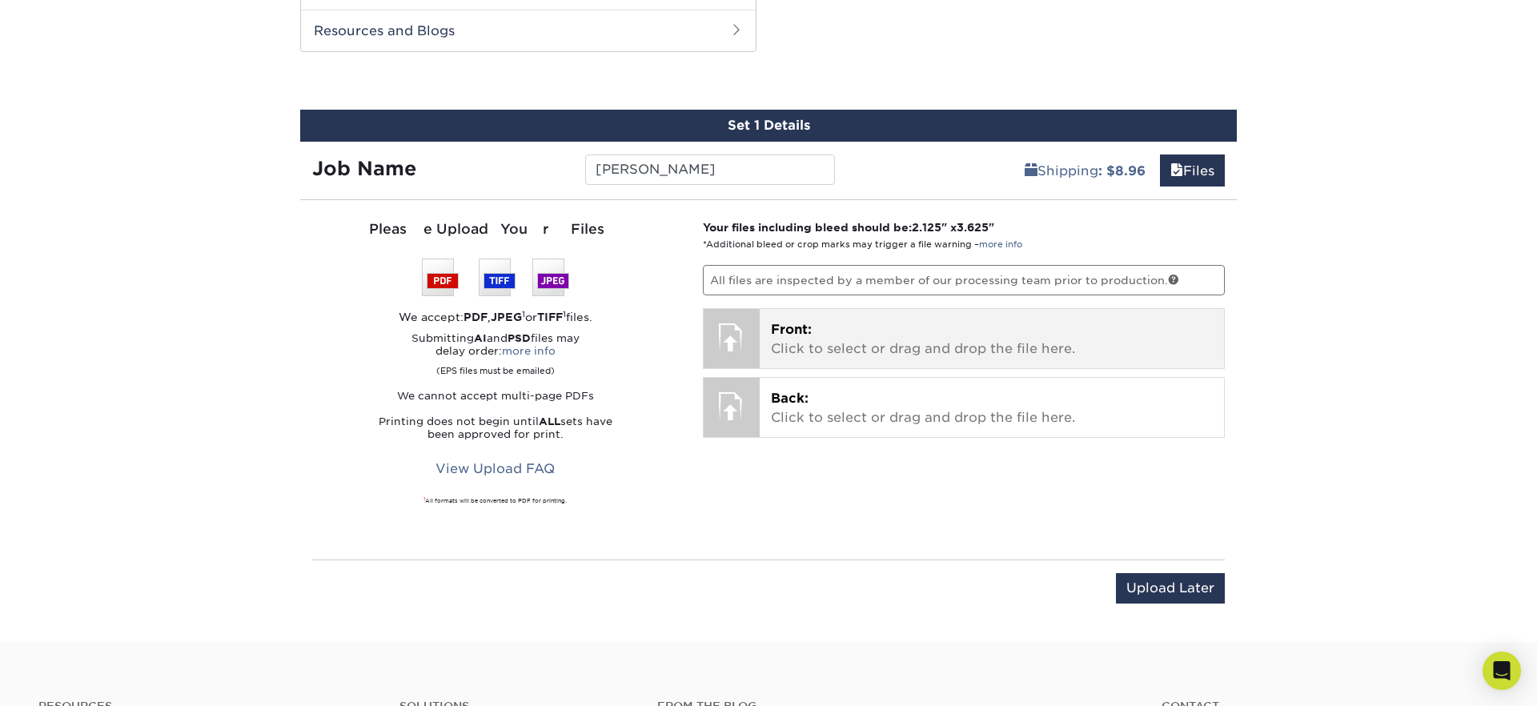
click at [829, 353] on p "Front: Click to select or drag and drop the file here." at bounding box center [992, 339] width 443 height 38
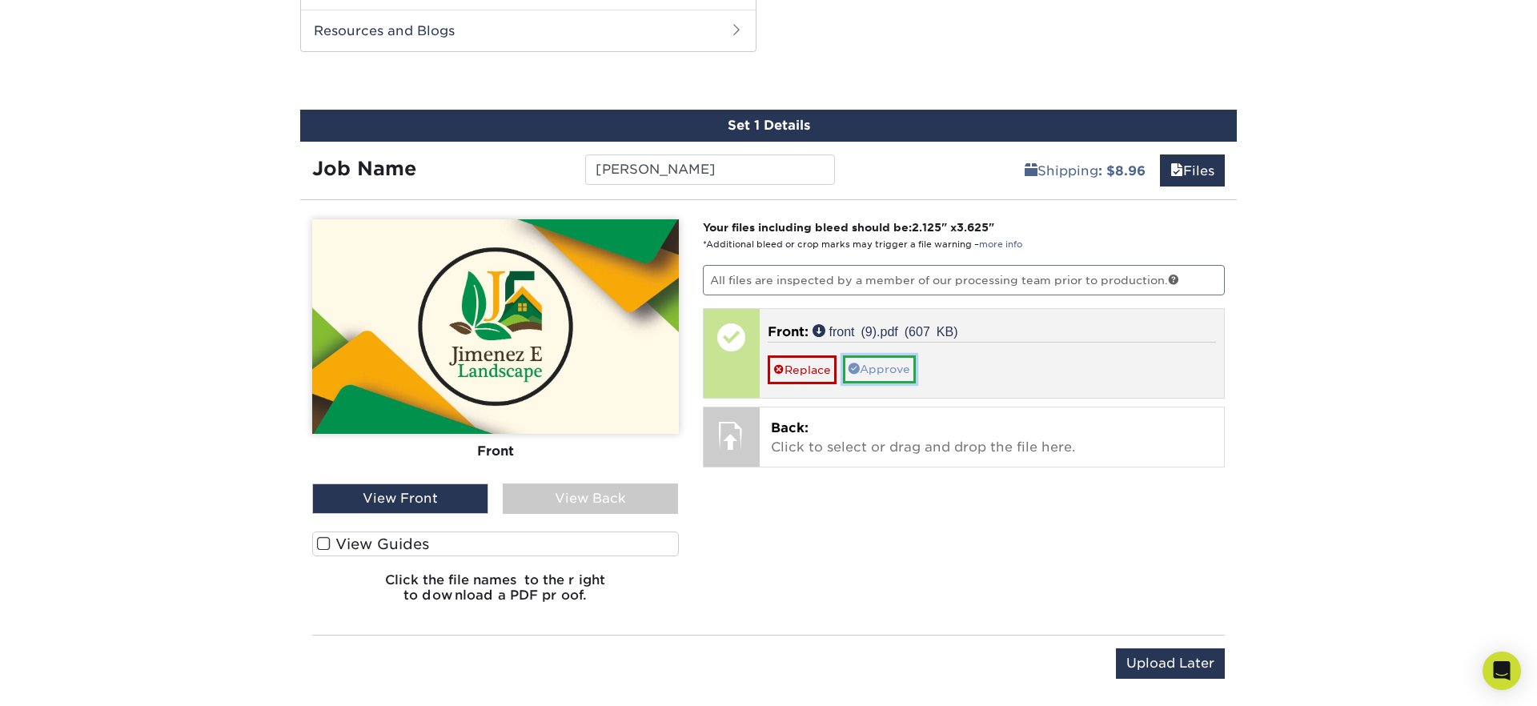
click at [901, 375] on link "Approve" at bounding box center [879, 368] width 73 height 27
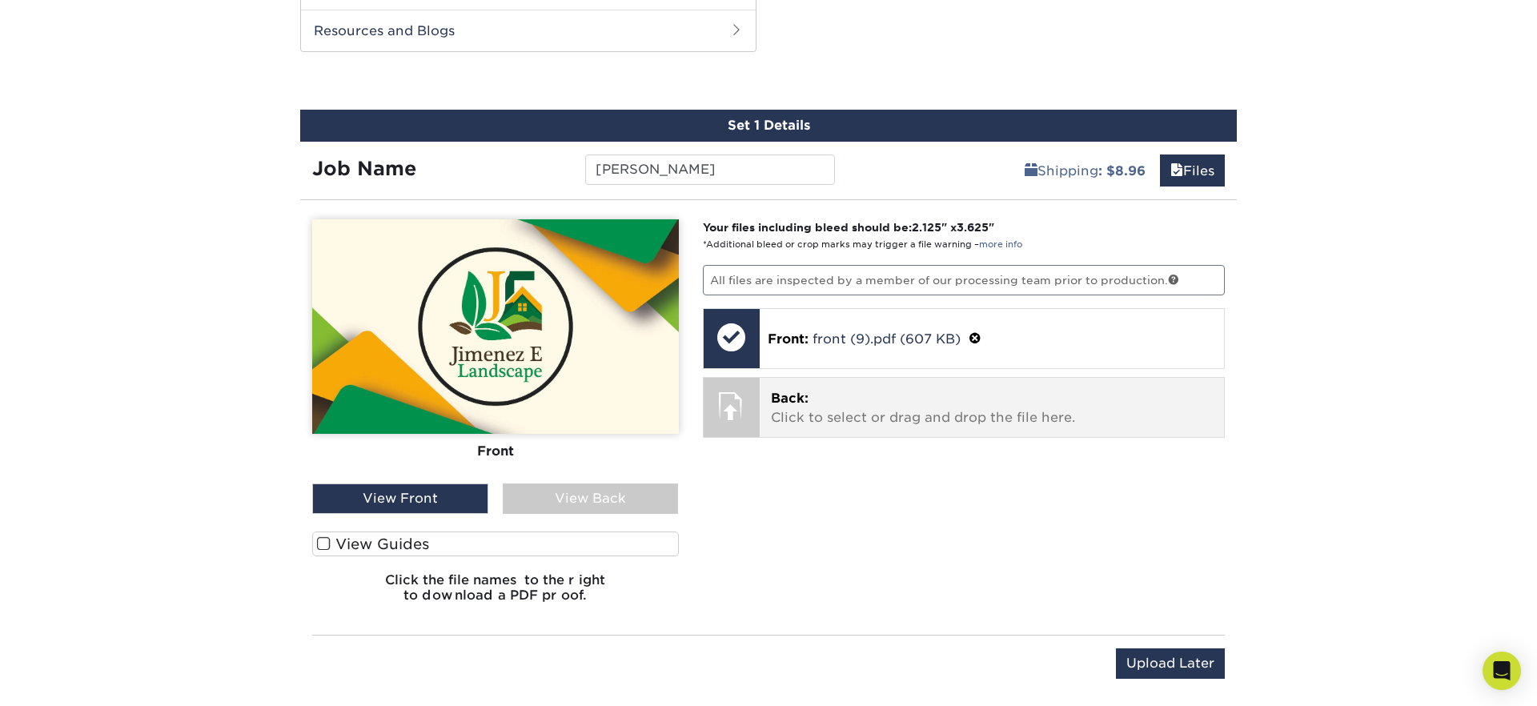
click at [822, 410] on p "Back: Click to select or drag and drop the file here." at bounding box center [992, 408] width 443 height 38
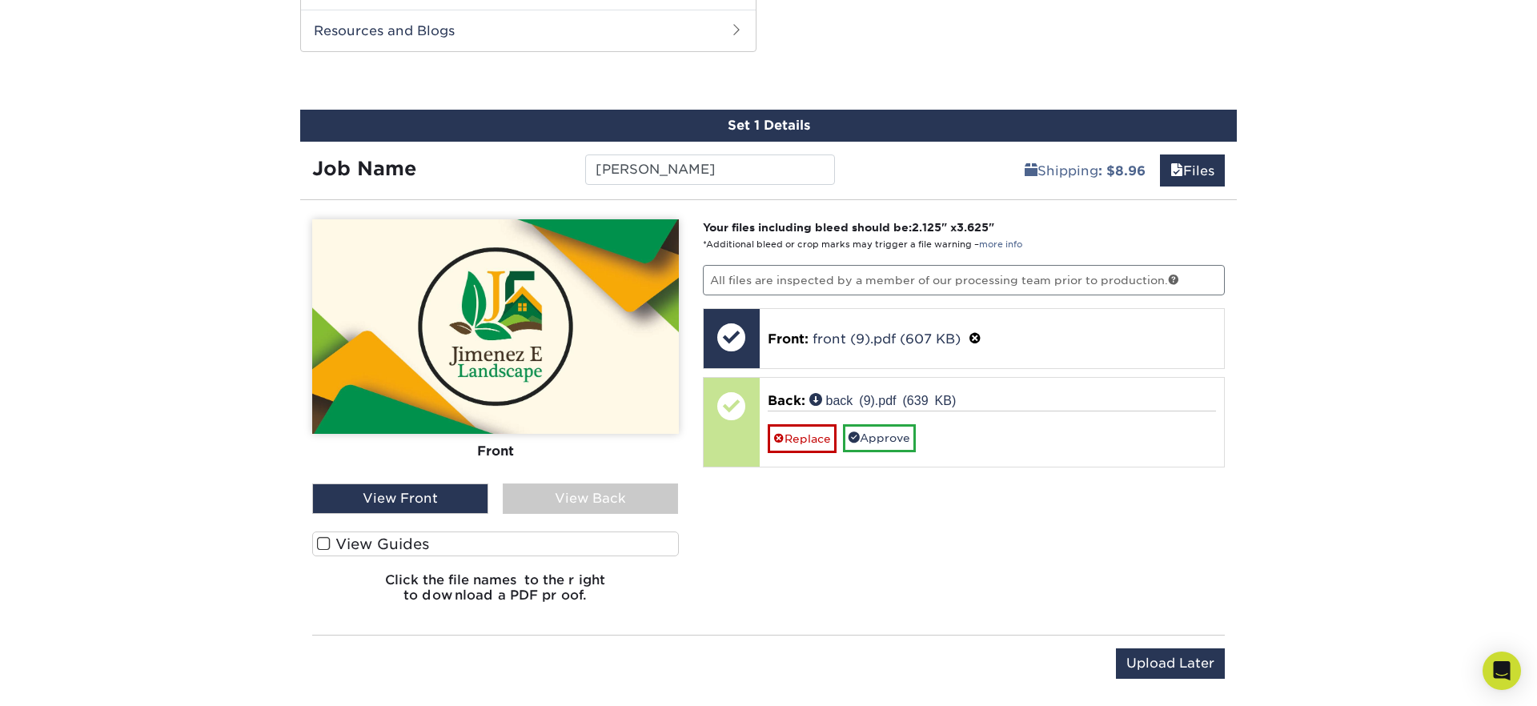
click at [620, 503] on div "View Back" at bounding box center [591, 498] width 176 height 30
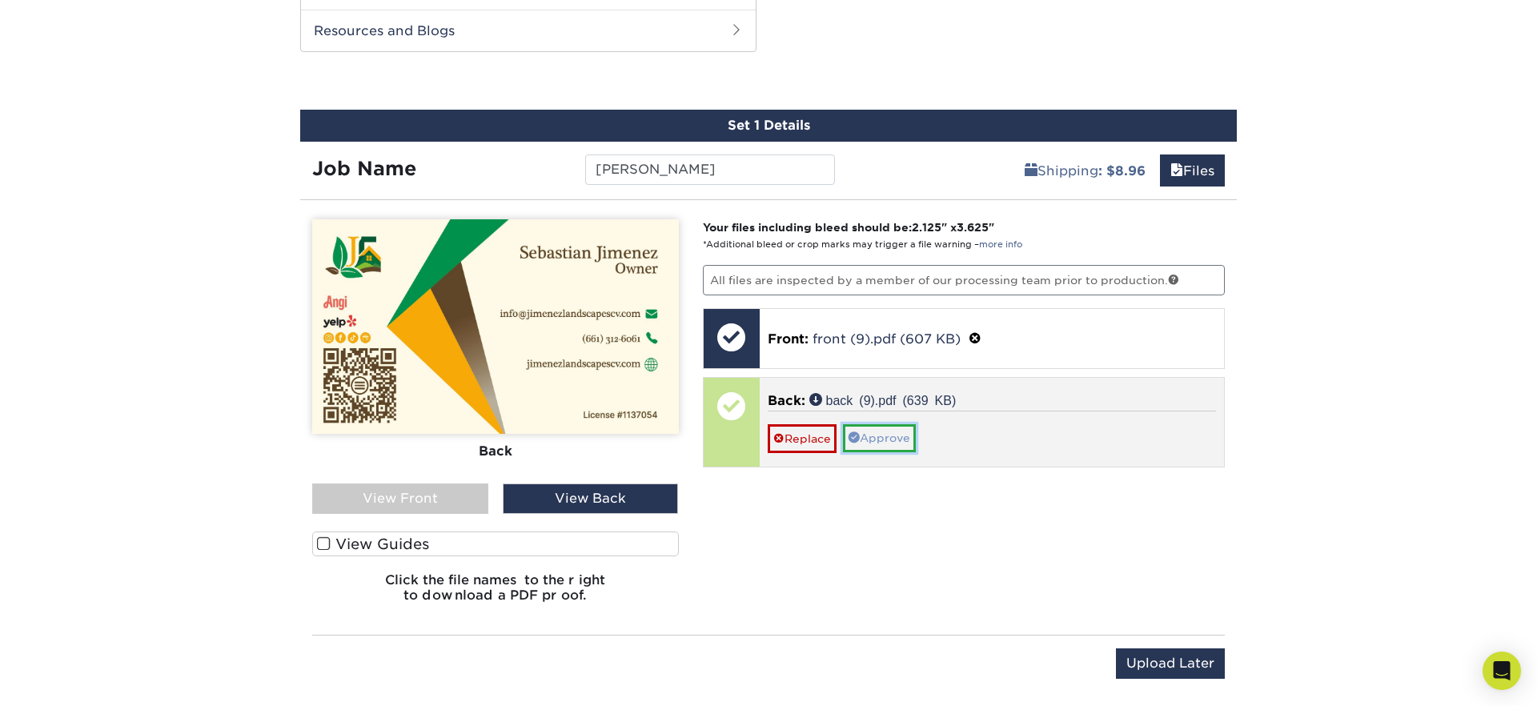
click at [886, 442] on link "Approve" at bounding box center [879, 437] width 73 height 27
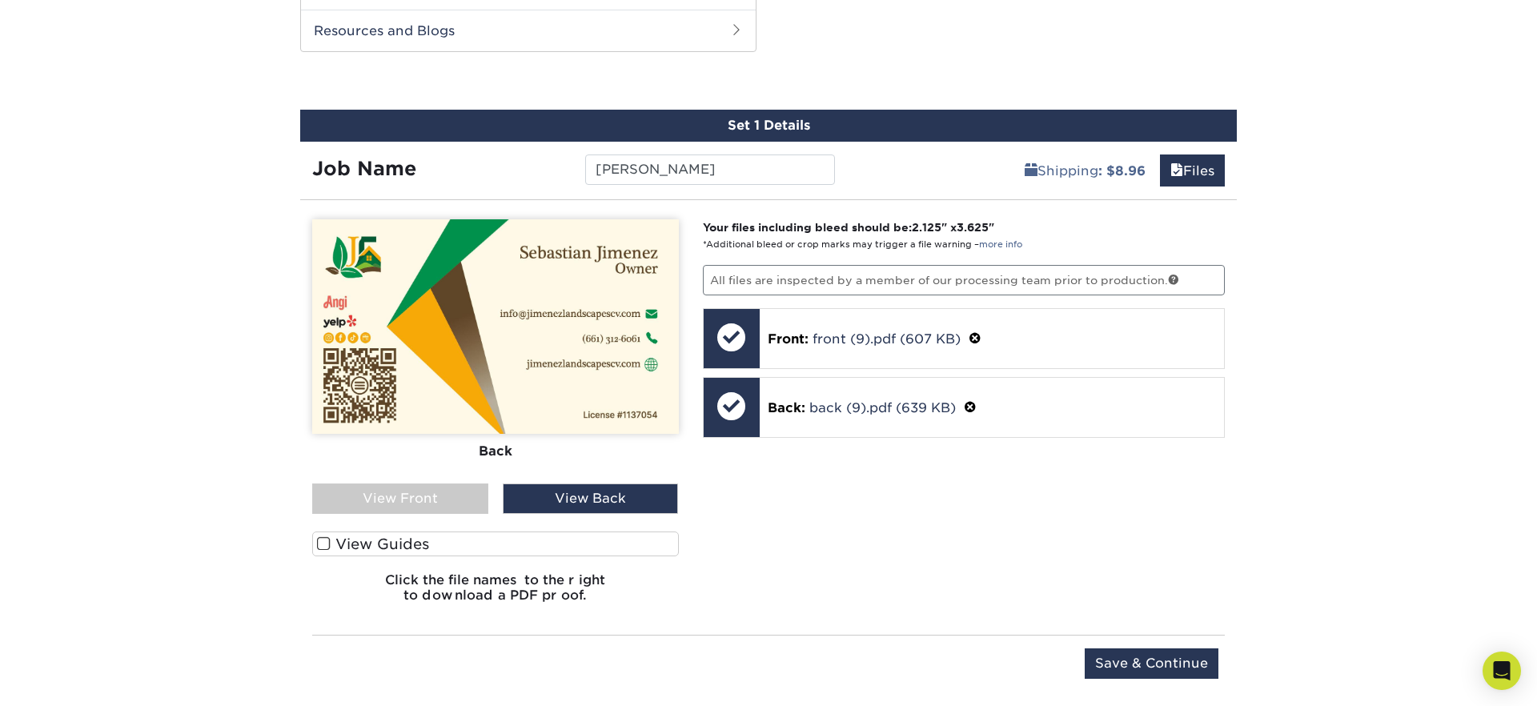
click at [326, 547] on span at bounding box center [324, 543] width 14 height 15
click at [0, 0] on input "View Guides" at bounding box center [0, 0] width 0 height 0
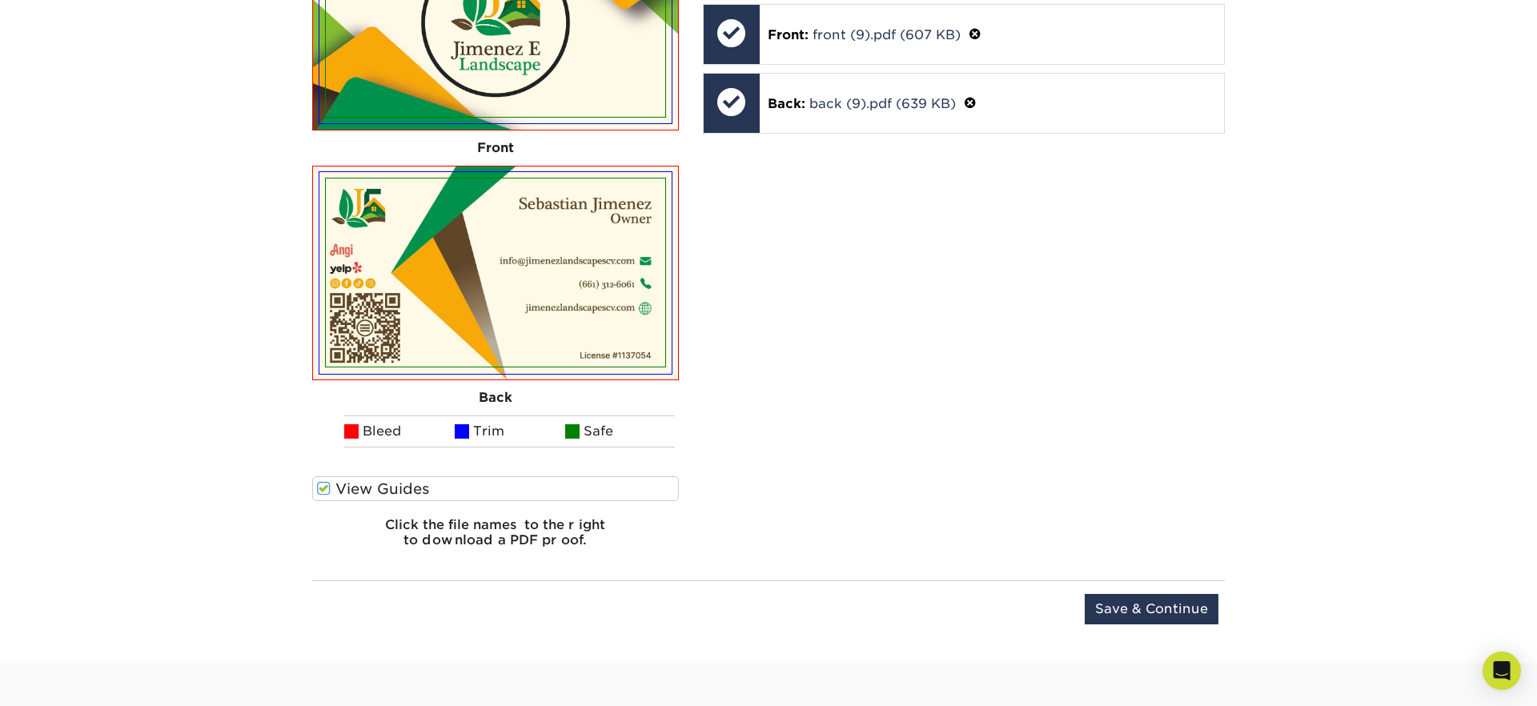
scroll to position [1163, 0]
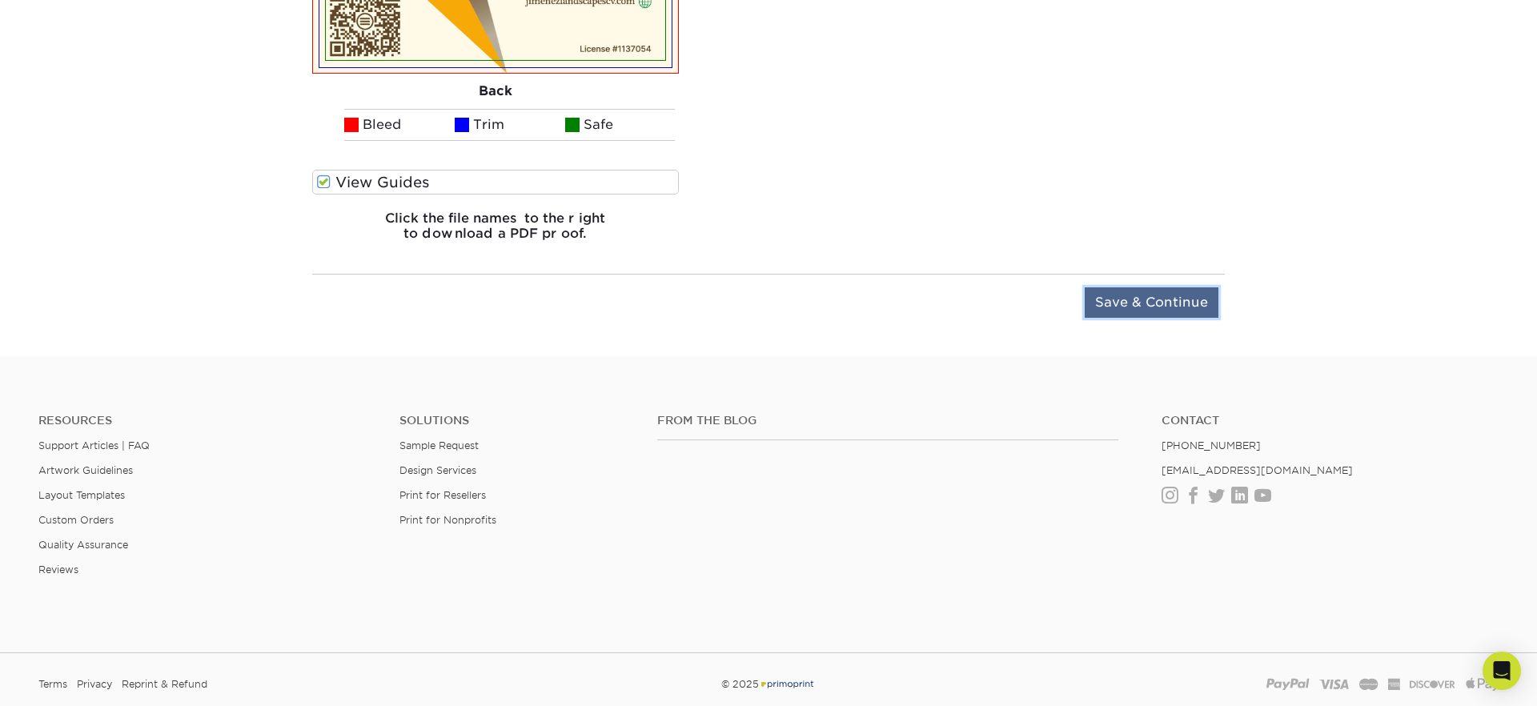
click at [1149, 309] on input "Save & Continue" at bounding box center [1152, 302] width 134 height 30
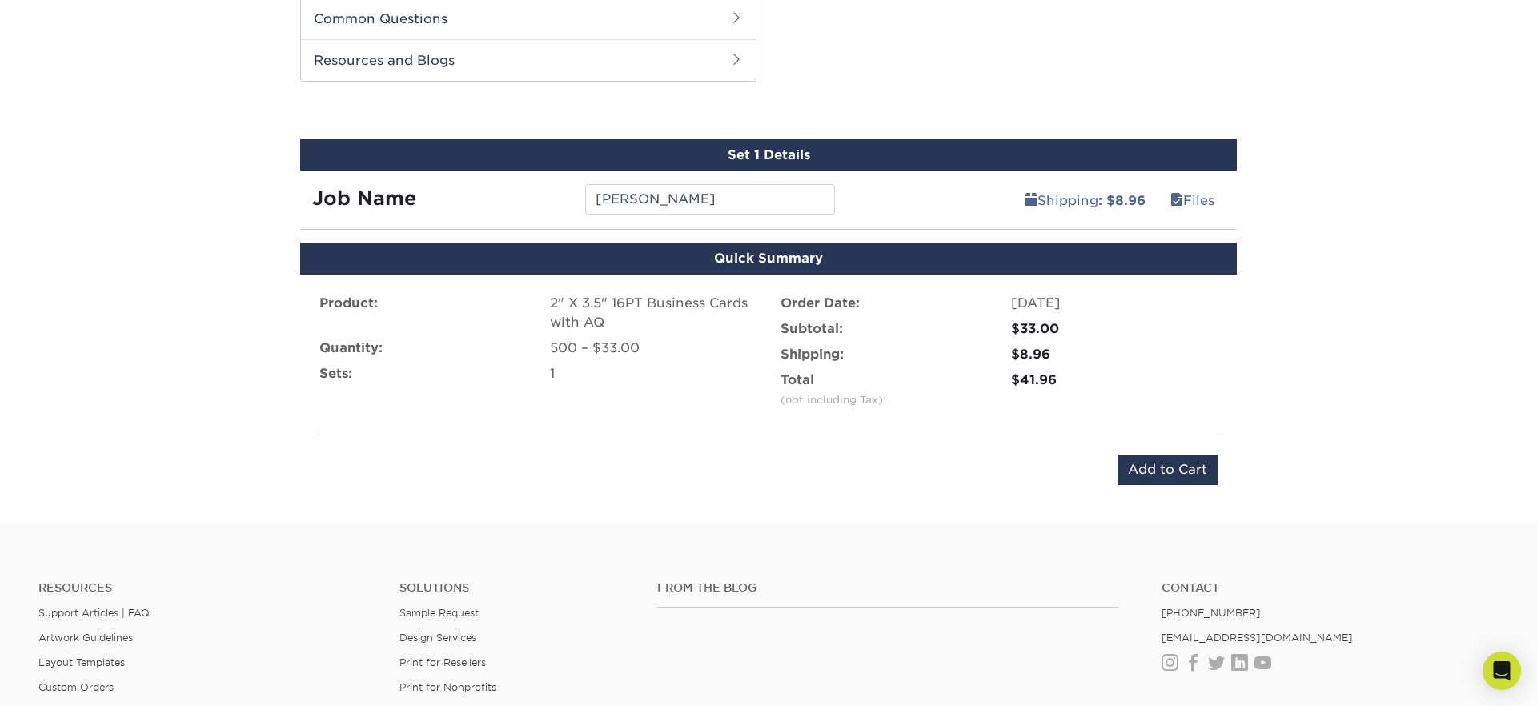
scroll to position [760, 0]
click at [970, 448] on div "Product: 2" X 3.5" 16PT Business Cards with AQ Quantity: 500 – $33.00 Sets: 1 O…" at bounding box center [768, 390] width 937 height 230
click at [1132, 482] on input "Add to Cart" at bounding box center [1167, 470] width 100 height 30
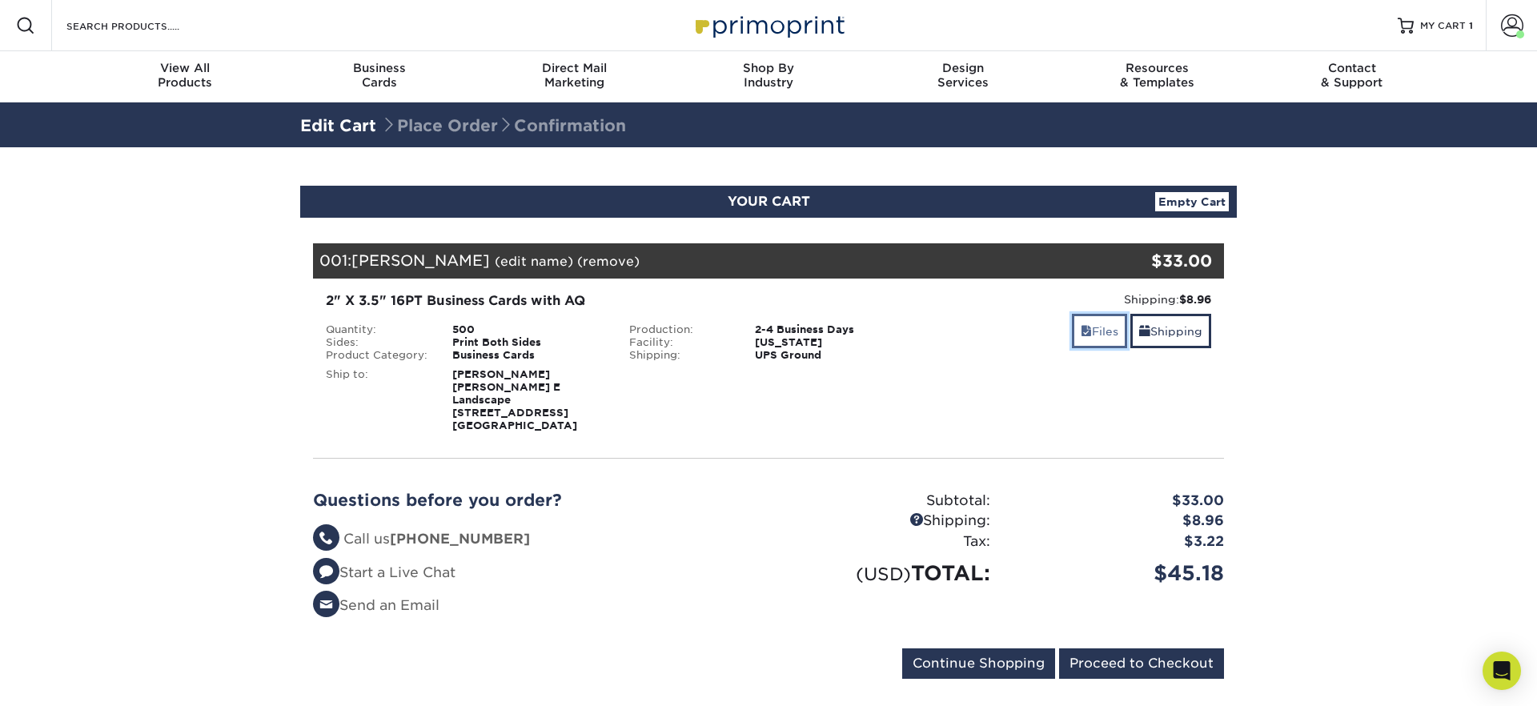
click at [1085, 330] on link "Files" at bounding box center [1099, 331] width 55 height 34
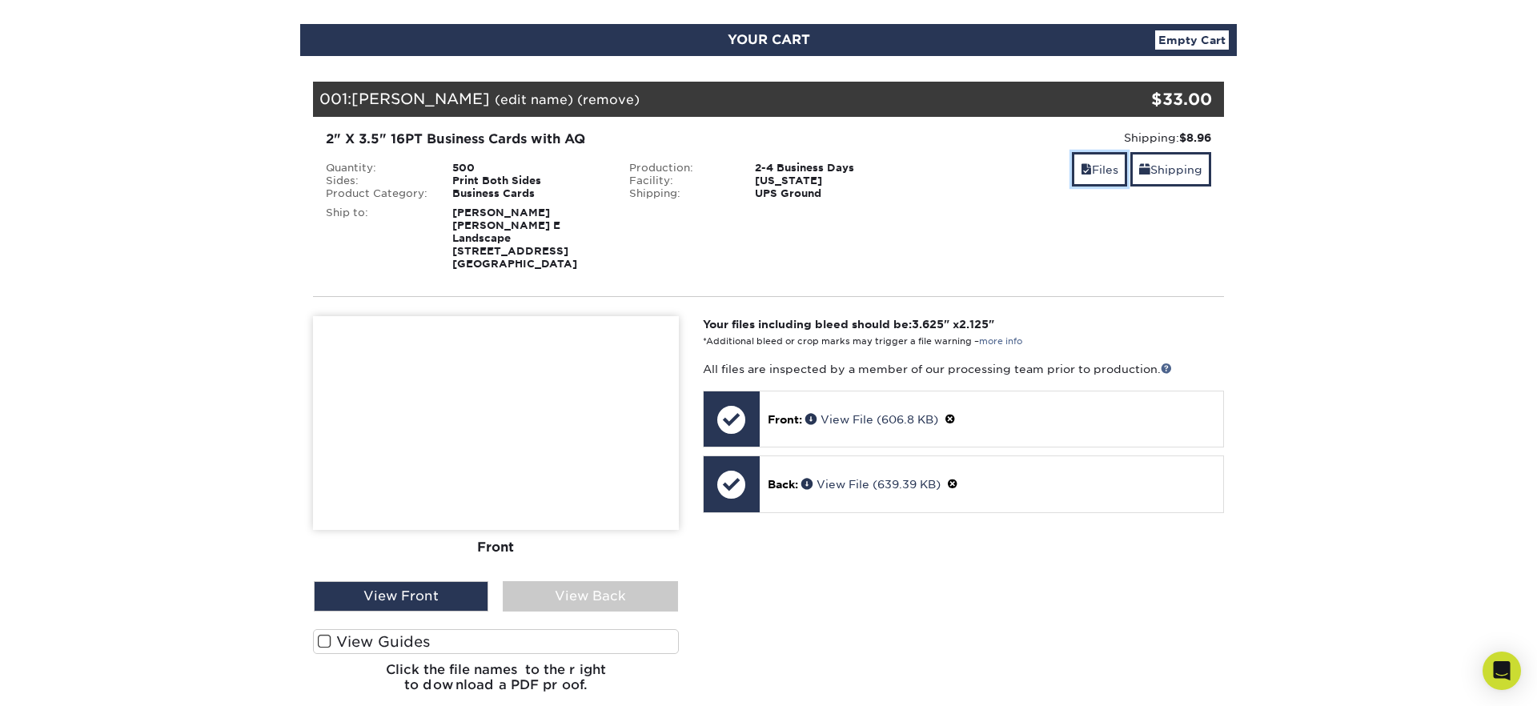
scroll to position [189, 0]
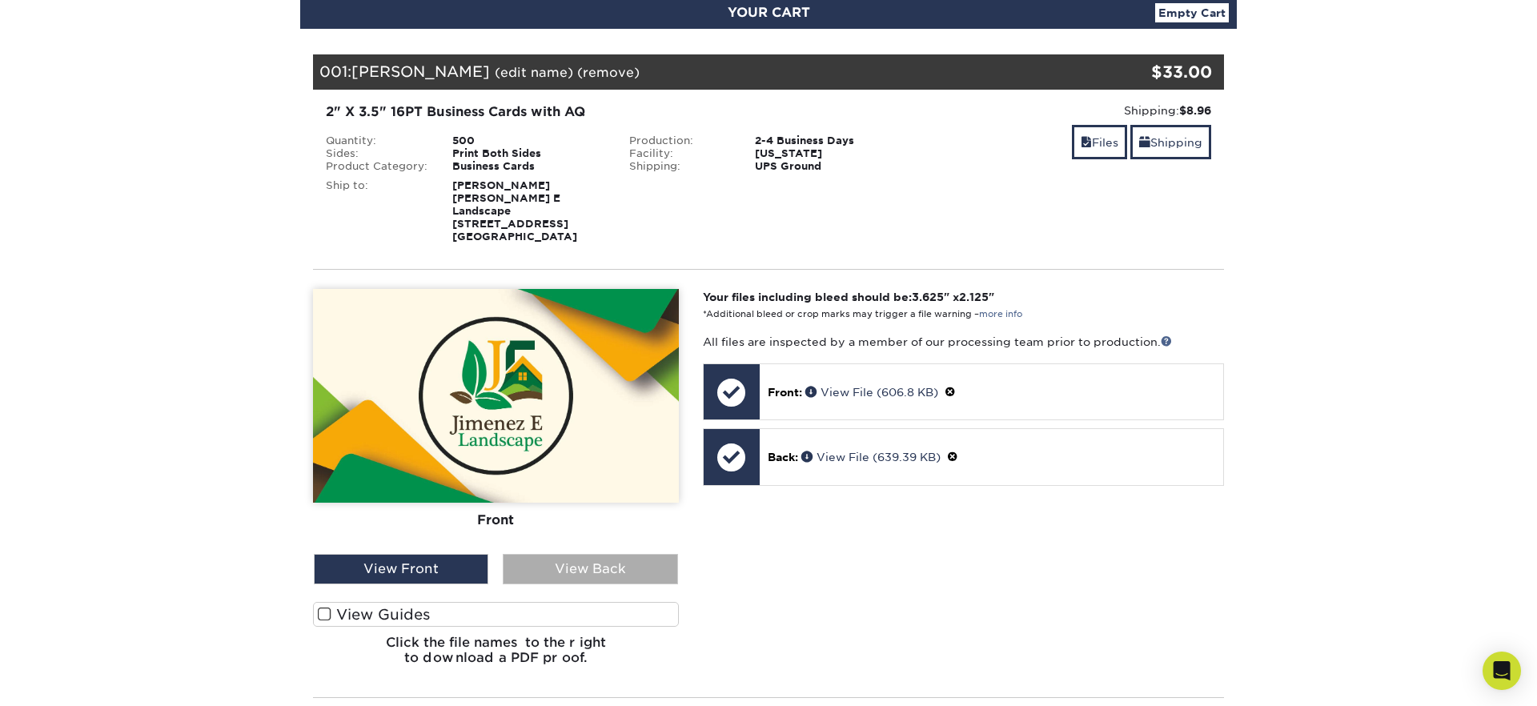
click at [592, 559] on div "View Back" at bounding box center [590, 569] width 174 height 30
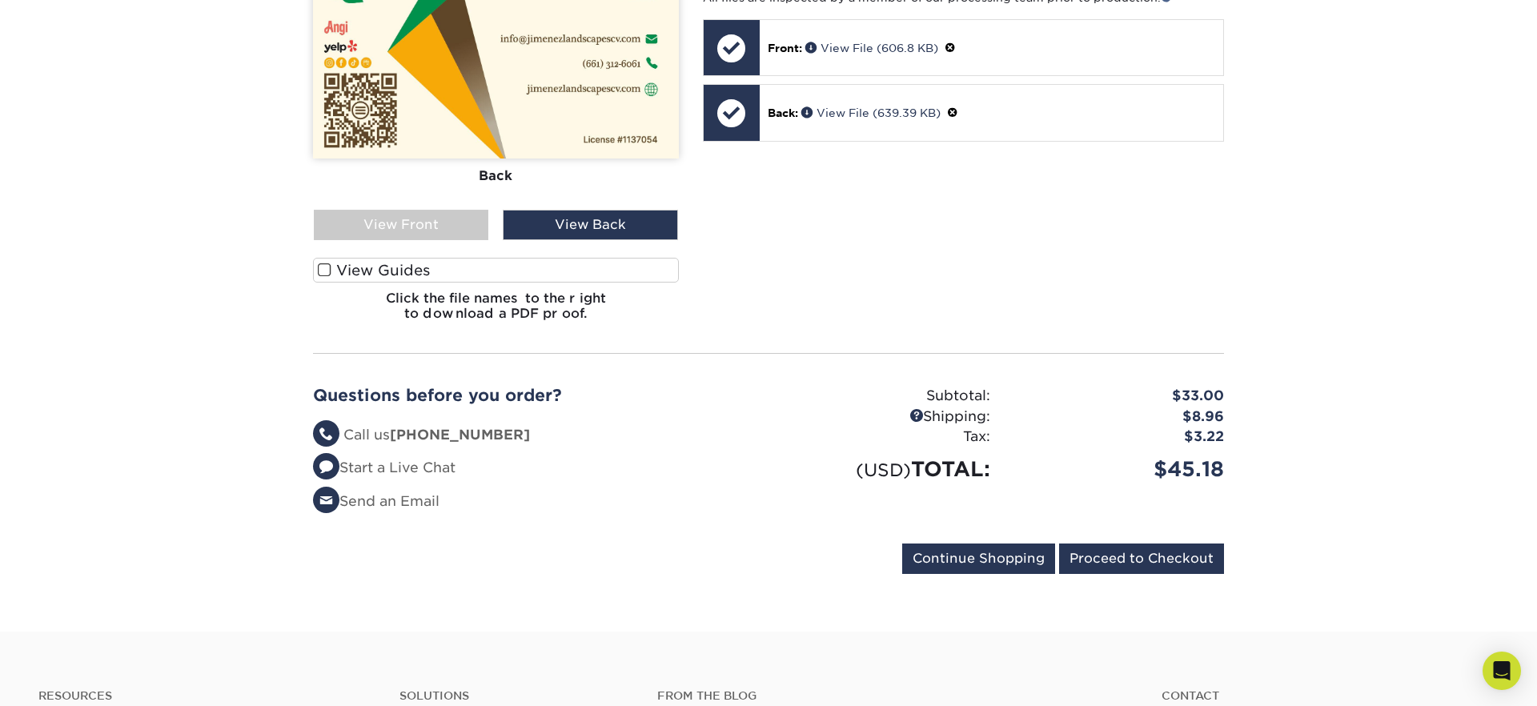
scroll to position [739, 0]
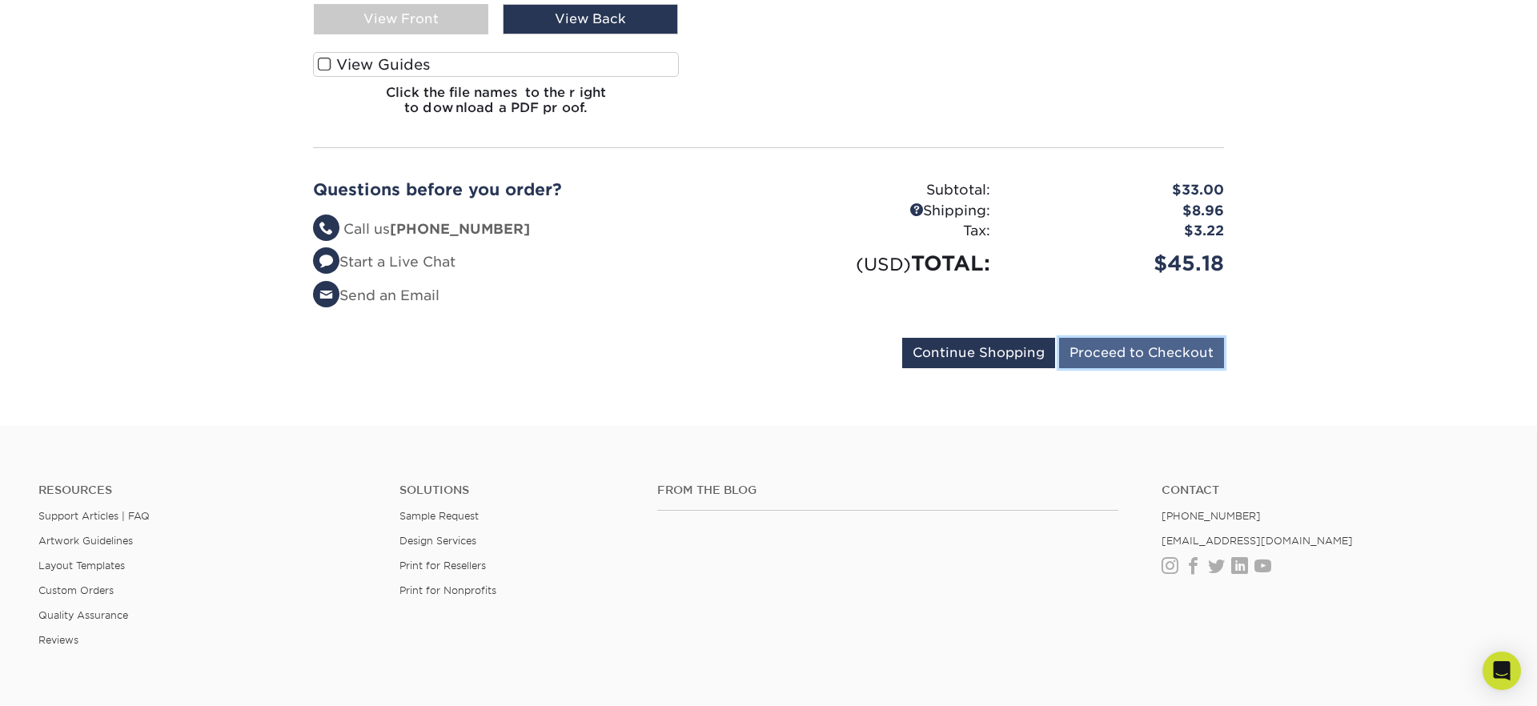
click at [1137, 346] on input "Proceed to Checkout" at bounding box center [1141, 353] width 165 height 30
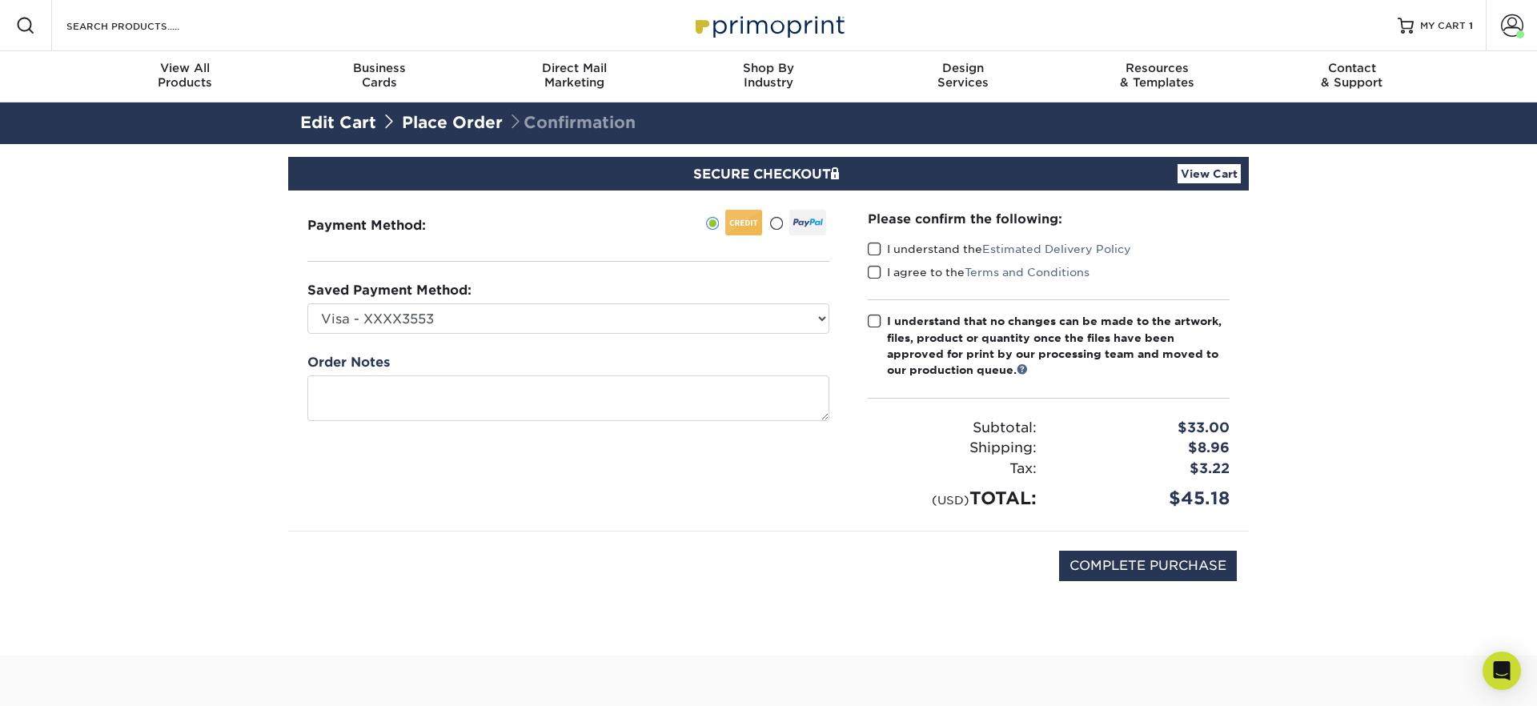
click at [872, 249] on span at bounding box center [875, 249] width 14 height 15
click at [0, 0] on input "I understand the Estimated Delivery Policy" at bounding box center [0, 0] width 0 height 0
click at [874, 272] on span at bounding box center [875, 272] width 14 height 15
click at [0, 0] on input "I agree to the Terms and Conditions" at bounding box center [0, 0] width 0 height 0
click at [877, 319] on span at bounding box center [875, 321] width 14 height 15
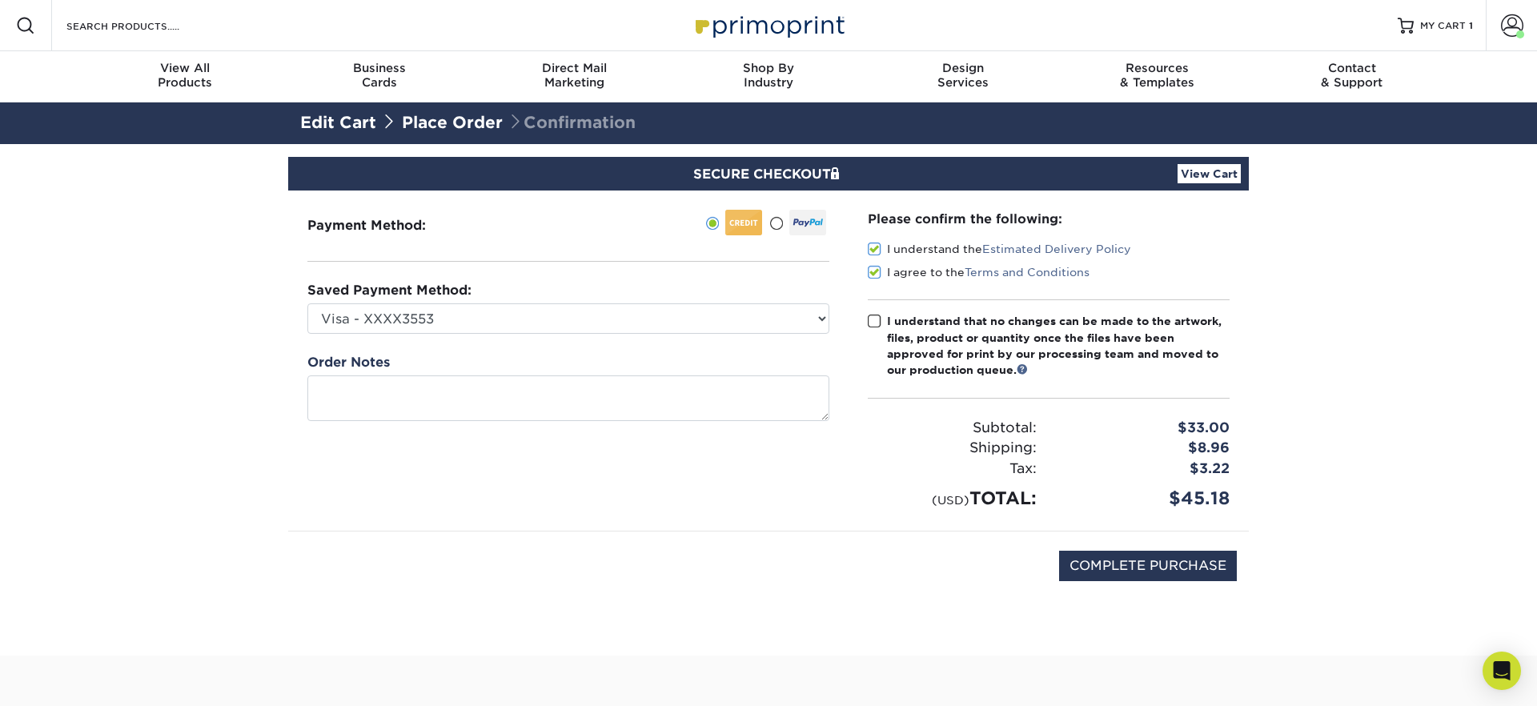
click at [0, 0] on input "I understand that no changes can be made to the artwork, files, product or quan…" at bounding box center [0, 0] width 0 height 0
click at [967, 587] on div "COMPLETE PURCHASE" at bounding box center [768, 574] width 937 height 86
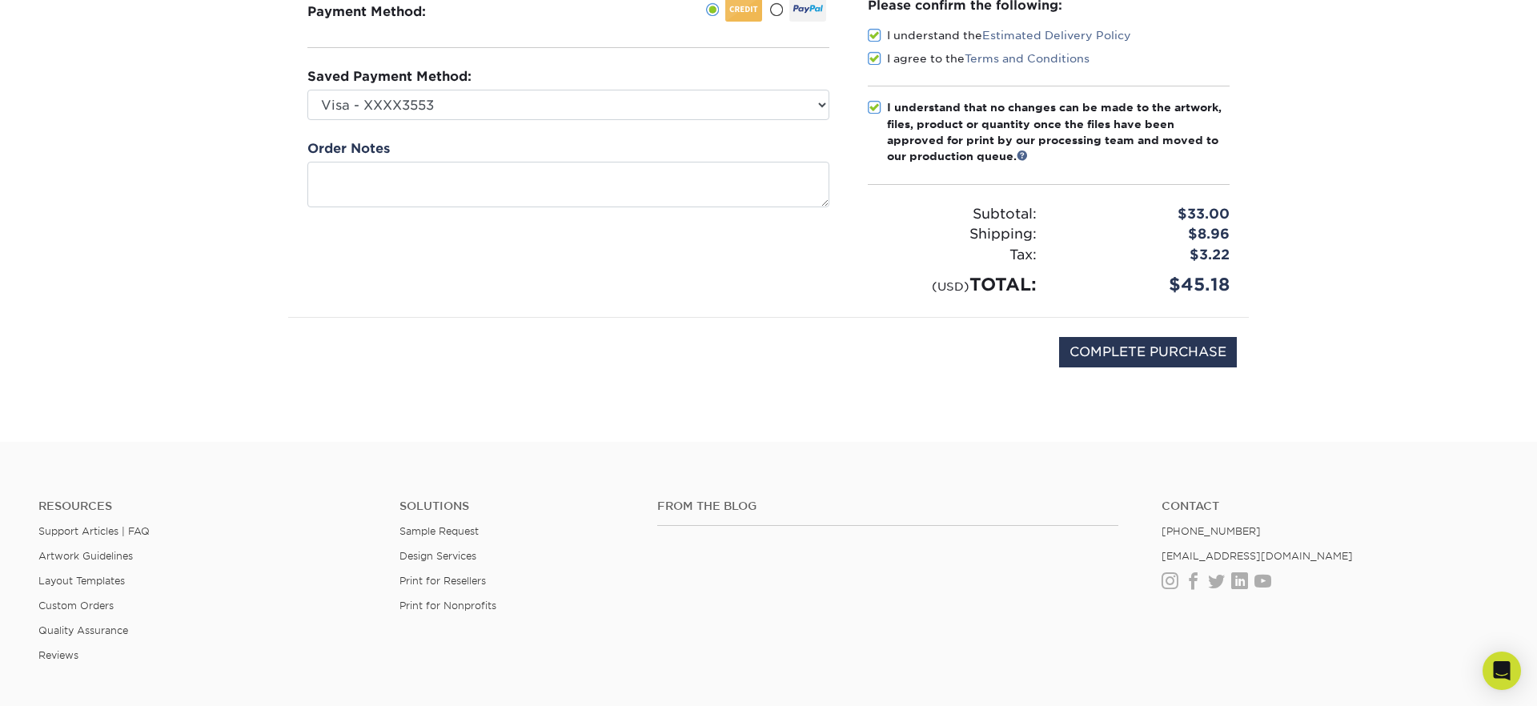
scroll to position [225, 0]
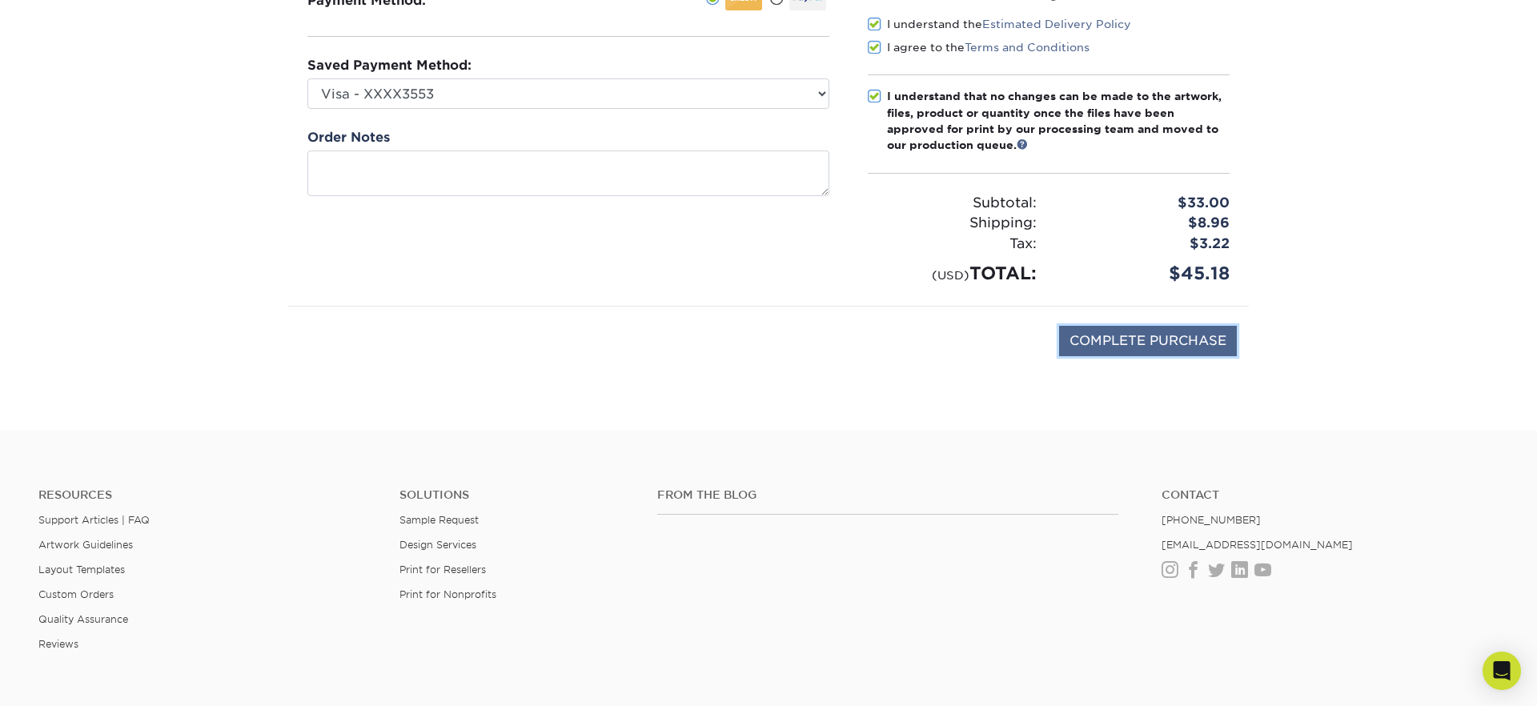
click at [1141, 342] on input "COMPLETE PURCHASE" at bounding box center [1148, 341] width 178 height 30
type input "PROCESSING, PLEASE WAIT..."
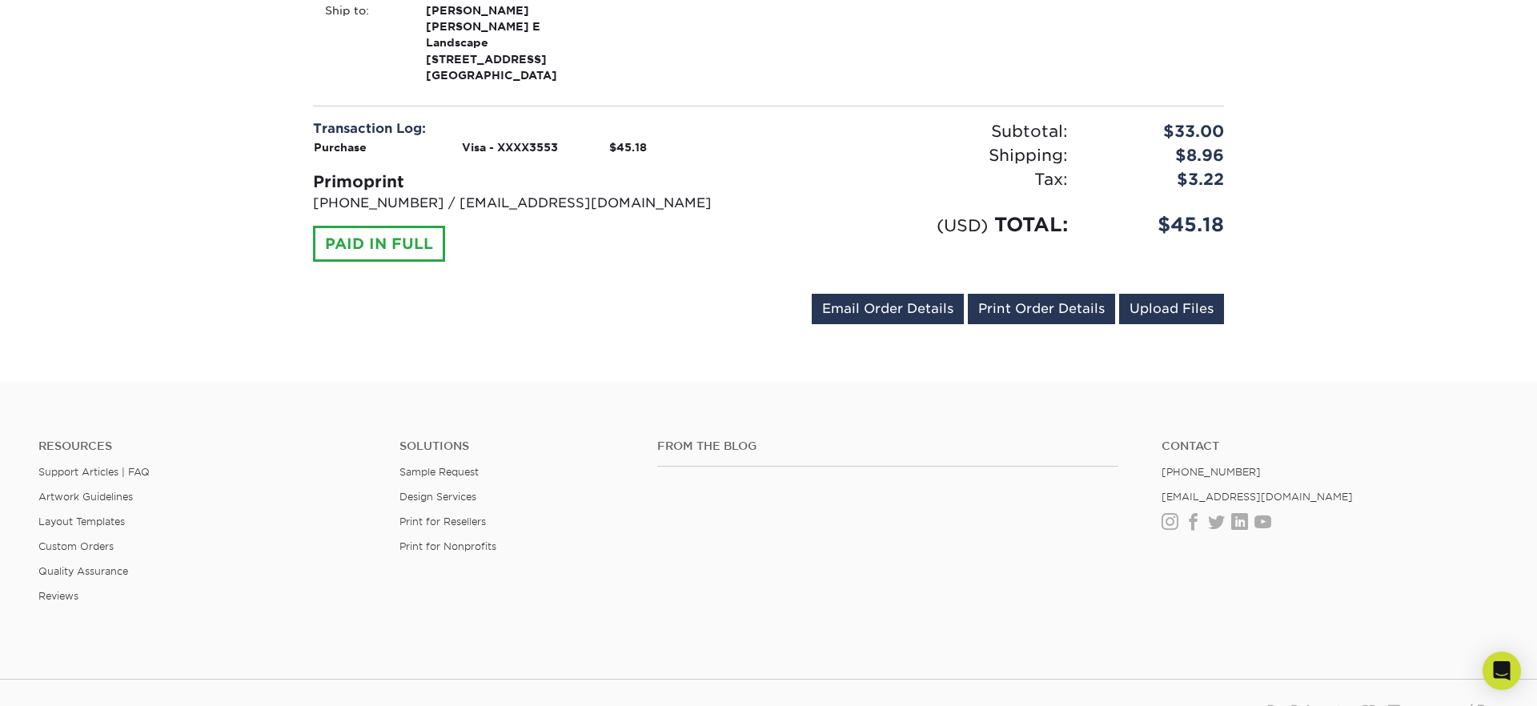
scroll to position [596, 0]
